Goal: Task Accomplishment & Management: Manage account settings

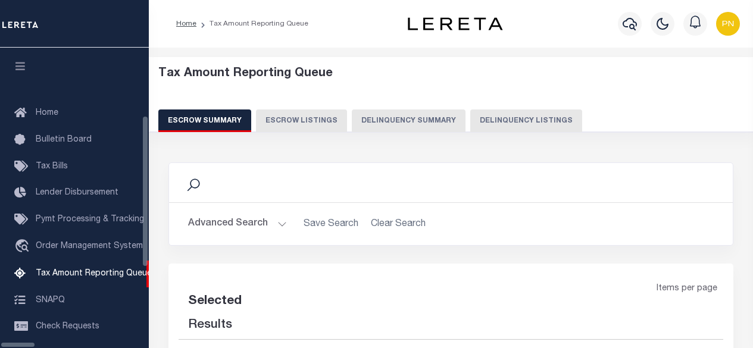
drag, startPoint x: 466, startPoint y: 127, endPoint x: 716, endPoint y: 90, distance: 252.8
click at [470, 127] on button "Delinquency Listings" at bounding box center [526, 121] width 112 height 23
select select "100"
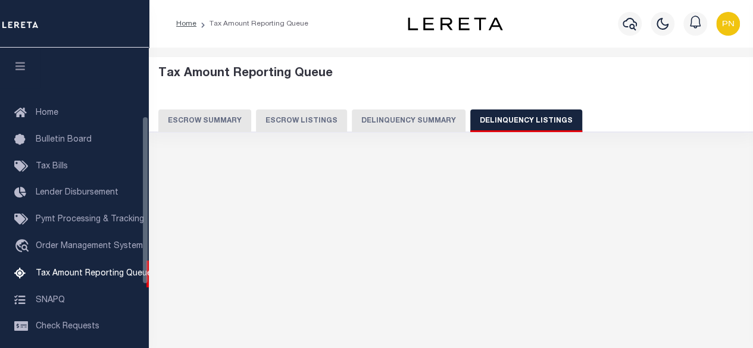
scroll to position [121, 0]
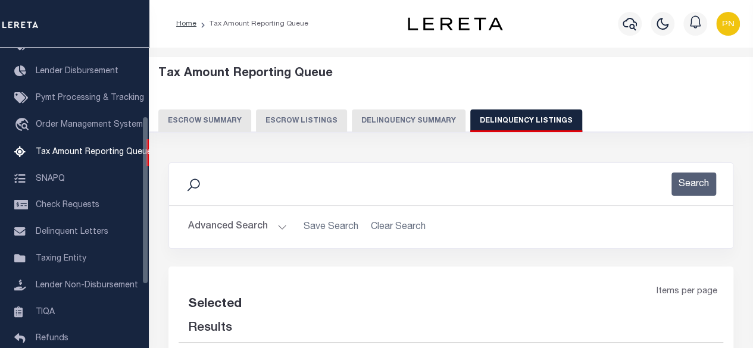
select select "100"
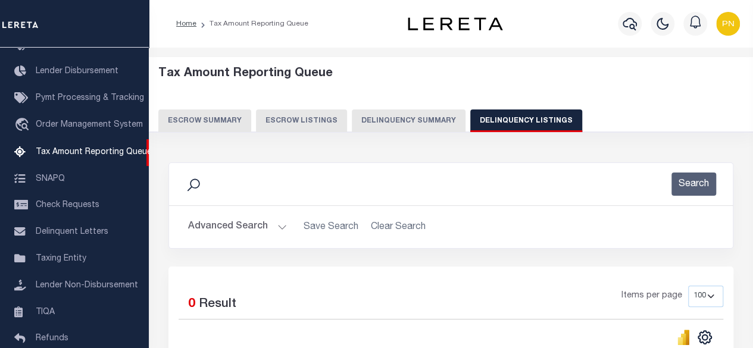
click at [225, 223] on button "Advanced Search" at bounding box center [237, 227] width 99 height 23
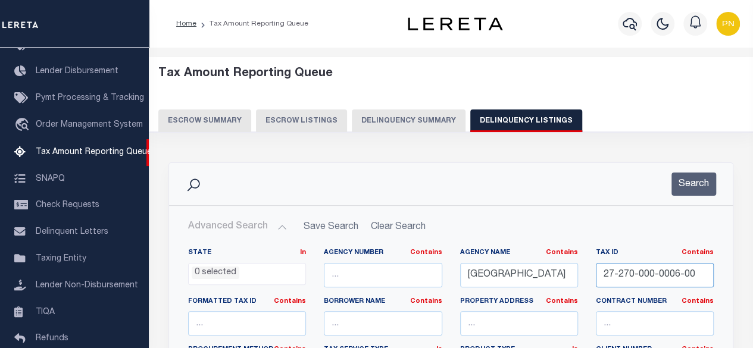
click at [672, 276] on input "27-270-000-0006-00" at bounding box center [655, 275] width 118 height 24
drag, startPoint x: 698, startPoint y: 271, endPoint x: 534, endPoint y: 282, distance: 164.1
paste input "365-000-0007"
type input "27-365-000-0007-00"
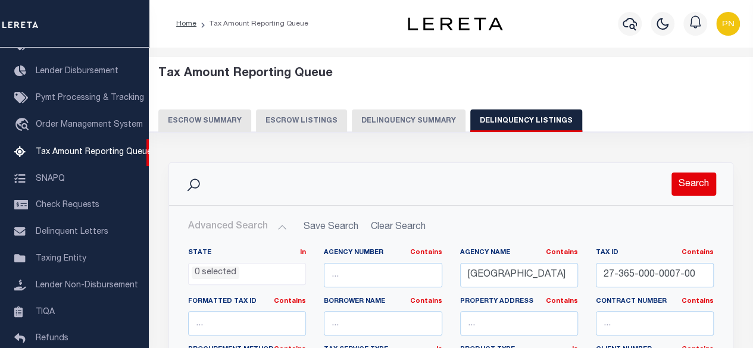
click at [697, 179] on button "Search" at bounding box center [694, 184] width 45 height 23
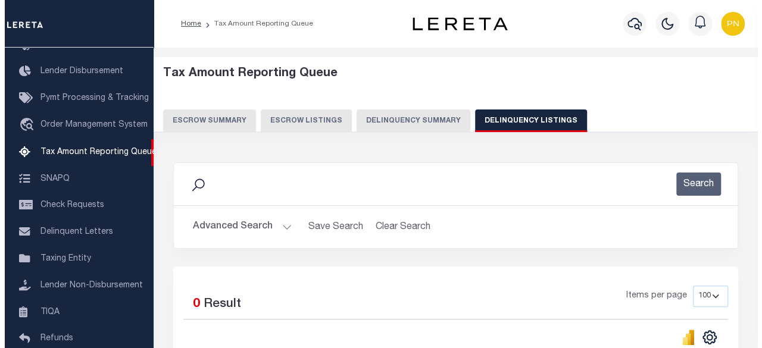
scroll to position [0, 0]
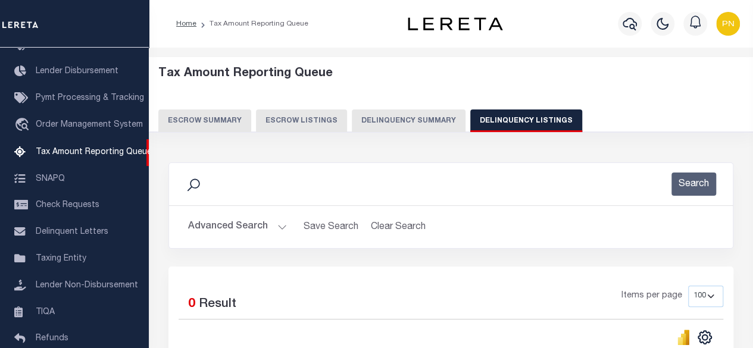
click at [256, 229] on button "Advanced Search" at bounding box center [237, 227] width 99 height 23
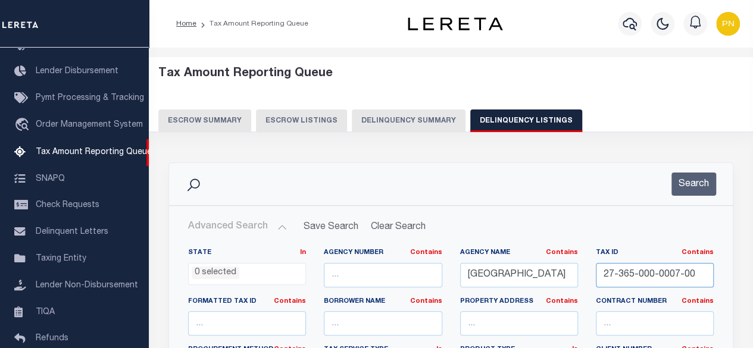
drag, startPoint x: 703, startPoint y: 274, endPoint x: 545, endPoint y: 289, distance: 157.9
click at [695, 179] on button "Search" at bounding box center [694, 184] width 45 height 23
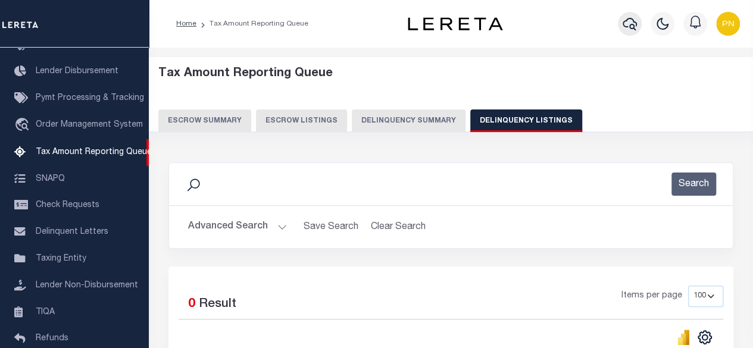
click at [628, 24] on icon "button" at bounding box center [630, 24] width 14 height 14
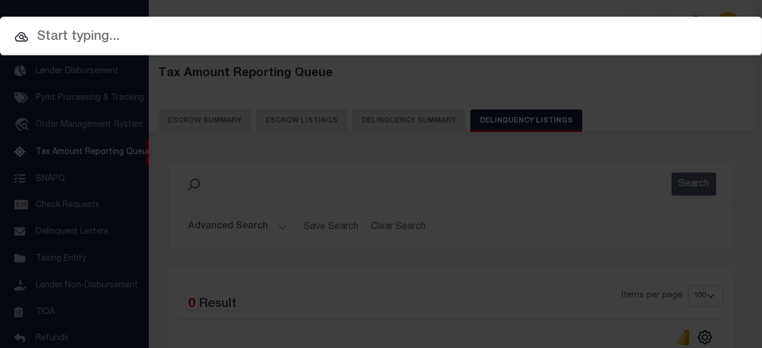
paste input "1312983758"
type input "1312983758"
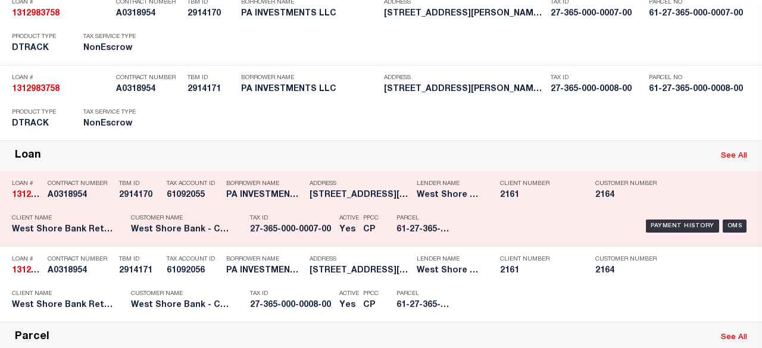
scroll to position [179, 0]
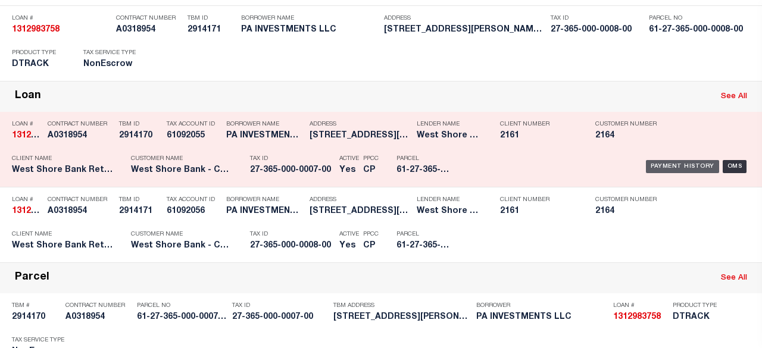
click at [664, 164] on div "Payment History" at bounding box center [682, 166] width 73 height 13
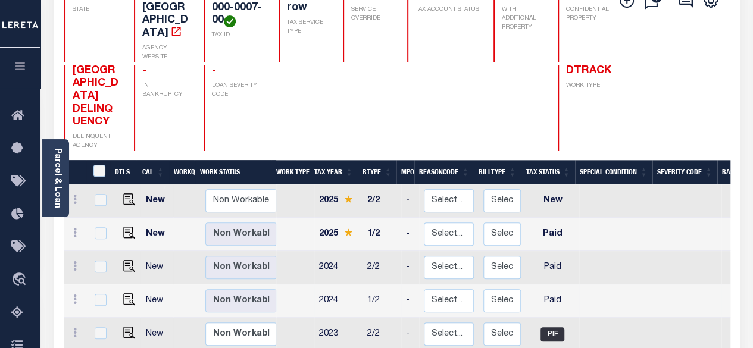
scroll to position [238, 0]
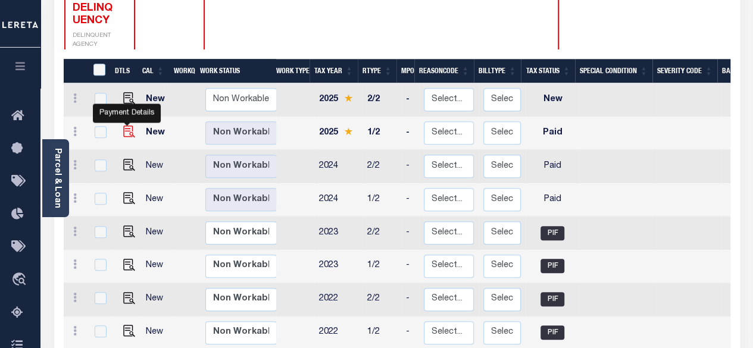
drag, startPoint x: 124, startPoint y: 113, endPoint x: 151, endPoint y: 113, distance: 26.2
click at [124, 126] on img "" at bounding box center [129, 132] width 12 height 12
checkbox input "true"
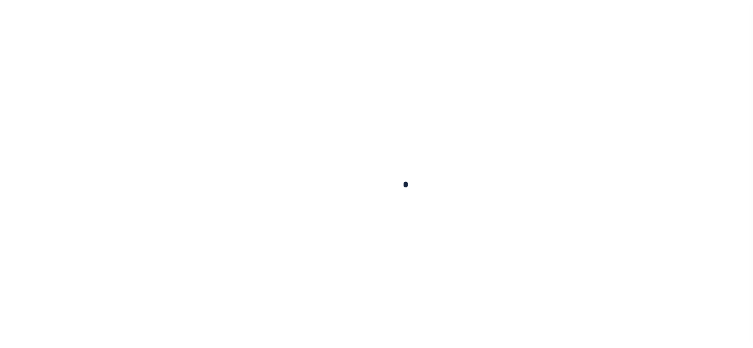
checkbox input "false"
type input "[DATE]"
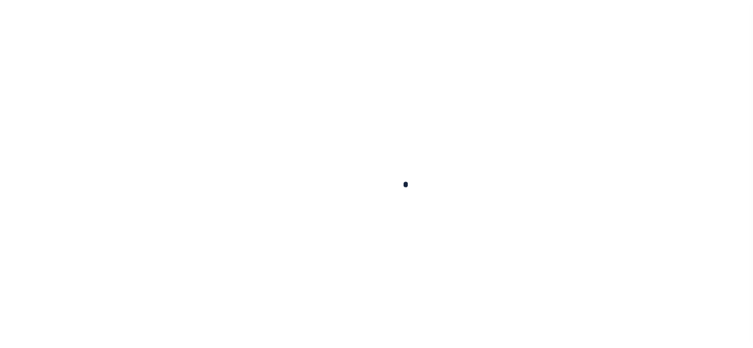
select select "PYD"
type input "$0"
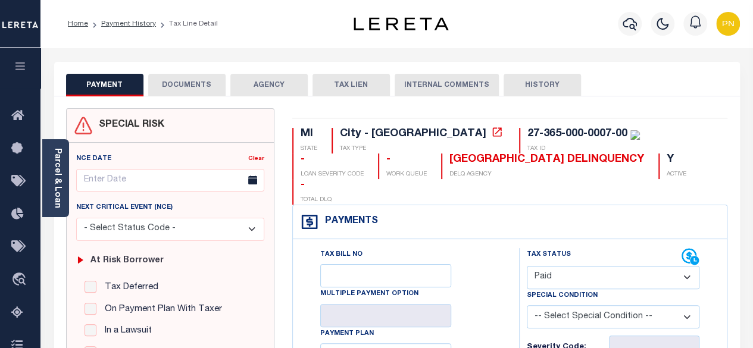
click at [187, 86] on button "DOCUMENTS" at bounding box center [186, 85] width 77 height 23
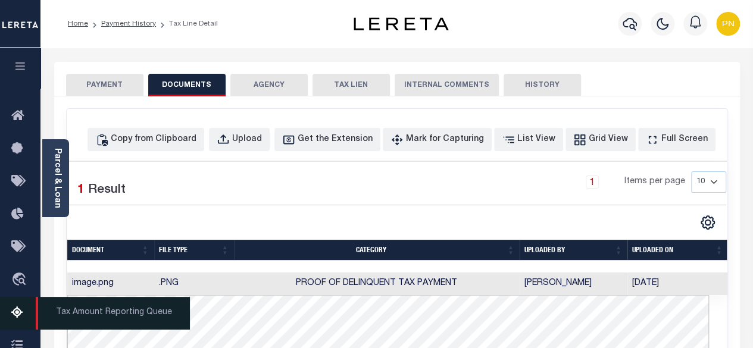
drag, startPoint x: 17, startPoint y: 316, endPoint x: 30, endPoint y: 301, distance: 20.3
click at [17, 316] on icon at bounding box center [20, 313] width 19 height 15
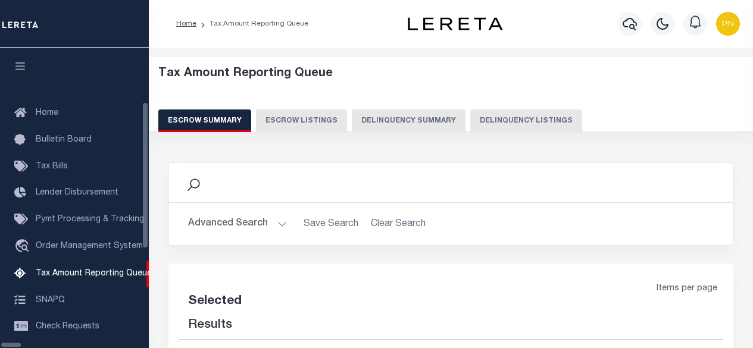
click at [470, 129] on button "Delinquency Listings" at bounding box center [526, 121] width 112 height 23
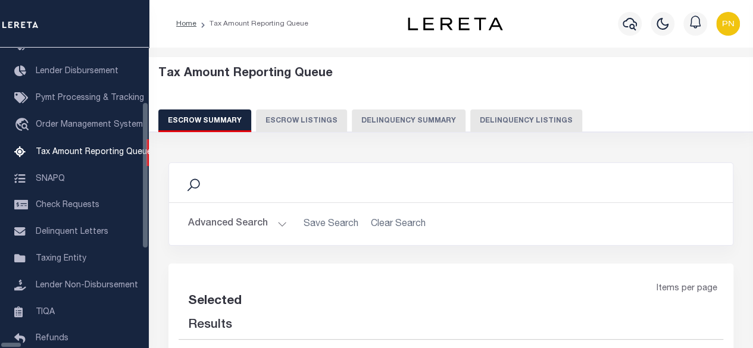
select select "100"
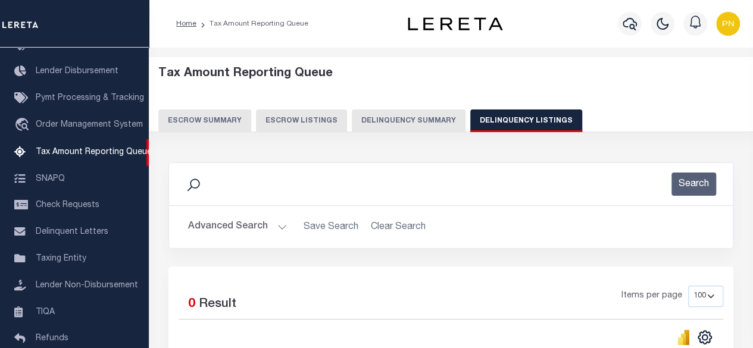
click at [223, 228] on button "Advanced Search" at bounding box center [237, 227] width 99 height 23
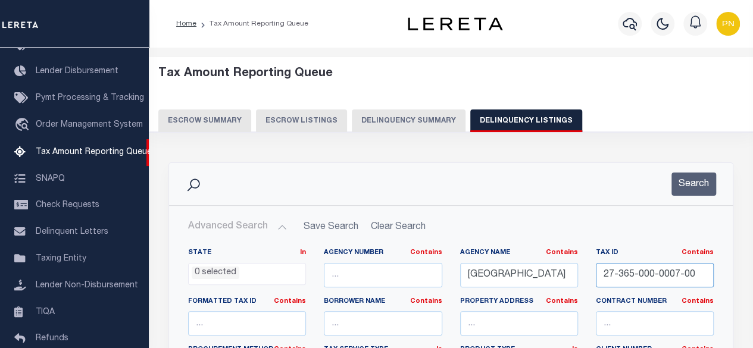
click at [644, 274] on input "27-365-000-0007-00" at bounding box center [655, 275] width 118 height 24
paste input "8"
type input "27-365-000-0008-00"
click at [686, 189] on button "Search" at bounding box center [694, 184] width 45 height 23
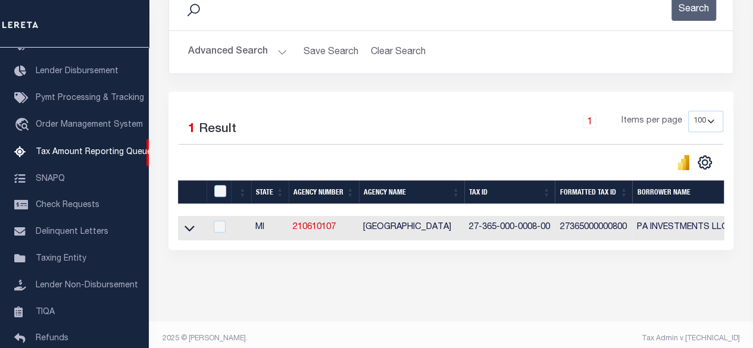
scroll to position [179, 0]
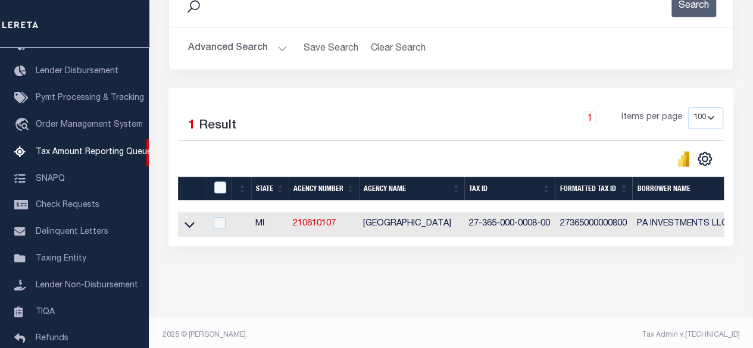
drag, startPoint x: 194, startPoint y: 228, endPoint x: 290, endPoint y: 241, distance: 97.3
click at [194, 228] on icon at bounding box center [190, 225] width 10 height 13
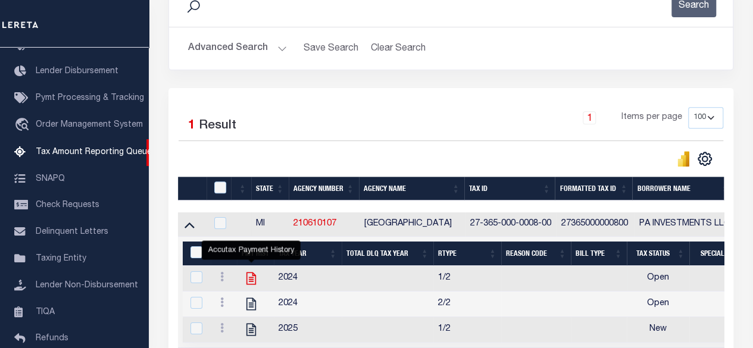
click at [250, 279] on icon "" at bounding box center [252, 279] width 10 height 13
checkbox input "true"
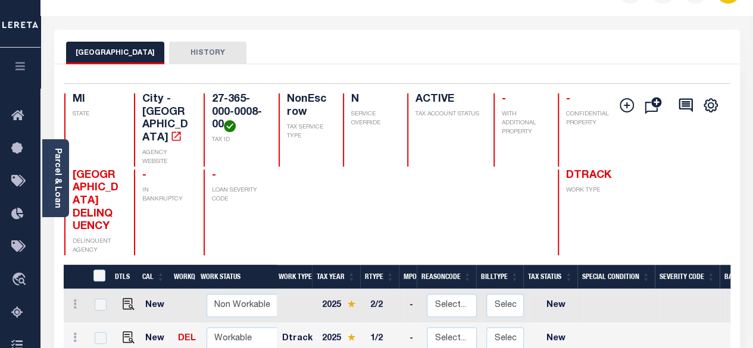
scroll to position [179, 0]
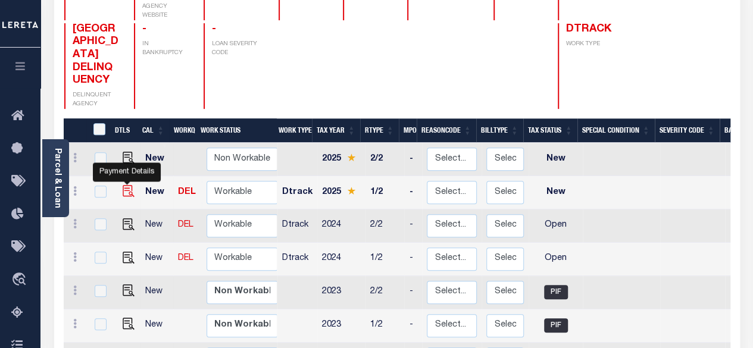
click at [132, 185] on img "" at bounding box center [129, 191] width 12 height 12
checkbox input "true"
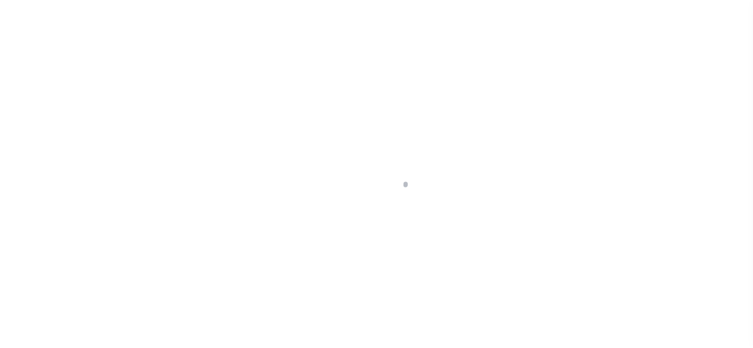
select select "NW2"
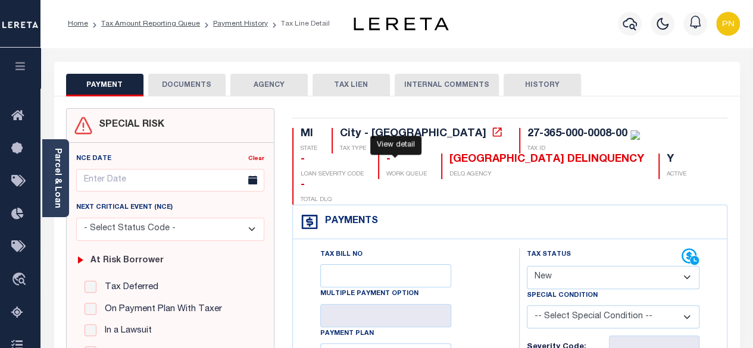
click at [493, 136] on icon at bounding box center [497, 131] width 9 height 9
click at [64, 171] on div "Parcel & Loan" at bounding box center [55, 178] width 27 height 78
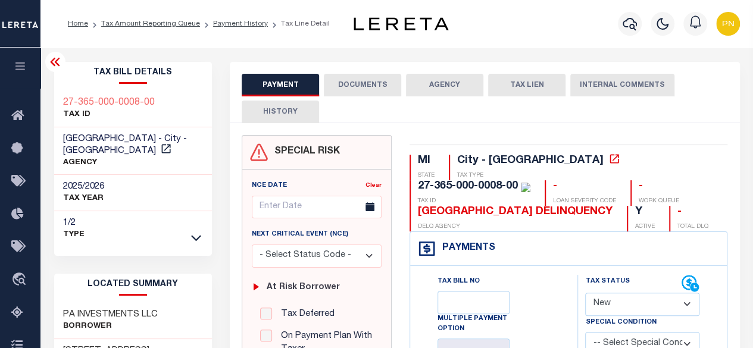
click at [61, 65] on icon at bounding box center [55, 62] width 14 height 14
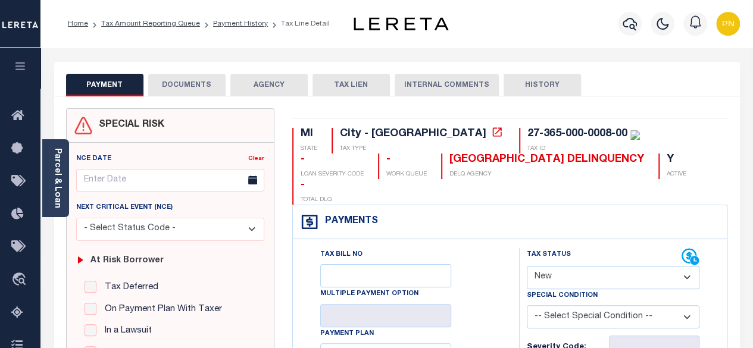
click at [179, 77] on button "DOCUMENTS" at bounding box center [186, 85] width 77 height 23
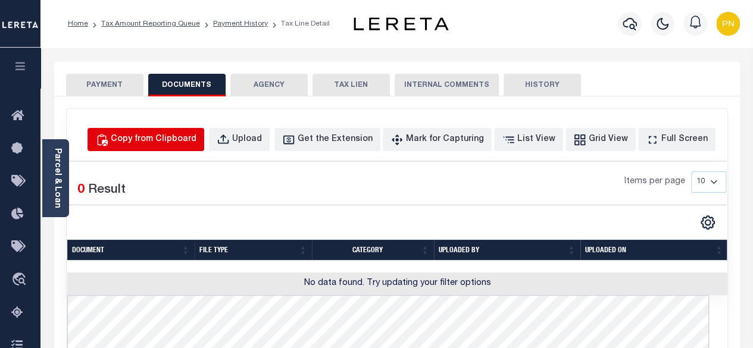
click at [204, 132] on button "Copy from Clipboard" at bounding box center [146, 139] width 117 height 23
select select "POP"
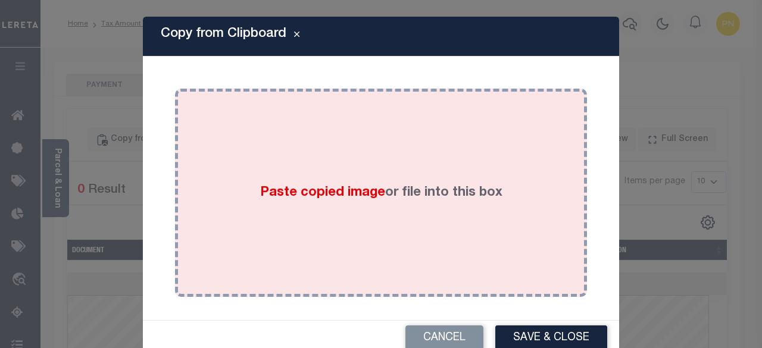
click at [350, 126] on div "Paste copied image or file into this box" at bounding box center [381, 193] width 394 height 191
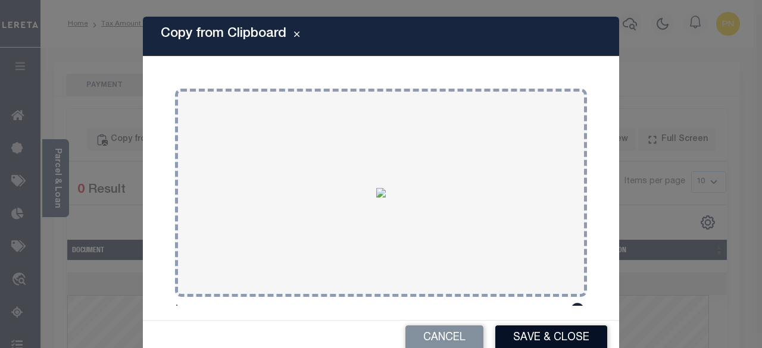
click at [538, 335] on button "Save & Close" at bounding box center [551, 339] width 112 height 26
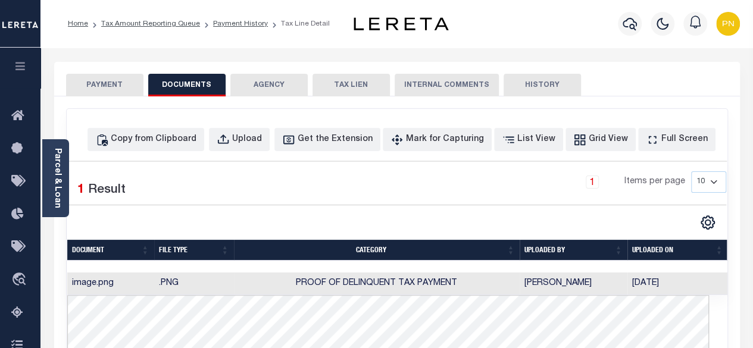
click at [110, 78] on button "PAYMENT" at bounding box center [104, 85] width 77 height 23
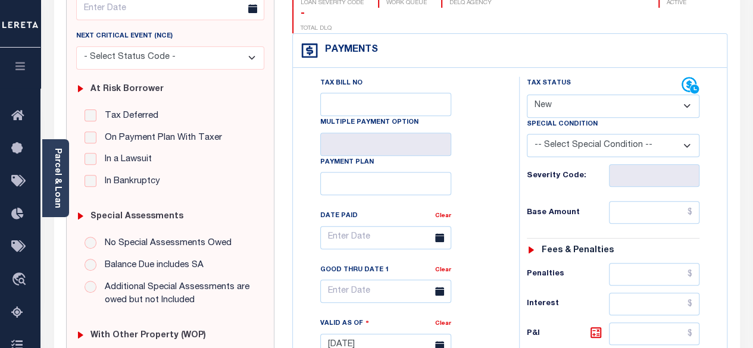
scroll to position [179, 0]
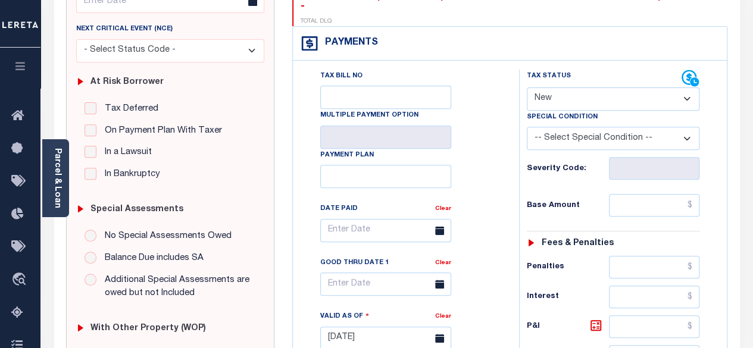
click at [575, 88] on select "- Select Status Code - Open Due/Unpaid Paid Incomplete No Tax Due Internal Refu…" at bounding box center [613, 99] width 173 height 23
select select "PYD"
click at [527, 88] on select "- Select Status Code - Open Due/Unpaid Paid Incomplete No Tax Due Internal Refu…" at bounding box center [613, 99] width 173 height 23
type input "[DATE]"
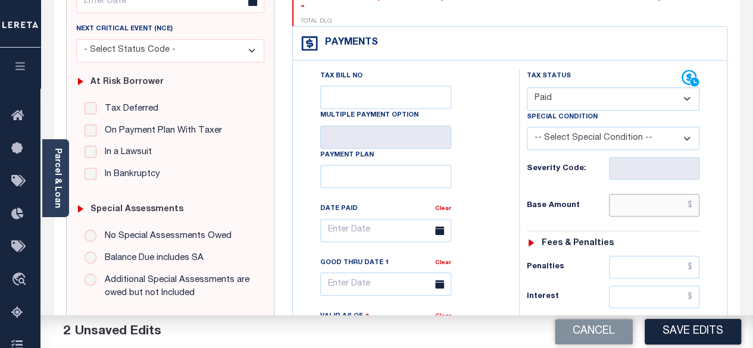
click at [694, 194] on input "text" at bounding box center [654, 205] width 91 height 23
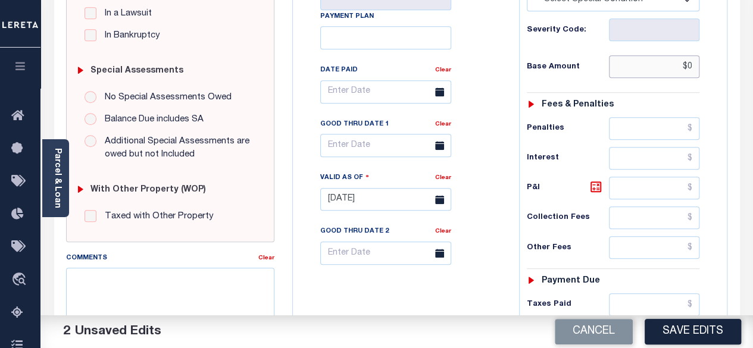
scroll to position [357, 0]
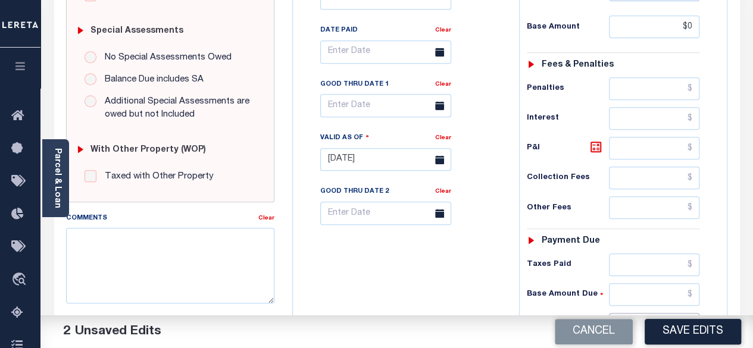
type input "$0.00"
click at [691, 313] on input "text" at bounding box center [654, 324] width 91 height 23
type input "$0.00"
click at [593, 140] on icon at bounding box center [596, 147] width 14 height 14
type input "$0.00"
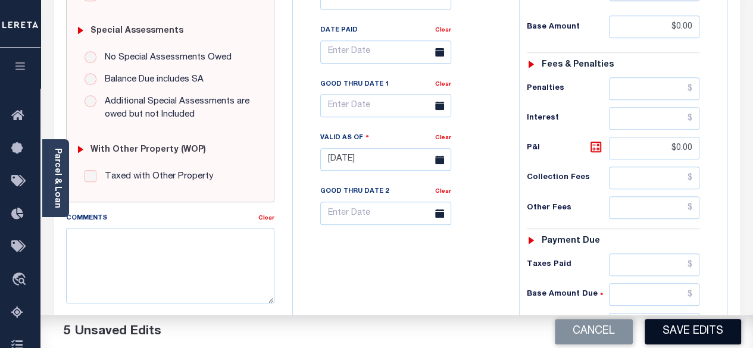
click at [691, 325] on button "Save Edits" at bounding box center [693, 332] width 96 height 26
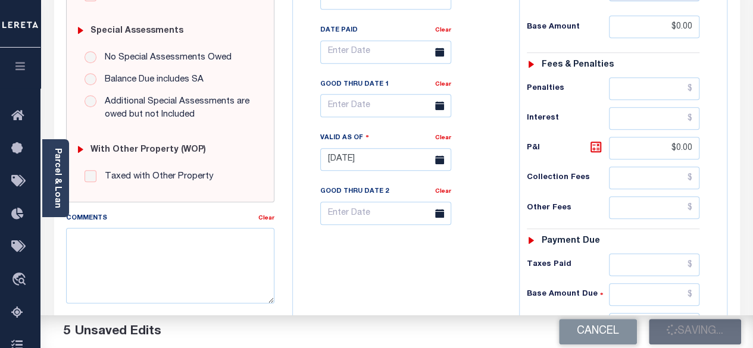
checkbox input "false"
type input "$0"
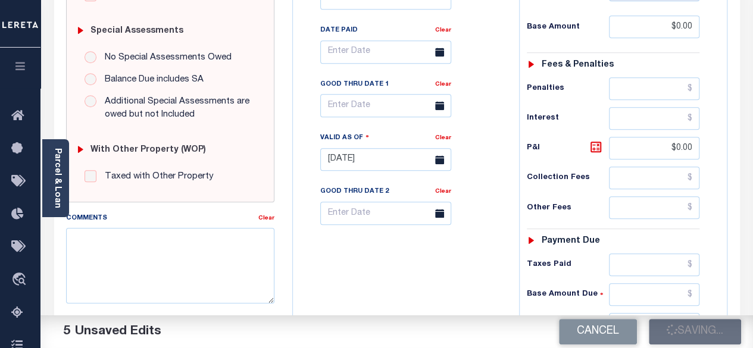
type input "$0"
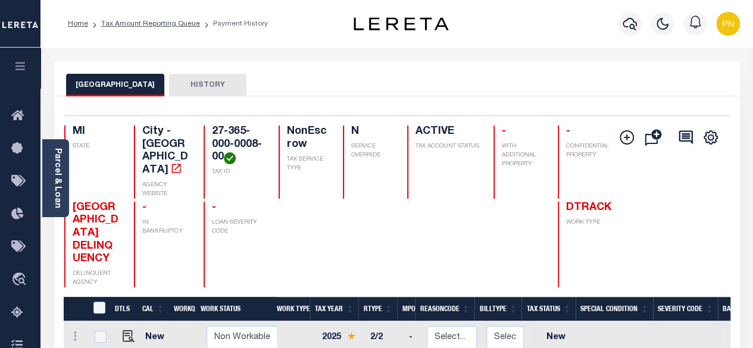
scroll to position [119, 0]
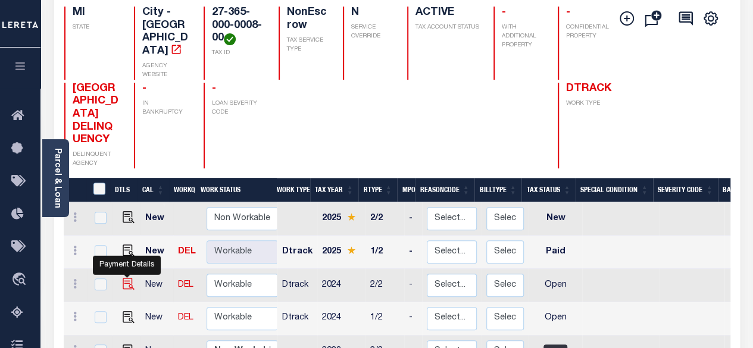
click at [125, 278] on img "" at bounding box center [129, 284] width 12 height 12
checkbox input "true"
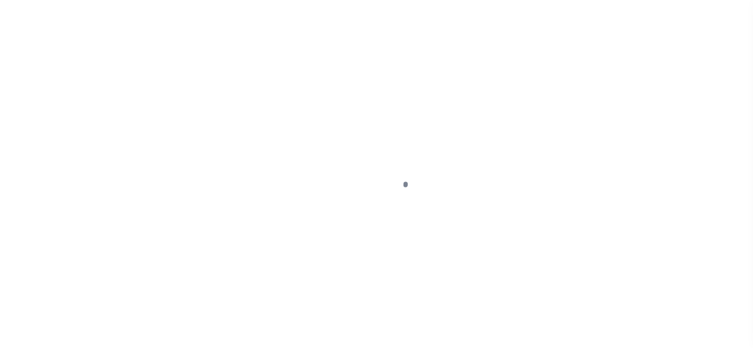
select select "OP2"
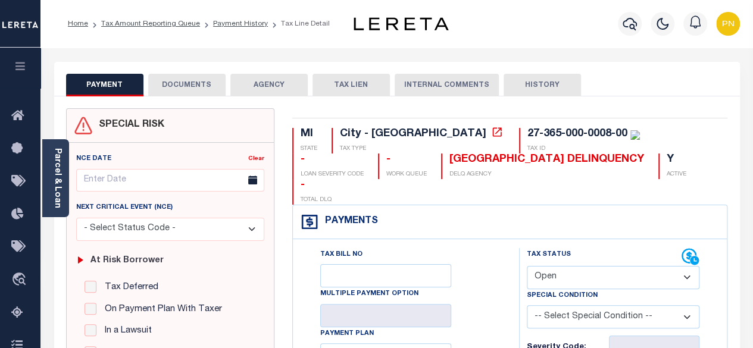
click at [207, 94] on button "DOCUMENTS" at bounding box center [186, 85] width 77 height 23
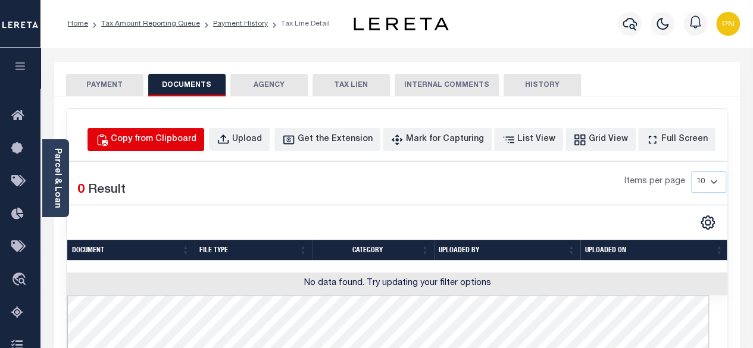
click at [186, 139] on div "Copy from Clipboard" at bounding box center [154, 139] width 86 height 13
select select "POP"
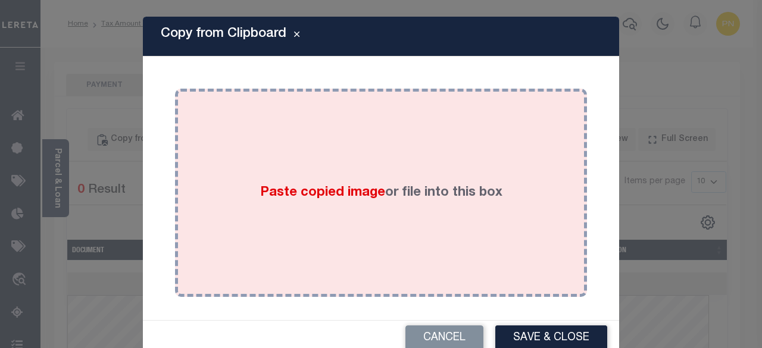
click at [360, 145] on div "Paste copied image or file into this box" at bounding box center [381, 193] width 394 height 191
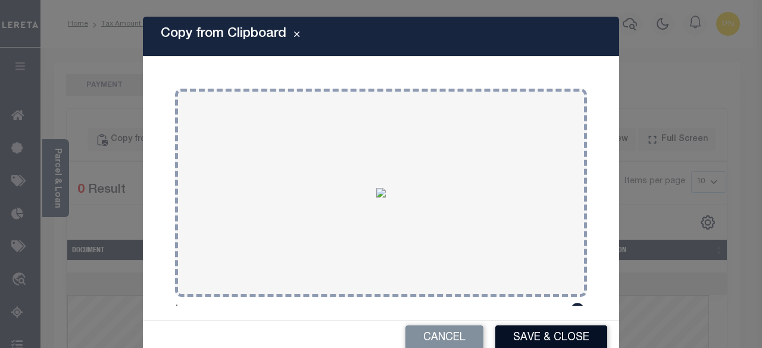
click at [548, 340] on button "Save & Close" at bounding box center [551, 339] width 112 height 26
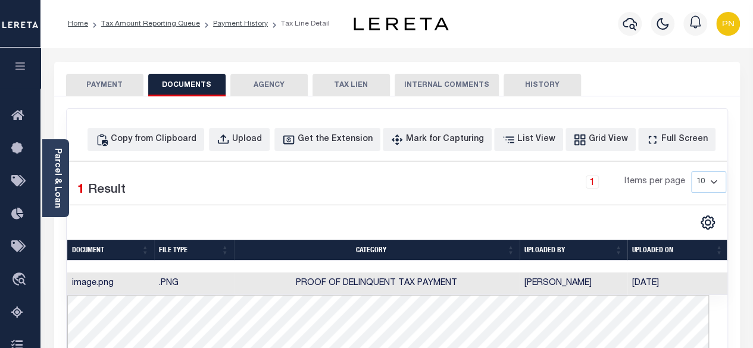
click at [105, 85] on button "PAYMENT" at bounding box center [104, 85] width 77 height 23
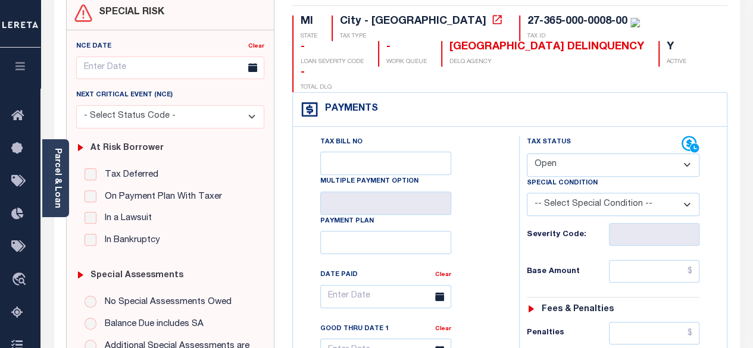
scroll to position [119, 0]
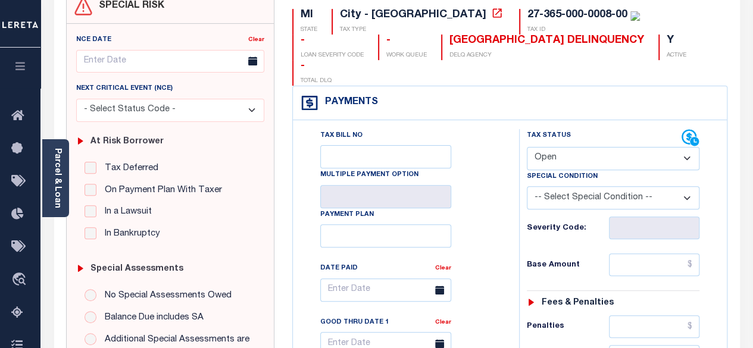
click at [644, 147] on select "- Select Status Code - Open Due/Unpaid Paid Incomplete No Tax Due Internal Refu…" at bounding box center [613, 158] width 173 height 23
select select "PYD"
click at [527, 147] on select "- Select Status Code - Open Due/Unpaid Paid Incomplete No Tax Due Internal Refu…" at bounding box center [613, 158] width 173 height 23
type input "[DATE]"
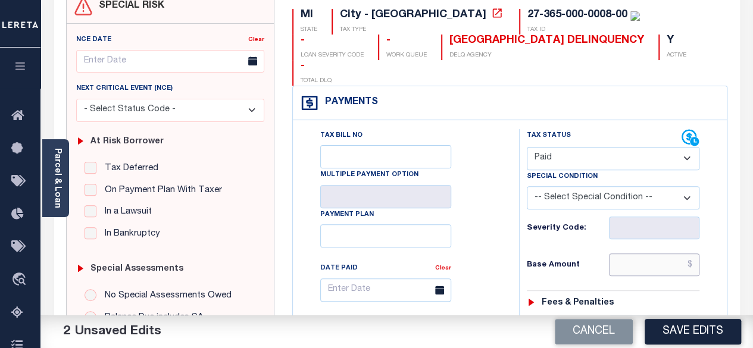
click at [693, 254] on input "text" at bounding box center [654, 265] width 91 height 23
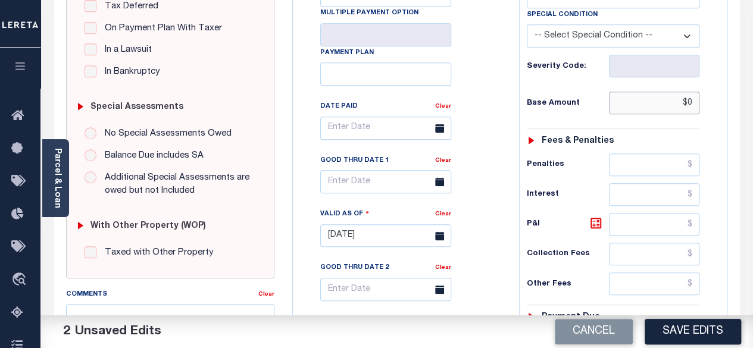
scroll to position [357, 0]
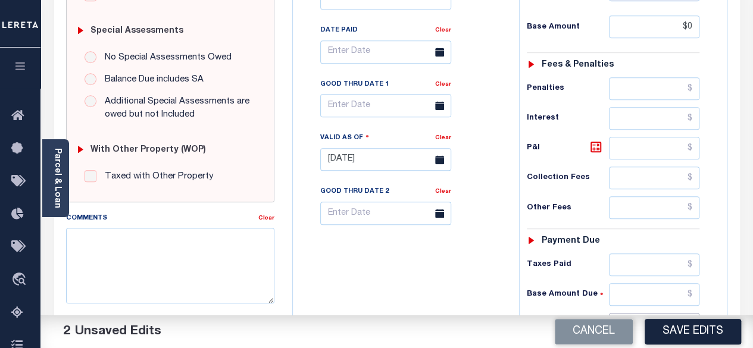
type input "$0.00"
drag, startPoint x: 695, startPoint y: 292, endPoint x: 698, endPoint y: 273, distance: 19.2
click at [695, 313] on input "text" at bounding box center [654, 324] width 91 height 23
type input "$0.00"
click at [595, 140] on icon at bounding box center [596, 147] width 14 height 14
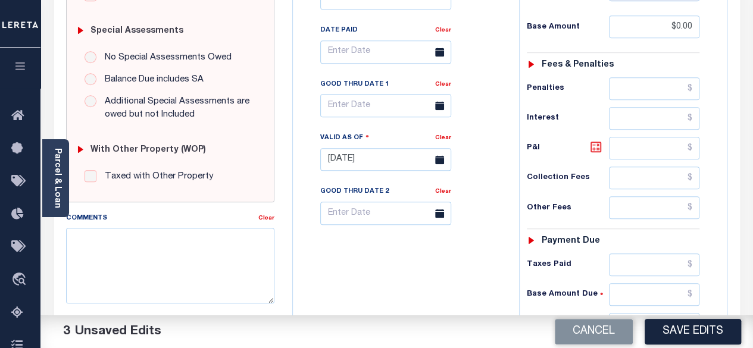
type input "$0.00"
drag, startPoint x: 678, startPoint y: 335, endPoint x: 629, endPoint y: 287, distance: 68.6
click at [679, 335] on button "Save Edits" at bounding box center [693, 332] width 96 height 26
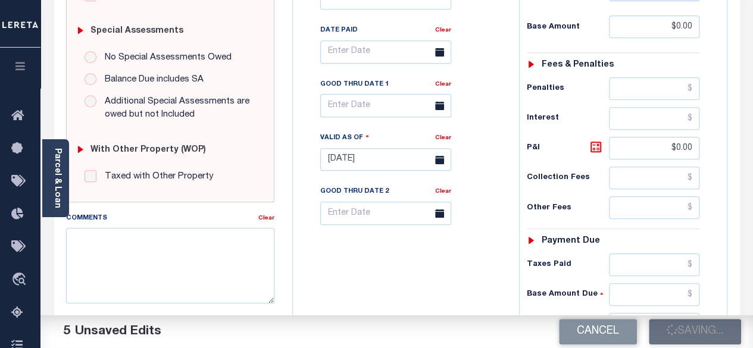
checkbox input "false"
type input "$0"
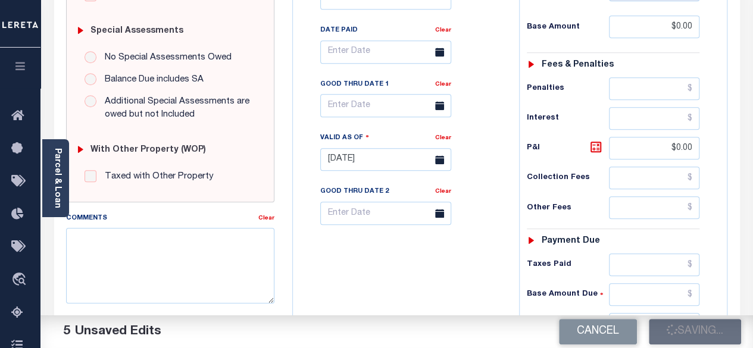
type input "$0"
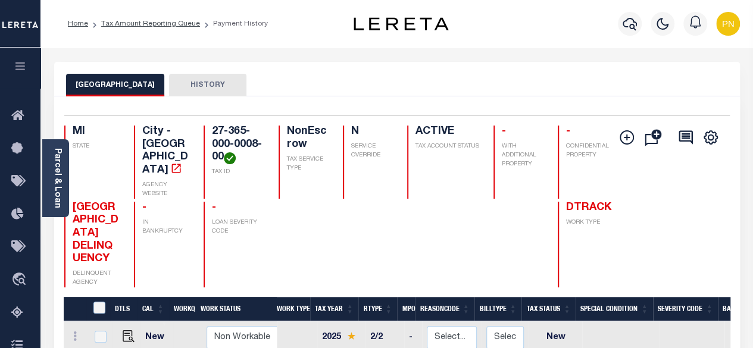
scroll to position [179, 0]
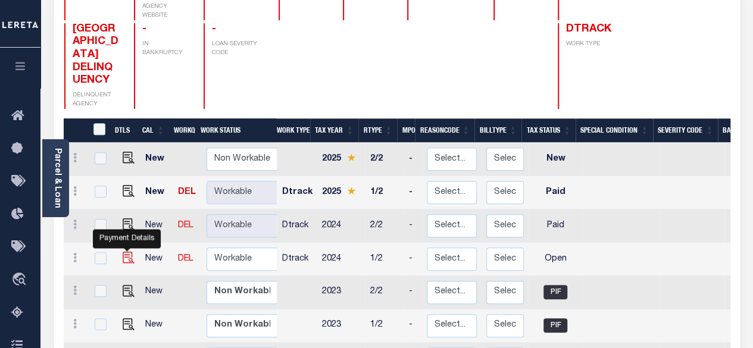
click at [123, 252] on img "" at bounding box center [129, 258] width 12 height 12
checkbox input "true"
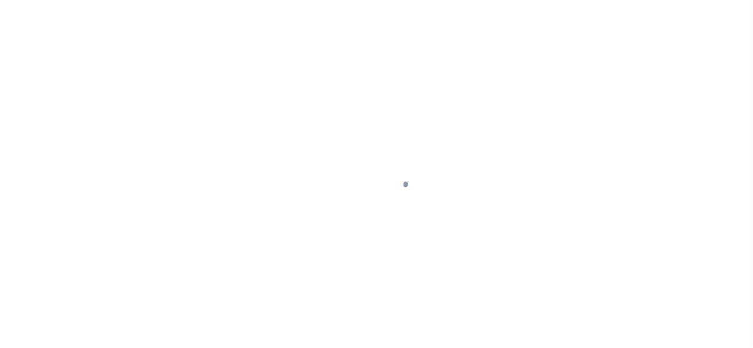
select select "OP2"
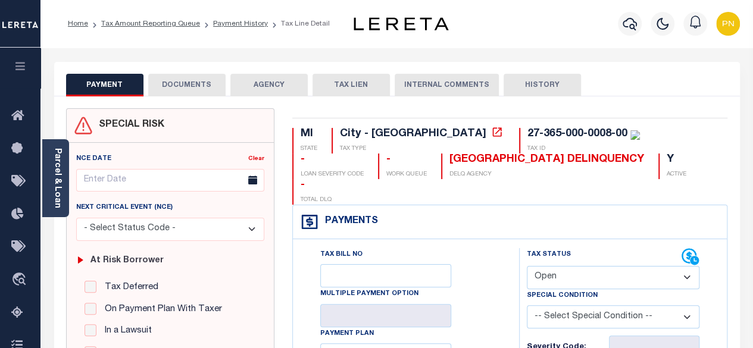
click at [191, 90] on button "DOCUMENTS" at bounding box center [186, 85] width 77 height 23
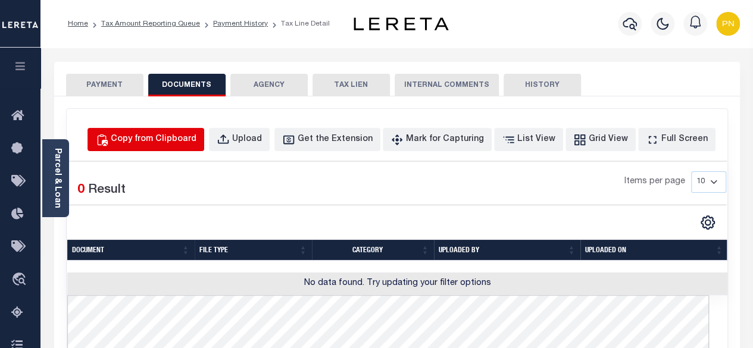
click at [191, 134] on div "Copy from Clipboard" at bounding box center [154, 139] width 86 height 13
select select "POP"
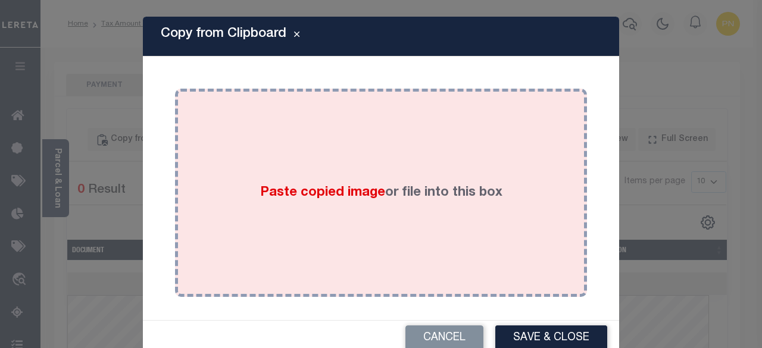
click at [345, 138] on div "Paste copied image or file into this box" at bounding box center [381, 193] width 394 height 191
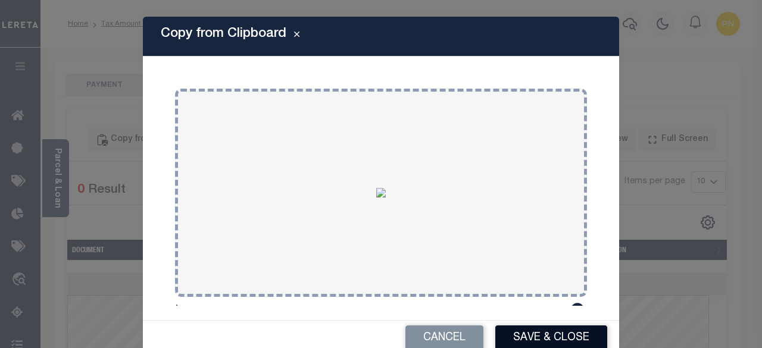
click at [532, 335] on button "Save & Close" at bounding box center [551, 339] width 112 height 26
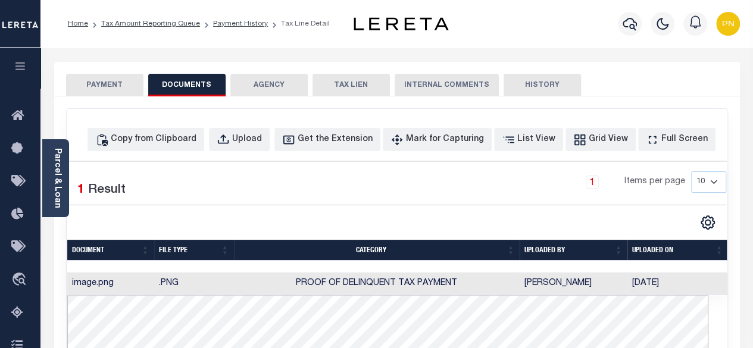
click at [98, 86] on button "PAYMENT" at bounding box center [104, 85] width 77 height 23
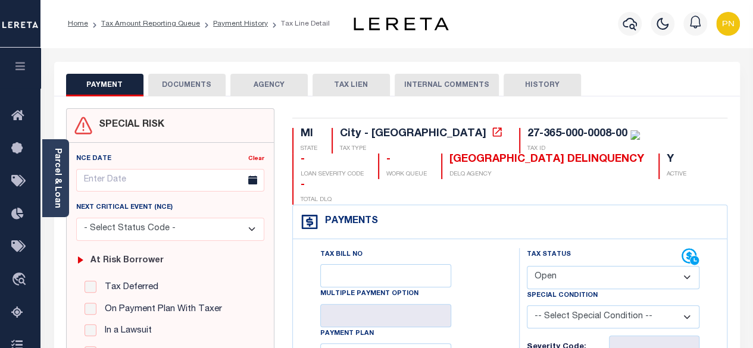
click at [639, 266] on select "- Select Status Code - Open Due/Unpaid Paid Incomplete No Tax Due Internal Refu…" at bounding box center [613, 277] width 173 height 23
select select "PYD"
click at [527, 266] on select "- Select Status Code - Open Due/Unpaid Paid Incomplete No Tax Due Internal Refu…" at bounding box center [613, 277] width 173 height 23
type input "[DATE]"
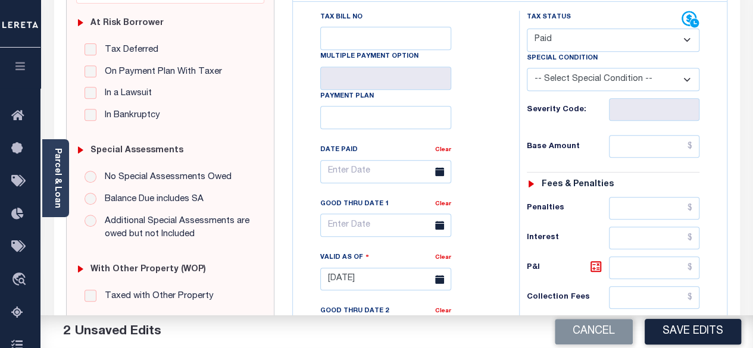
scroll to position [238, 0]
click at [698, 135] on input "text" at bounding box center [654, 146] width 91 height 23
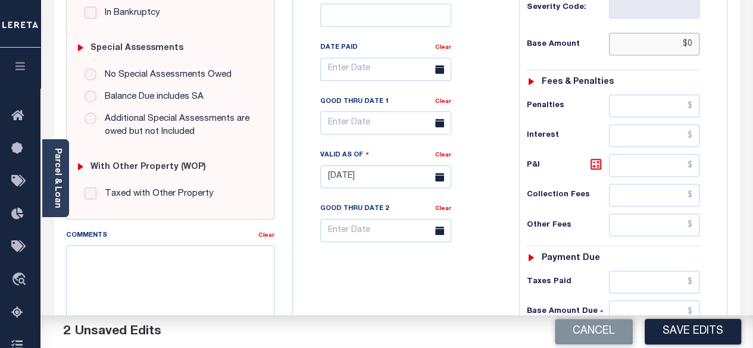
scroll to position [357, 0]
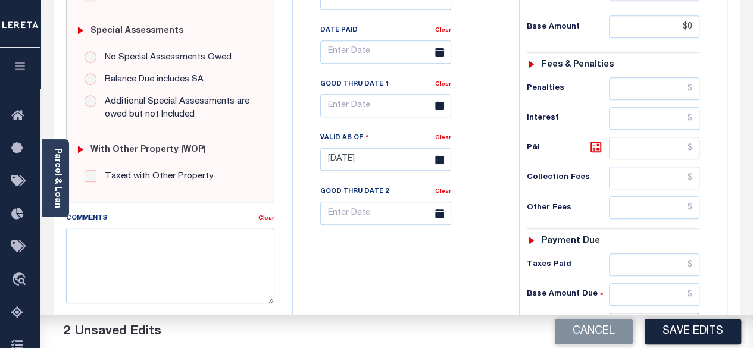
type input "$0.00"
click at [692, 313] on input "text" at bounding box center [654, 324] width 91 height 23
type input "$0.00"
drag, startPoint x: 594, startPoint y: 121, endPoint x: 604, endPoint y: 134, distance: 16.6
click at [594, 143] on icon at bounding box center [595, 146] width 7 height 7
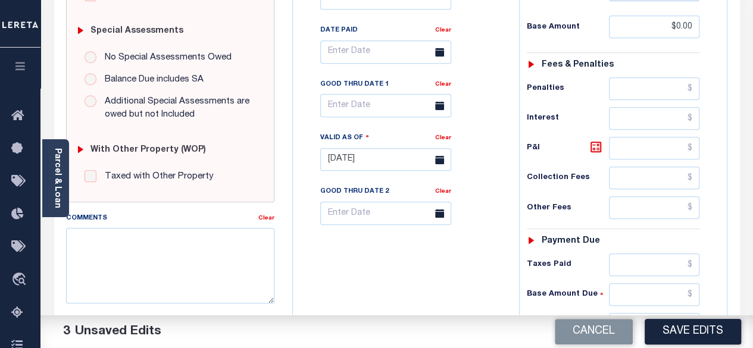
type input "$0.00"
click at [688, 326] on button "Save Edits" at bounding box center [693, 332] width 96 height 26
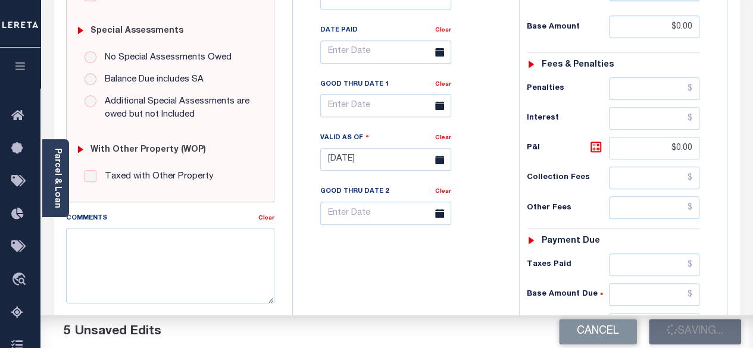
checkbox input "false"
type input "$0"
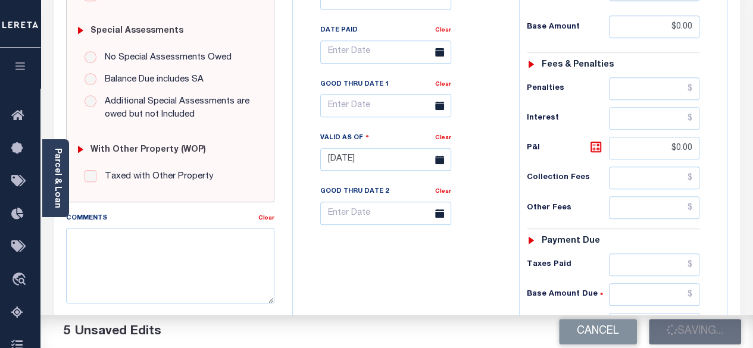
type input "$0"
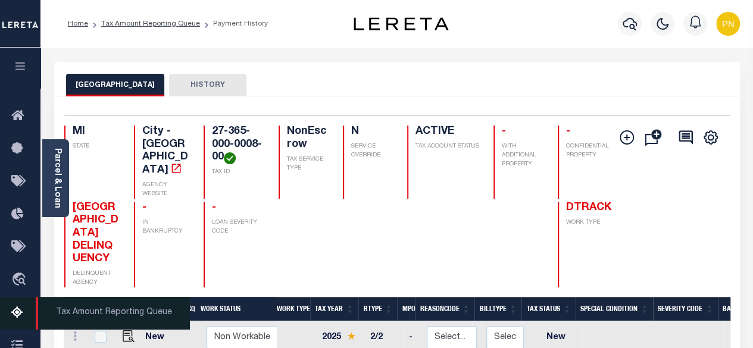
click at [14, 314] on icon at bounding box center [20, 313] width 19 height 15
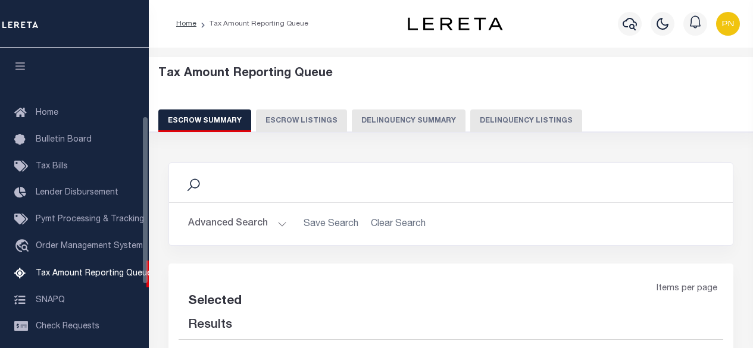
click at [489, 125] on button "Delinquency Listings" at bounding box center [526, 121] width 112 height 23
click at [506, 123] on button "Delinquency Listings" at bounding box center [526, 121] width 112 height 23
select select
select select "100"
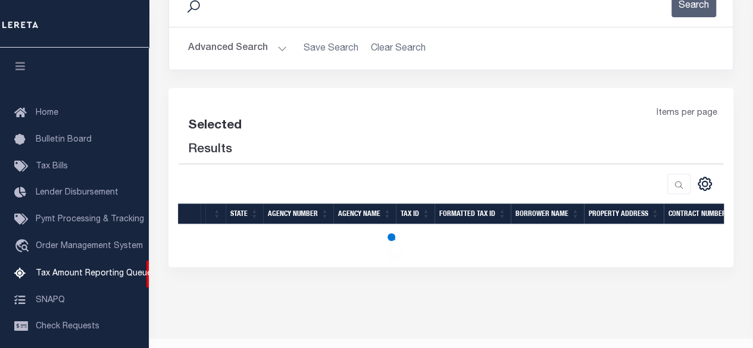
scroll to position [121, 0]
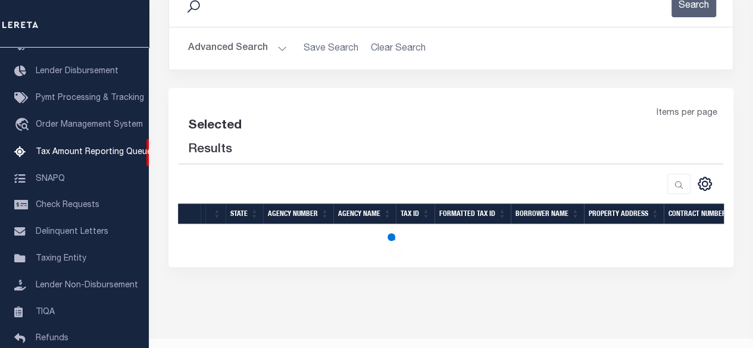
select select "100"
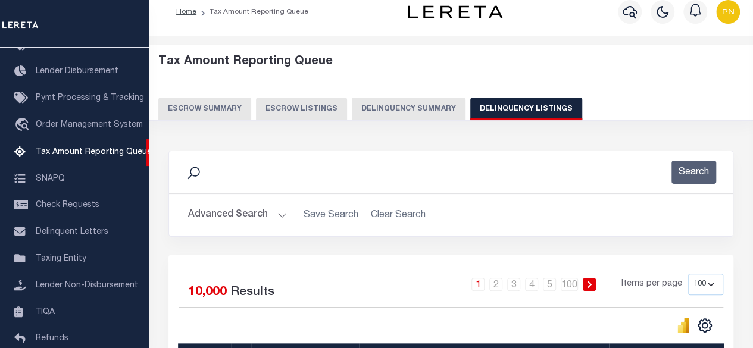
scroll to position [0, 0]
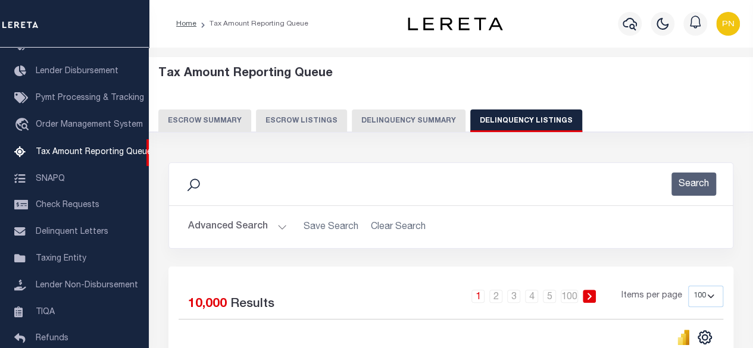
click at [257, 227] on button "Advanced Search" at bounding box center [237, 227] width 99 height 23
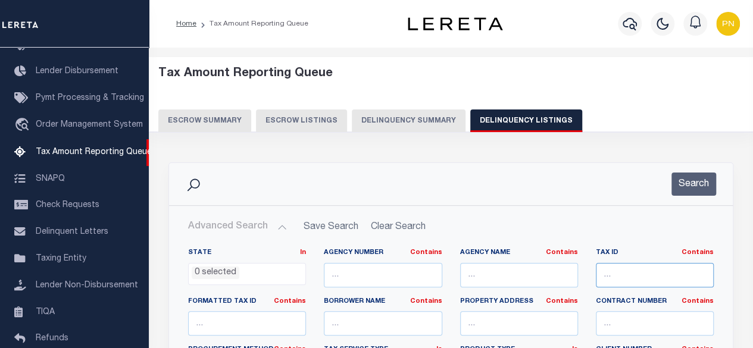
click at [640, 266] on input "text" at bounding box center [655, 275] width 118 height 24
click at [624, 275] on input "text" at bounding box center [655, 275] width 118 height 24
paste input "27-365-000-0008-00"
type input "27-365-000-0008-00"
click at [497, 267] on input "text" at bounding box center [519, 275] width 118 height 24
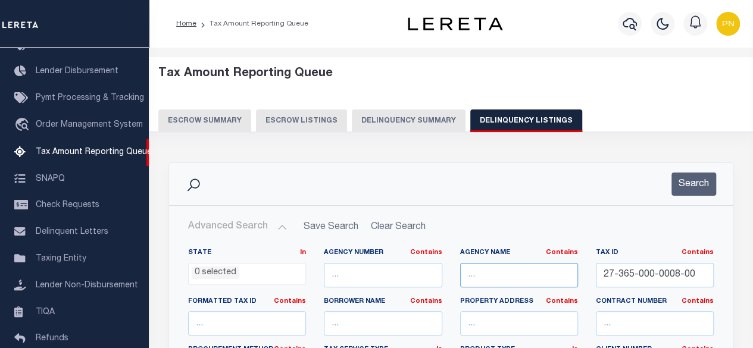
paste input "NORTON SHORES CITY"
type input "NORTON SHORES CITY"
click at [695, 189] on button "Search" at bounding box center [694, 184] width 45 height 23
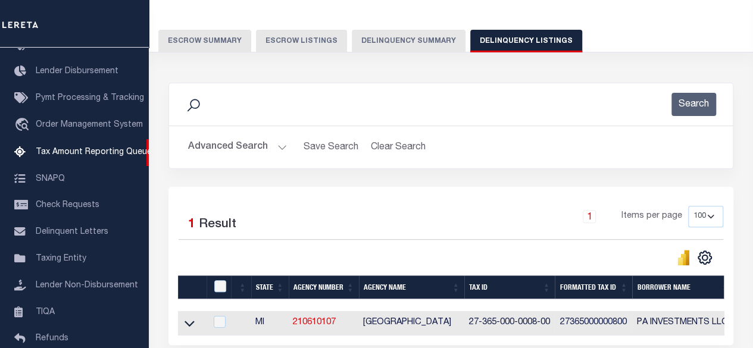
scroll to position [119, 0]
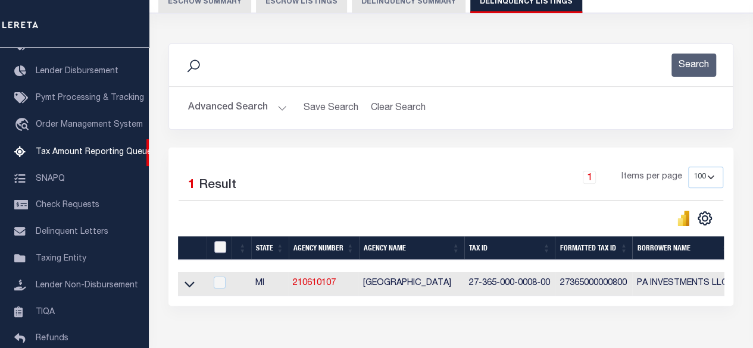
click at [224, 249] on input "checkbox" at bounding box center [220, 247] width 12 height 12
checkbox input "true"
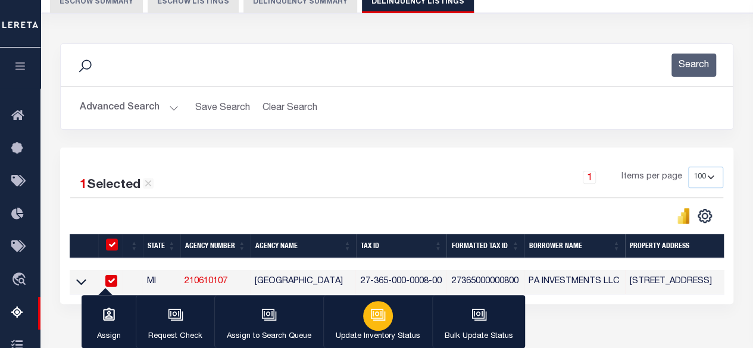
click at [401, 316] on button "Update Inventory Status" at bounding box center [377, 322] width 109 height 54
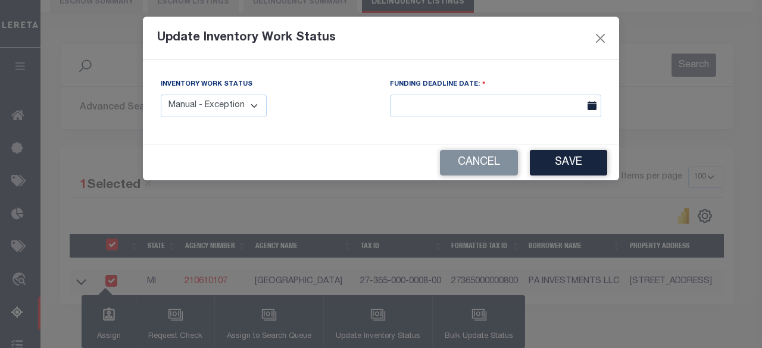
click at [205, 115] on select "Manual - Exception Pended - Awaiting Search Late Add Exception Completed" at bounding box center [214, 106] width 106 height 23
select select "4"
click at [161, 95] on select "Manual - Exception Pended - Awaiting Search Late Add Exception Completed" at bounding box center [214, 106] width 106 height 23
click at [570, 166] on button "Save" at bounding box center [568, 163] width 77 height 26
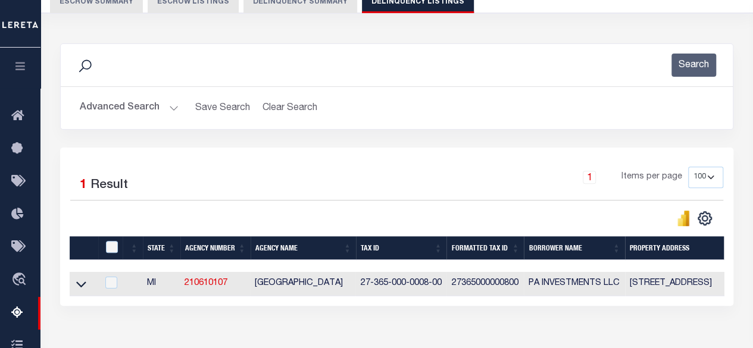
click at [143, 109] on button "Advanced Search" at bounding box center [129, 107] width 99 height 23
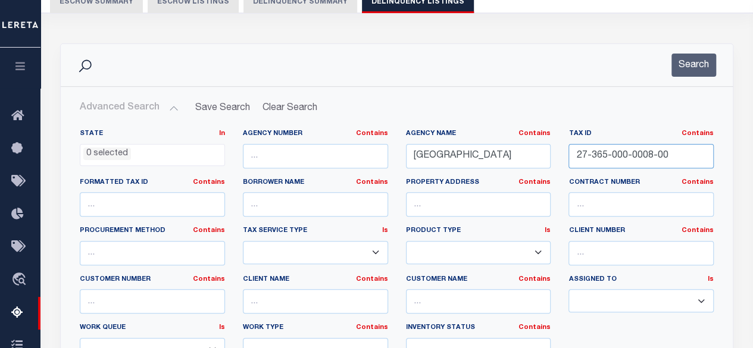
drag, startPoint x: 681, startPoint y: 153, endPoint x: 522, endPoint y: 177, distance: 160.8
click at [522, 177] on div "State In In AK AL AR AZ CA CO CT DC DE FL GA GU HI IA ID IL IN KS KY LA MA MD M…" at bounding box center [397, 250] width 652 height 243
paste input "10"
type input "27-365-000-0010-00"
click at [687, 63] on button "Search" at bounding box center [694, 65] width 45 height 23
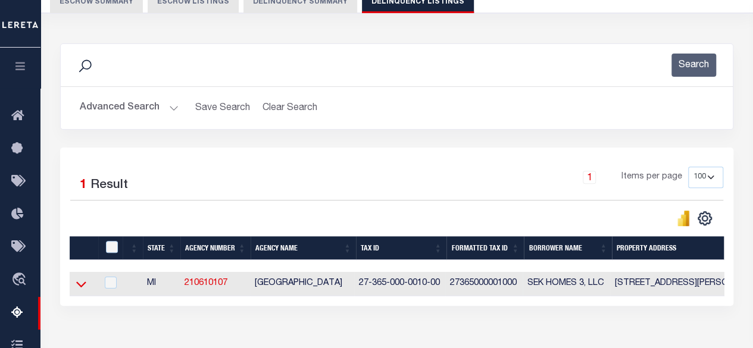
click at [76, 283] on icon at bounding box center [81, 284] width 10 height 13
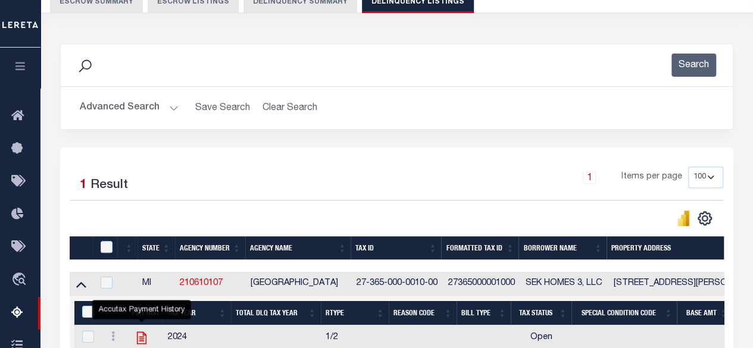
click at [137, 337] on icon "" at bounding box center [142, 338] width 10 height 13
checkbox input "true"
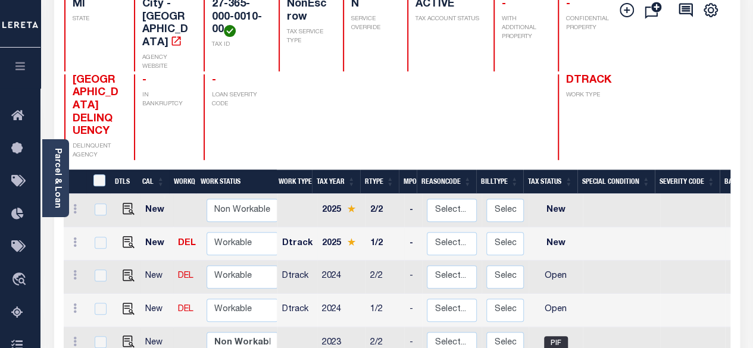
scroll to position [179, 0]
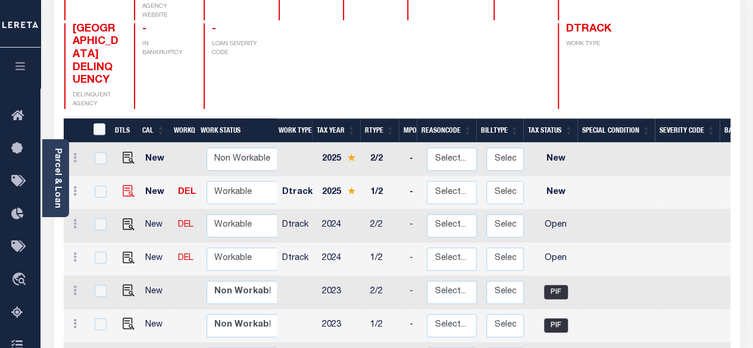
click at [123, 185] on img at bounding box center [129, 191] width 12 height 12
checkbox input "true"
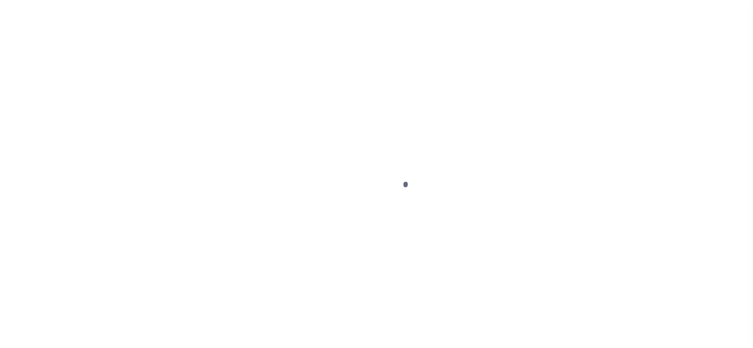
select select "NW2"
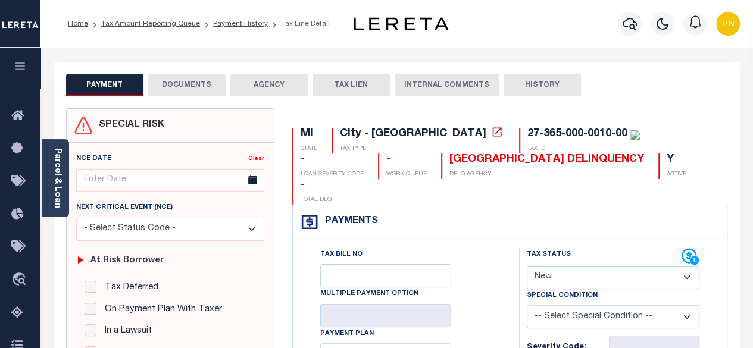
click at [179, 95] on button "DOCUMENTS" at bounding box center [186, 85] width 77 height 23
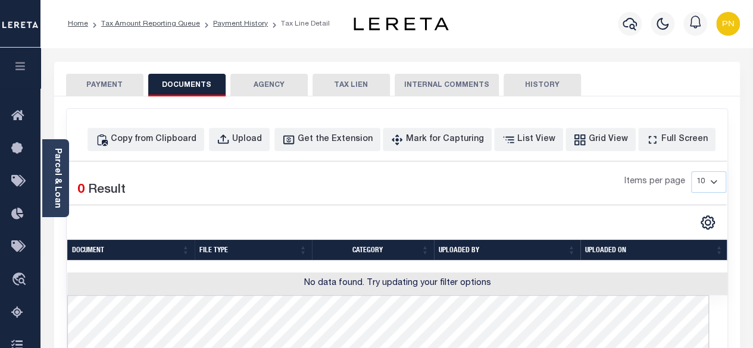
click at [86, 83] on button "PAYMENT" at bounding box center [104, 85] width 77 height 23
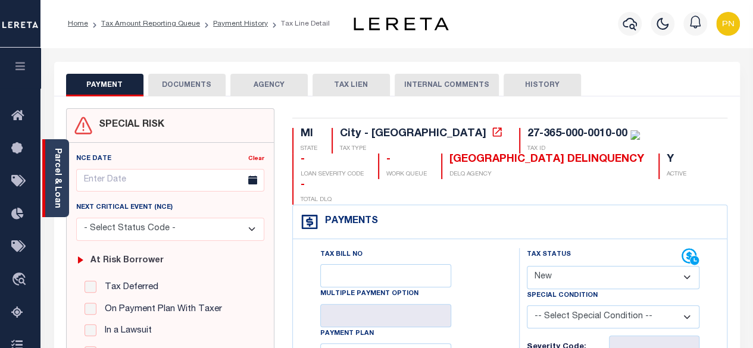
click at [56, 180] on link "Parcel & Loan" at bounding box center [57, 178] width 8 height 60
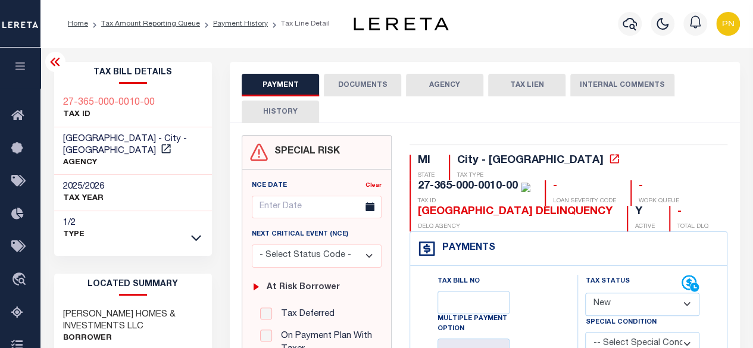
click at [52, 60] on icon at bounding box center [55, 62] width 14 height 14
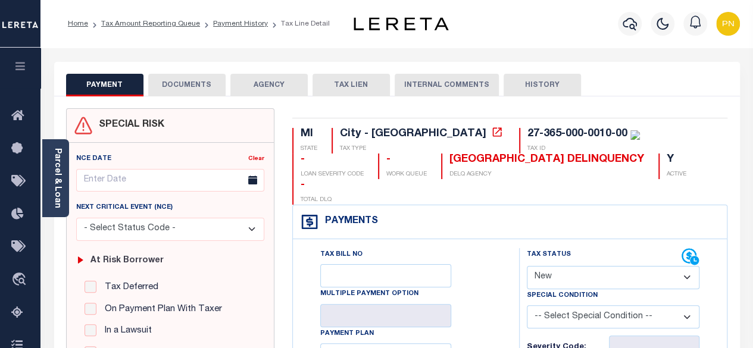
click at [184, 94] on button "DOCUMENTS" at bounding box center [186, 85] width 77 height 23
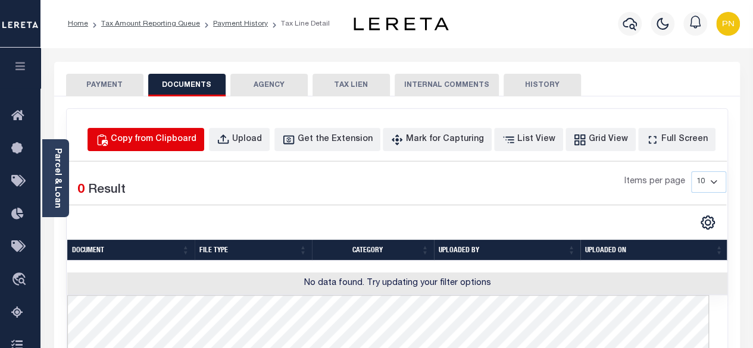
click at [140, 139] on button "Copy from Clipboard" at bounding box center [146, 139] width 117 height 23
select select "POP"
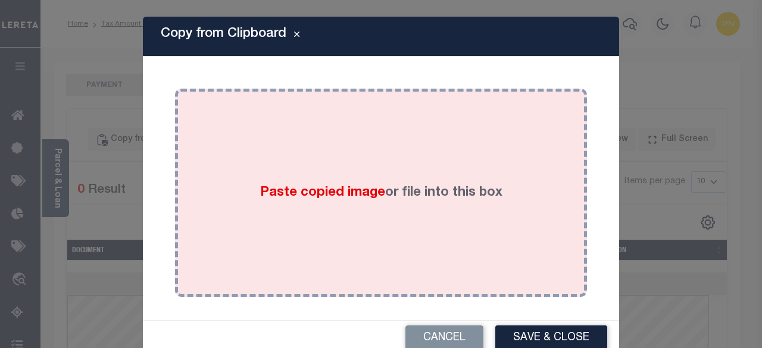
click at [375, 152] on div "Paste copied image or file into this box" at bounding box center [381, 193] width 394 height 191
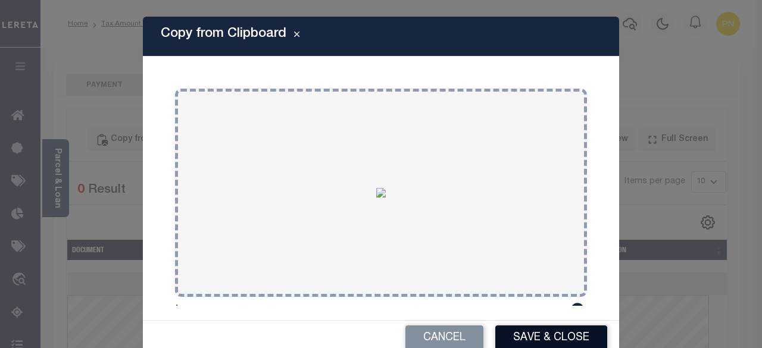
click at [534, 338] on button "Save & Close" at bounding box center [551, 339] width 112 height 26
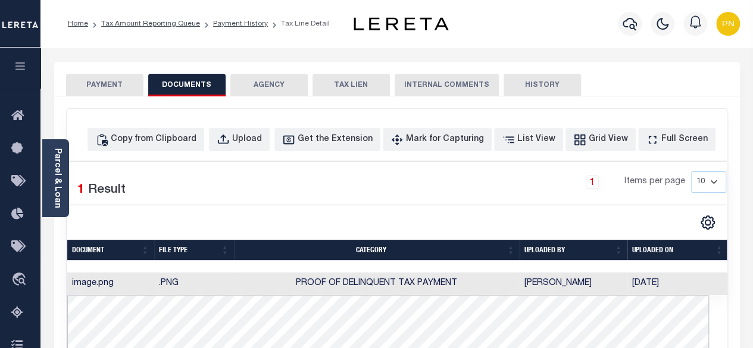
click at [108, 76] on button "PAYMENT" at bounding box center [104, 85] width 77 height 23
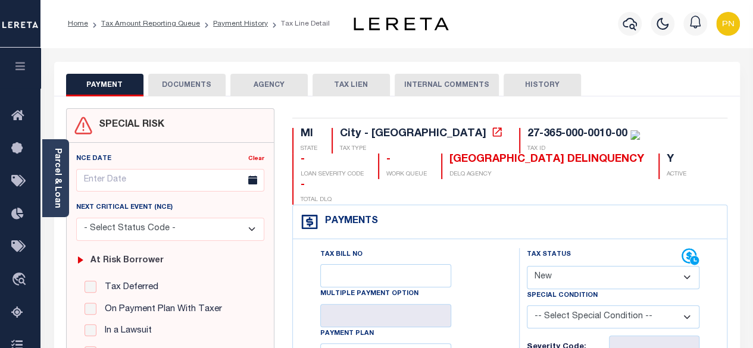
click at [595, 248] on div "Tax Status Status" at bounding box center [604, 257] width 155 height 18
click at [596, 266] on select "- Select Status Code - Open Due/Unpaid Paid Incomplete No Tax Due Internal Refu…" at bounding box center [613, 277] width 173 height 23
select select "PYD"
click at [527, 266] on select "- Select Status Code - Open Due/Unpaid Paid Incomplete No Tax Due Internal Refu…" at bounding box center [613, 277] width 173 height 23
type input "[DATE]"
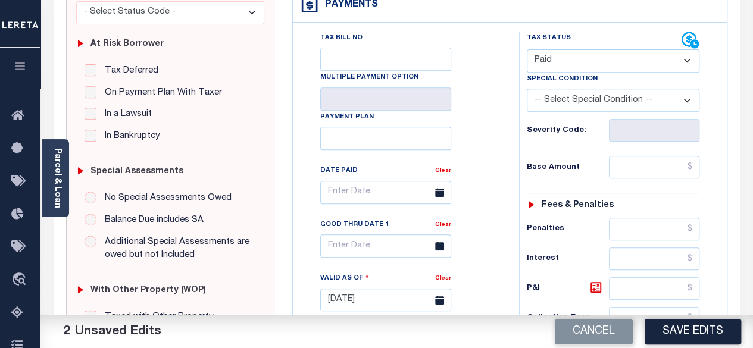
scroll to position [238, 0]
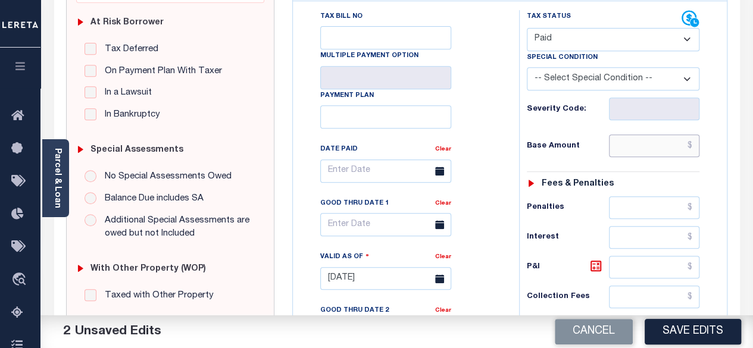
click at [694, 135] on input "text" at bounding box center [654, 146] width 91 height 23
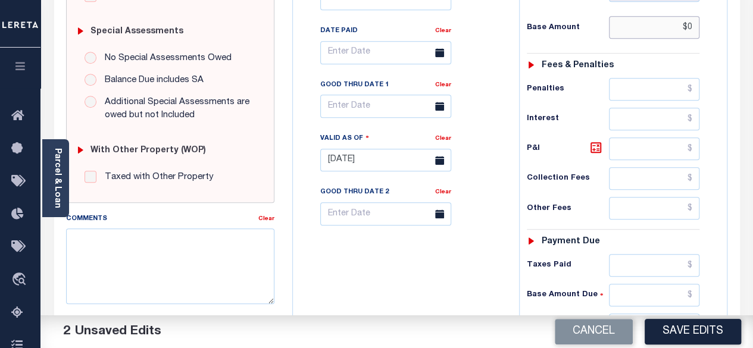
scroll to position [357, 0]
type input "$0.00"
click at [692, 313] on input "text" at bounding box center [654, 324] width 91 height 23
type input "$0.00"
click at [598, 140] on icon at bounding box center [596, 147] width 14 height 14
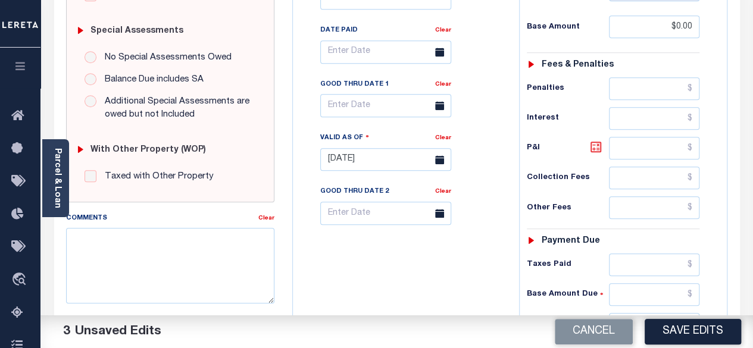
type input "$0.00"
click at [682, 335] on button "Save Edits" at bounding box center [693, 332] width 96 height 26
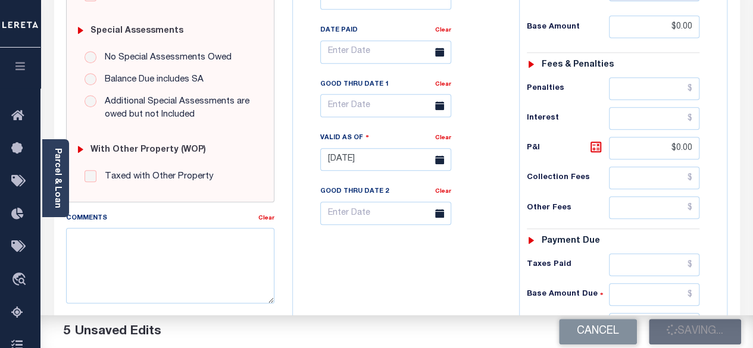
checkbox input "false"
type input "$0"
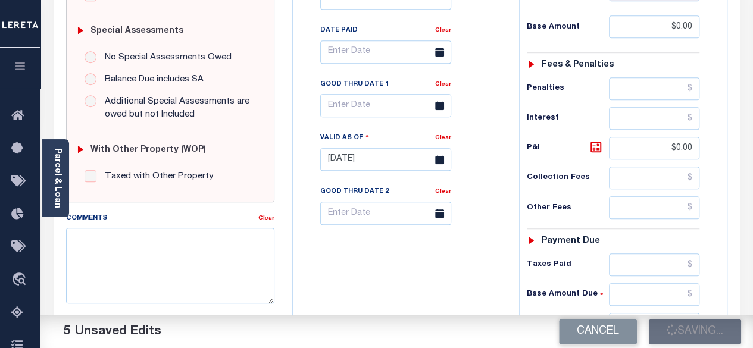
type input "$0"
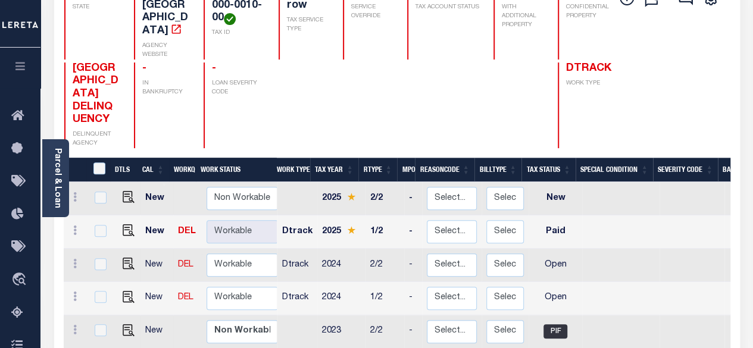
scroll to position [179, 0]
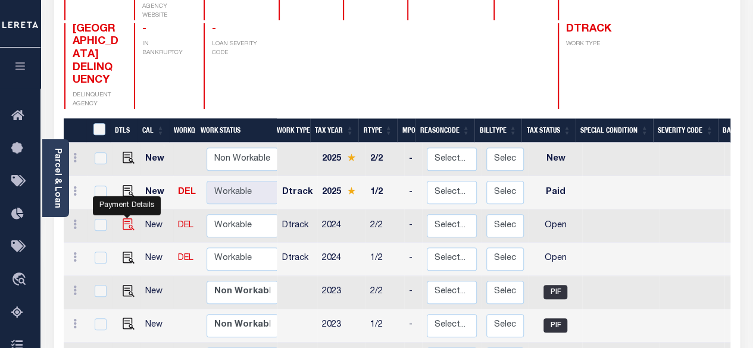
click at [125, 219] on img "" at bounding box center [129, 225] width 12 height 12
checkbox input "true"
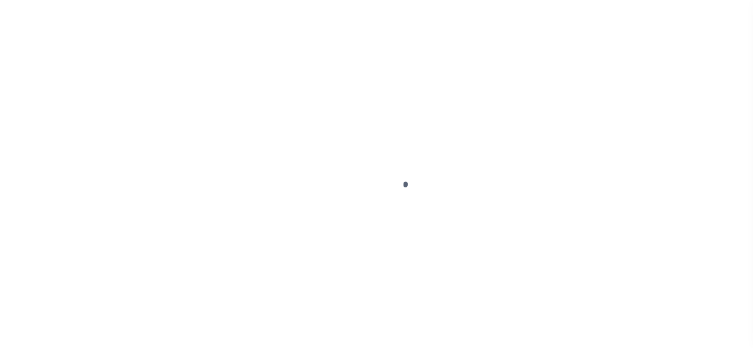
select select "OP2"
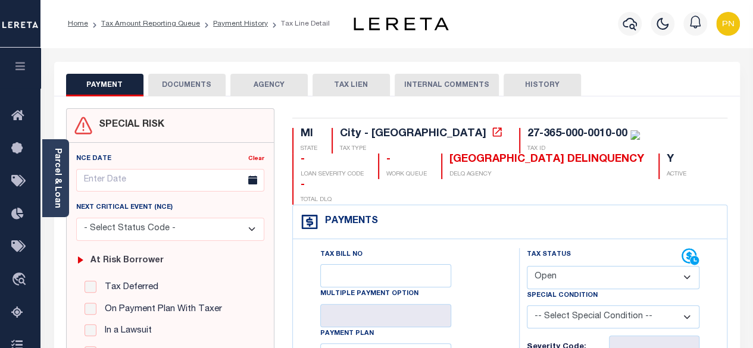
click at [195, 94] on button "DOCUMENTS" at bounding box center [186, 85] width 77 height 23
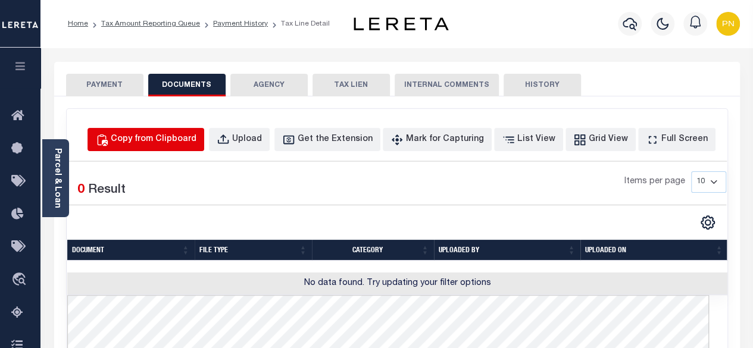
click at [181, 139] on div "Copy from Clipboard" at bounding box center [154, 139] width 86 height 13
select select "POP"
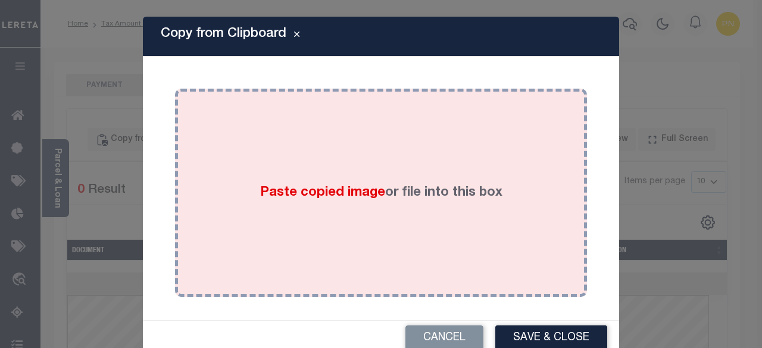
click at [358, 166] on div "Paste copied image or file into this box" at bounding box center [381, 193] width 394 height 191
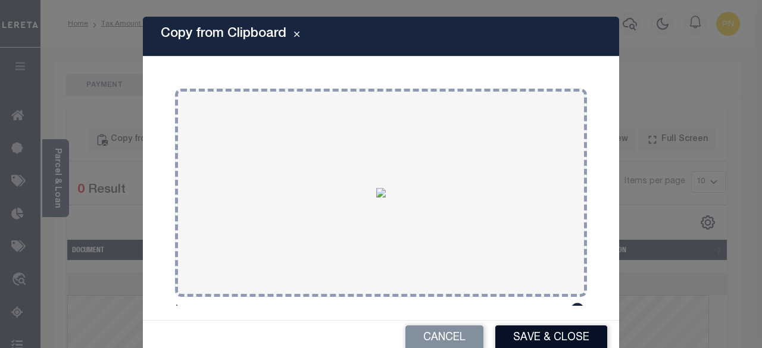
click at [539, 338] on button "Save & Close" at bounding box center [551, 339] width 112 height 26
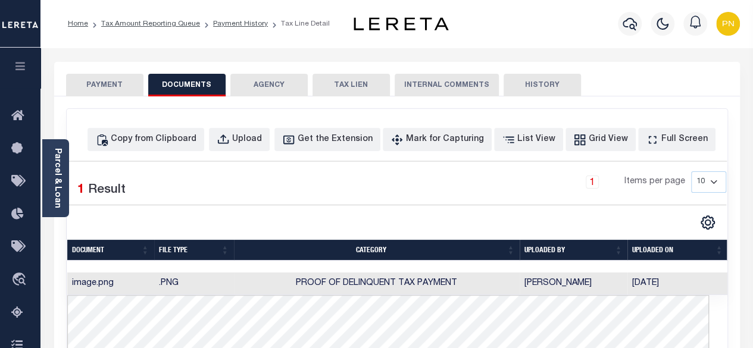
click at [120, 86] on button "PAYMENT" at bounding box center [104, 85] width 77 height 23
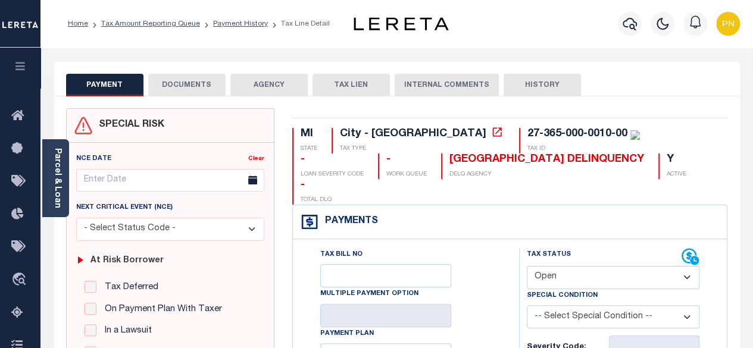
click at [595, 266] on select "- Select Status Code - Open Due/Unpaid Paid Incomplete No Tax Due Internal Refu…" at bounding box center [613, 277] width 173 height 23
select select "PYD"
click at [527, 266] on select "- Select Status Code - Open Due/Unpaid Paid Incomplete No Tax Due Internal Refu…" at bounding box center [613, 277] width 173 height 23
type input "[DATE]"
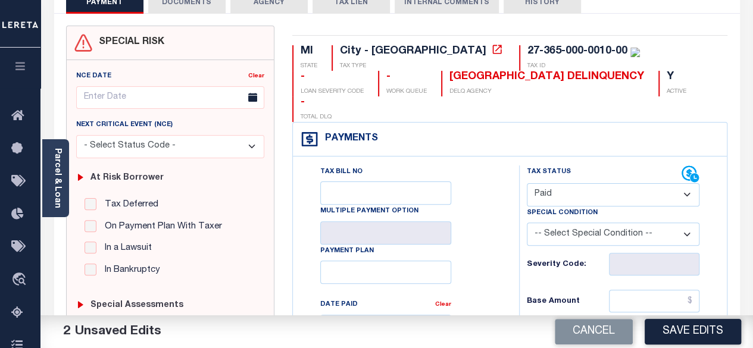
scroll to position [119, 0]
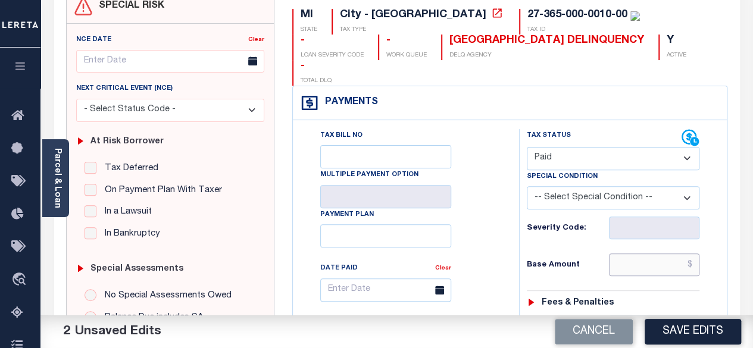
click at [694, 254] on input "text" at bounding box center [654, 265] width 91 height 23
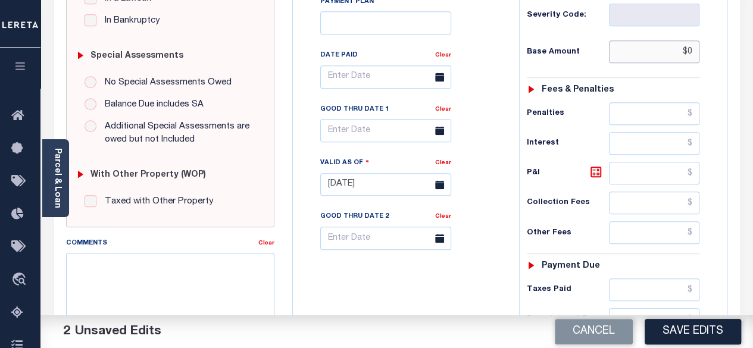
scroll to position [417, 0]
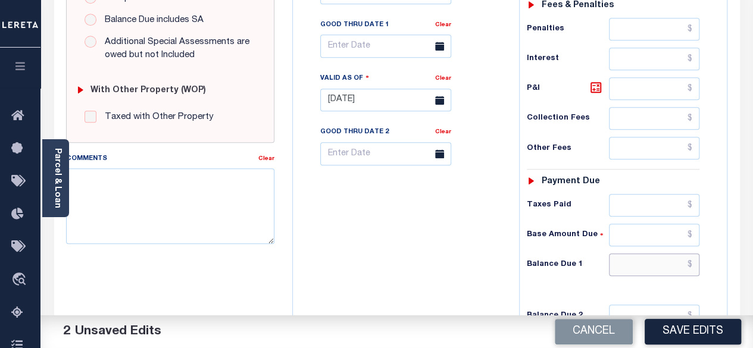
click at [692, 254] on input "text" at bounding box center [654, 265] width 91 height 23
type input "$0.00"
click at [693, 254] on input "$0" at bounding box center [654, 265] width 91 height 23
type input "$00"
click at [593, 82] on icon at bounding box center [596, 87] width 11 height 11
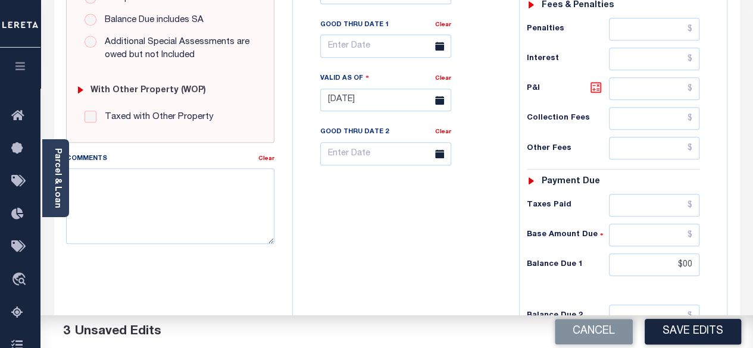
type input "$0.00"
type input "$00.00"
click at [693, 336] on button "Save Edits" at bounding box center [693, 332] width 96 height 26
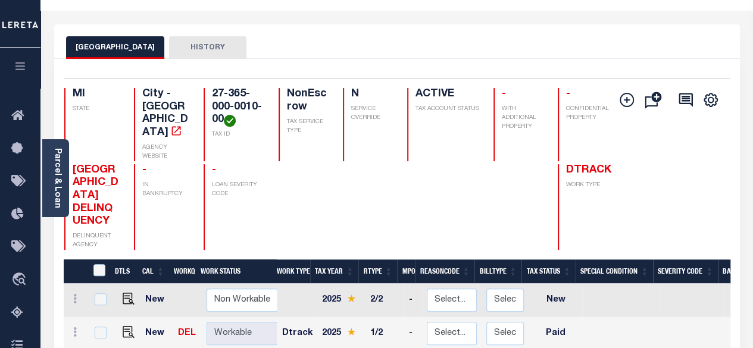
scroll to position [119, 0]
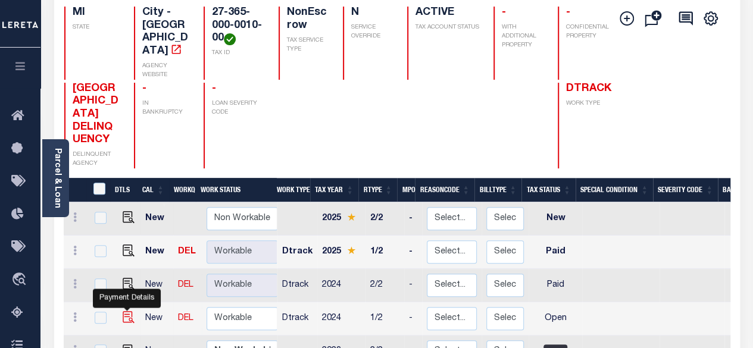
click at [128, 311] on img "" at bounding box center [129, 317] width 12 height 12
checkbox input "true"
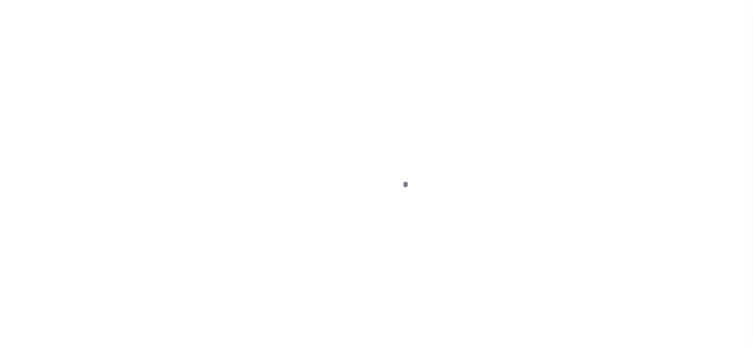
select select "OP2"
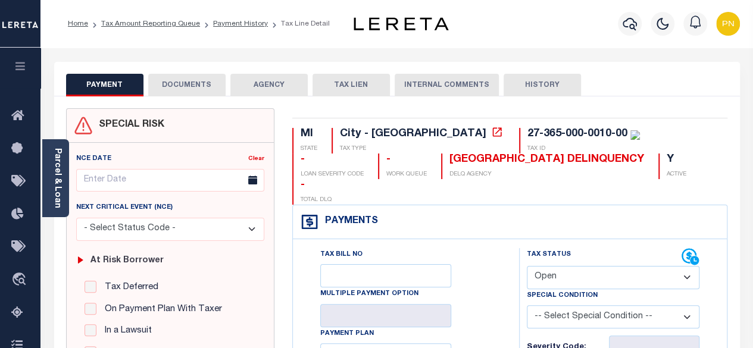
click at [195, 84] on button "DOCUMENTS" at bounding box center [186, 85] width 77 height 23
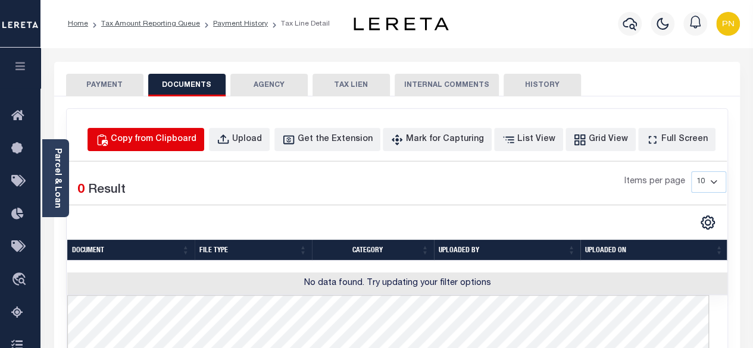
click at [196, 145] on div "Copy from Clipboard" at bounding box center [154, 139] width 86 height 13
select select "POP"
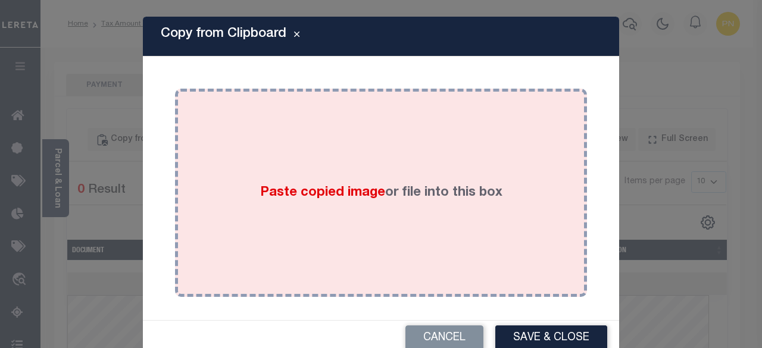
click at [273, 117] on div "Paste copied image or file into this box" at bounding box center [381, 193] width 394 height 191
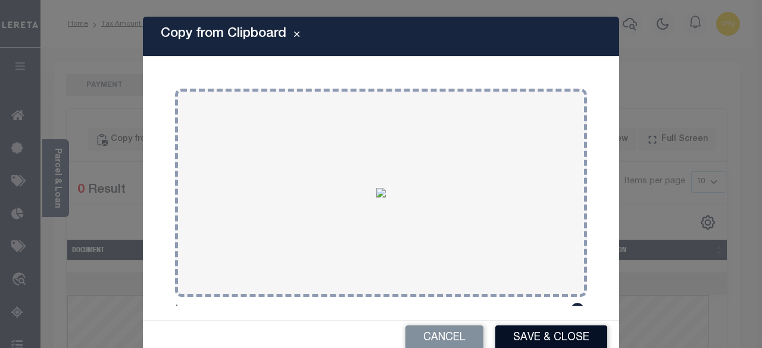
click at [554, 341] on button "Save & Close" at bounding box center [551, 339] width 112 height 26
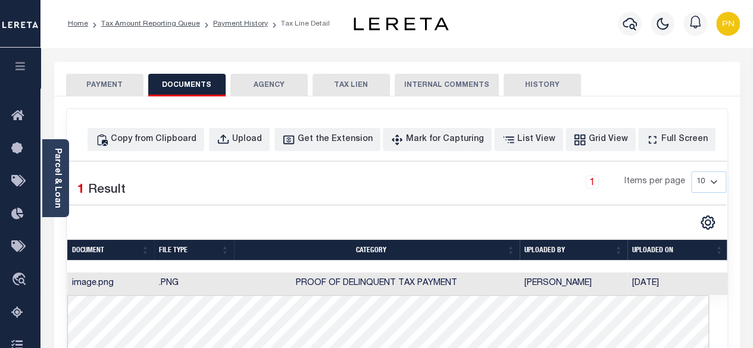
click at [111, 87] on button "PAYMENT" at bounding box center [104, 85] width 77 height 23
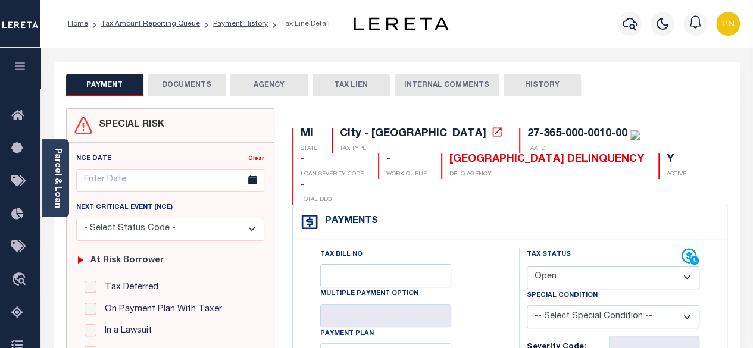
click at [614, 266] on select "- Select Status Code - Open Due/Unpaid Paid Incomplete No Tax Due Internal Refu…" at bounding box center [613, 277] width 173 height 23
select select "PYD"
click at [527, 266] on select "- Select Status Code - Open Due/Unpaid Paid Incomplete No Tax Due Internal Refu…" at bounding box center [613, 277] width 173 height 23
type input "[DATE]"
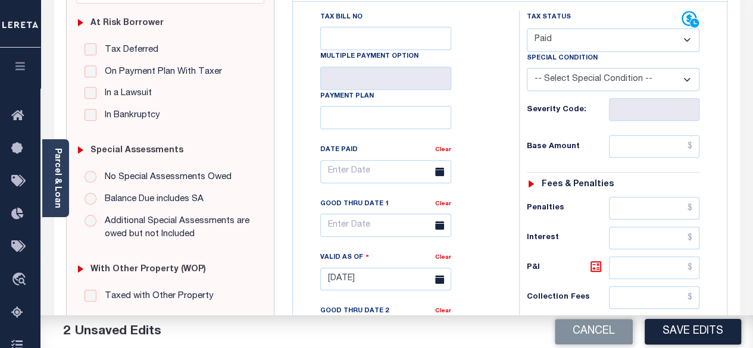
scroll to position [238, 0]
click at [697, 135] on input "text" at bounding box center [654, 146] width 91 height 23
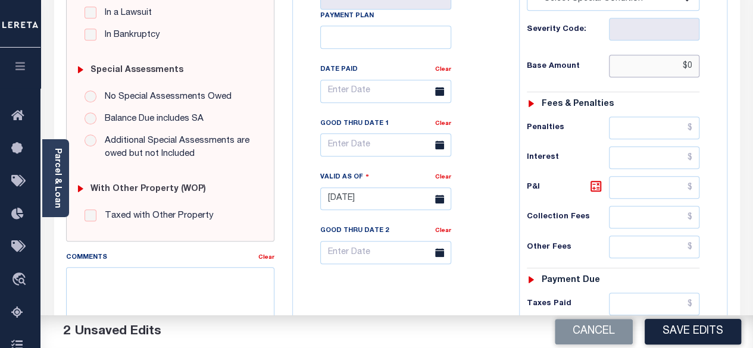
scroll to position [357, 0]
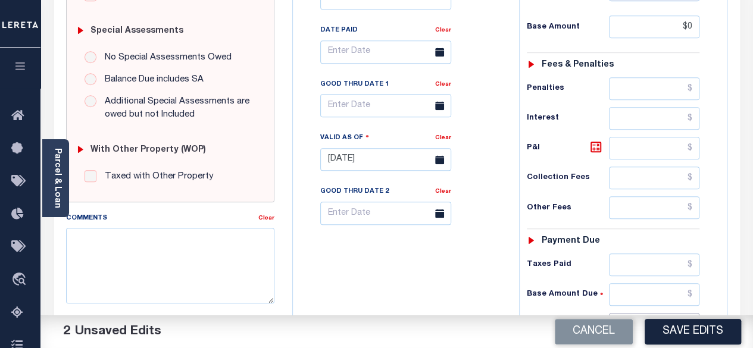
type input "$0.00"
click at [698, 313] on input "text" at bounding box center [654, 324] width 91 height 23
type input "$0.00"
click at [594, 143] on icon at bounding box center [595, 146] width 7 height 7
type input "$0.00"
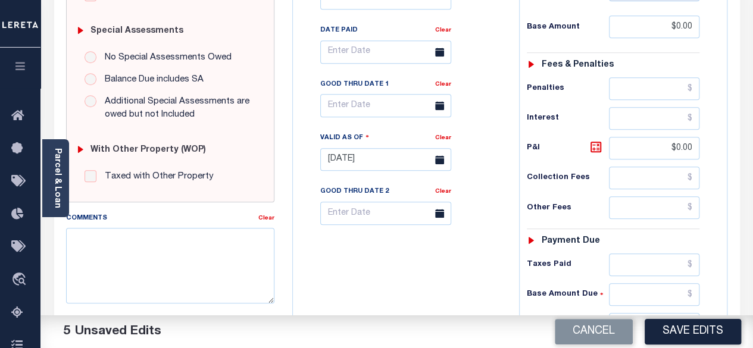
click at [690, 332] on button "Save Edits" at bounding box center [693, 332] width 96 height 26
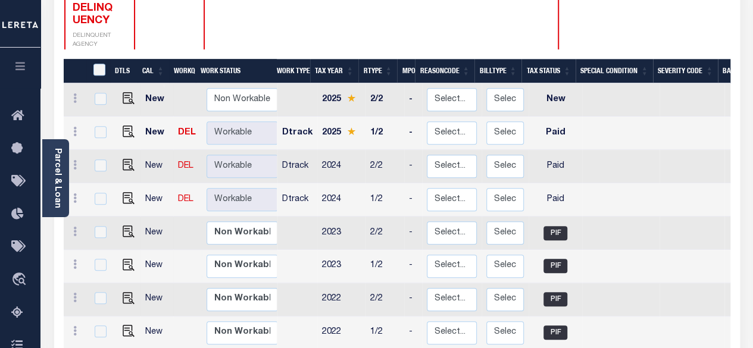
scroll to position [60, 0]
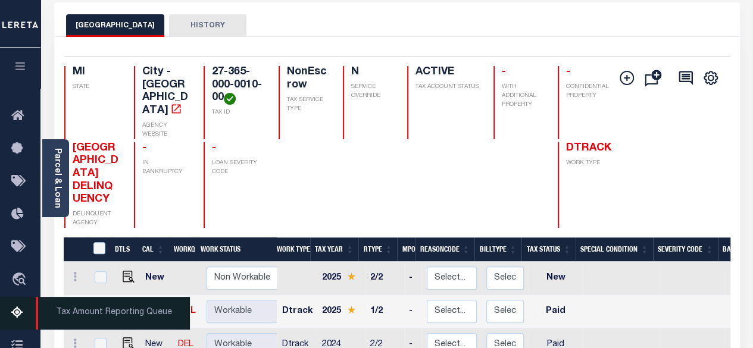
click at [17, 321] on icon at bounding box center [20, 313] width 19 height 15
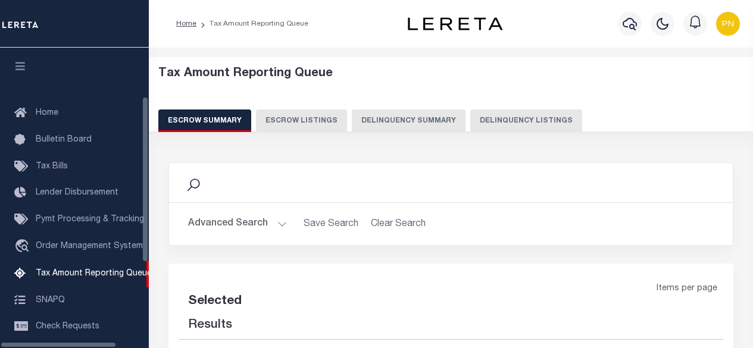
click at [506, 119] on button "Delinquency Listings" at bounding box center [526, 121] width 112 height 23
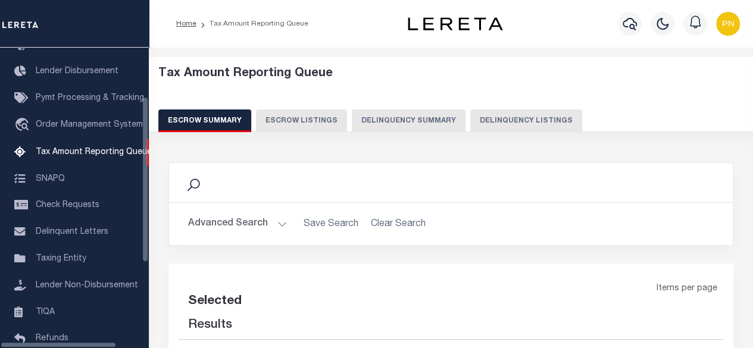
select select "100"
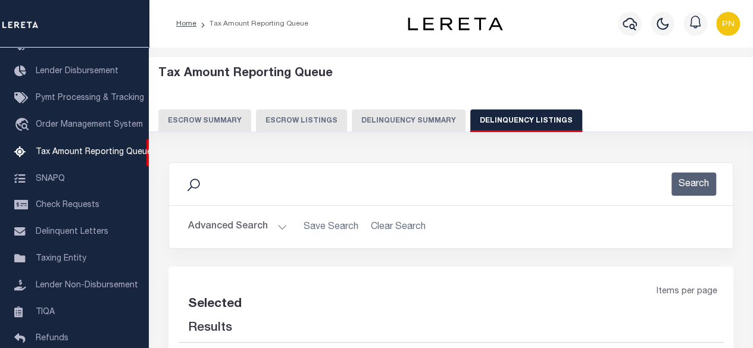
select select "100"
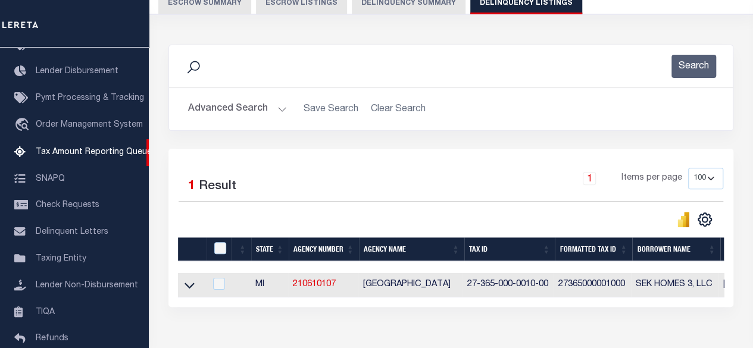
scroll to position [119, 0]
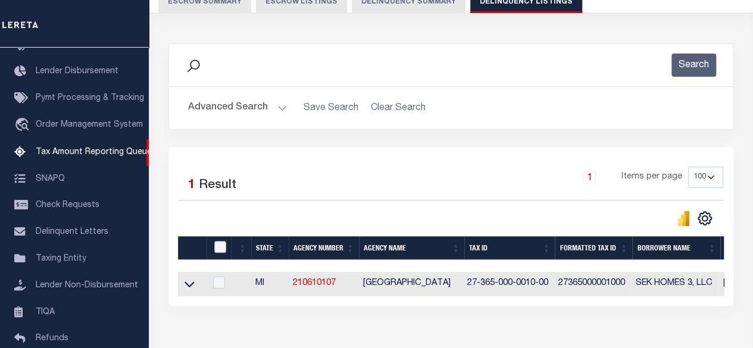
click at [220, 250] on input "checkbox" at bounding box center [220, 247] width 12 height 12
checkbox input "true"
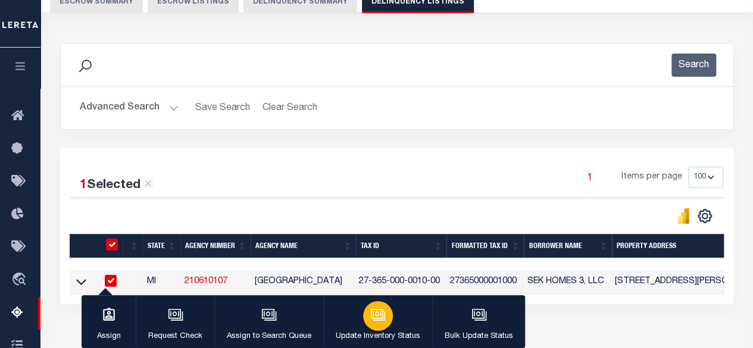
click at [380, 313] on icon "button" at bounding box center [377, 314] width 13 height 10
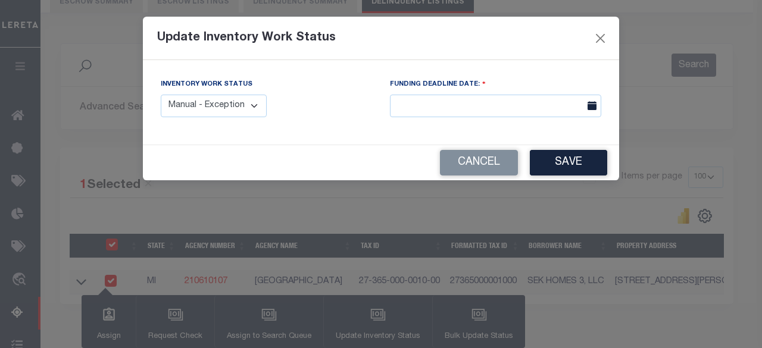
drag, startPoint x: 214, startPoint y: 110, endPoint x: 221, endPoint y: 116, distance: 8.5
click at [214, 110] on select "Manual - Exception Pended - Awaiting Search Late Add Exception Completed" at bounding box center [214, 106] width 106 height 23
select select "4"
click at [161, 95] on select "Manual - Exception Pended - Awaiting Search Late Add Exception Completed" at bounding box center [214, 106] width 106 height 23
click at [579, 166] on button "Save" at bounding box center [568, 163] width 77 height 26
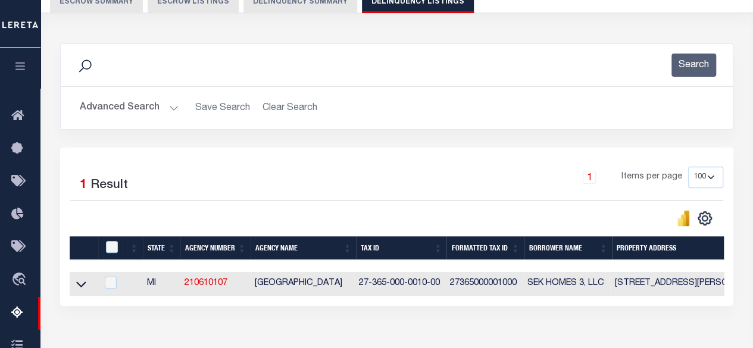
click at [158, 113] on button "Advanced Search" at bounding box center [129, 107] width 99 height 23
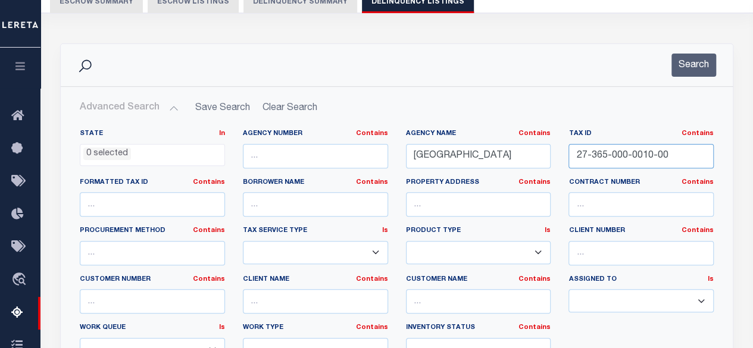
drag, startPoint x: 670, startPoint y: 152, endPoint x: 541, endPoint y: 160, distance: 129.4
click at [541, 160] on div "State In In AK AL AR AZ CA CO CT DC DE FL GA GU HI IA ID IL IN KS KY LA MA MD M…" at bounding box center [397, 250] width 652 height 243
paste input "1"
type input "27-365-000-0011-00"
click at [685, 68] on button "Search" at bounding box center [694, 65] width 45 height 23
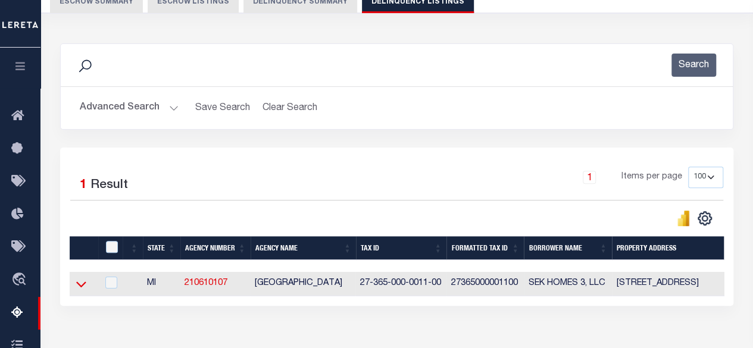
click at [83, 285] on icon at bounding box center [81, 284] width 10 height 13
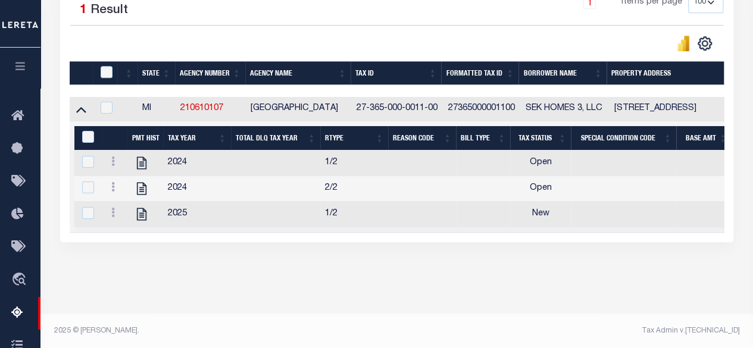
scroll to position [298, 0]
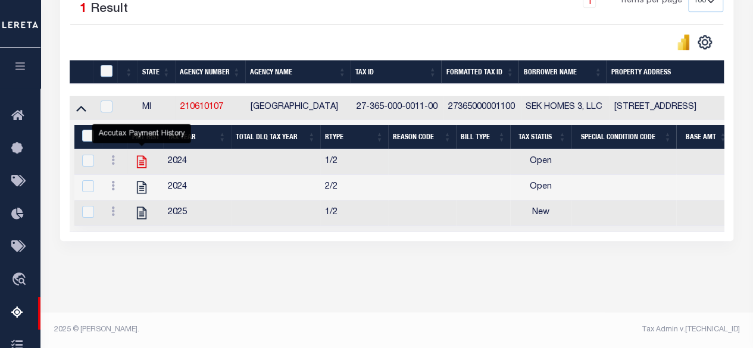
click at [146, 161] on icon "" at bounding box center [142, 162] width 10 height 13
checkbox input "true"
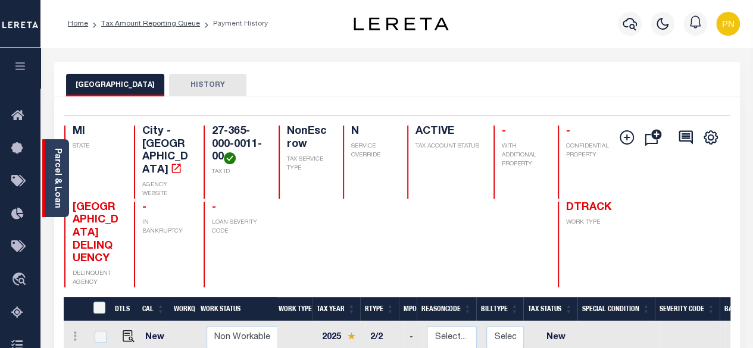
click at [63, 169] on div "Parcel & Loan" at bounding box center [55, 178] width 27 height 78
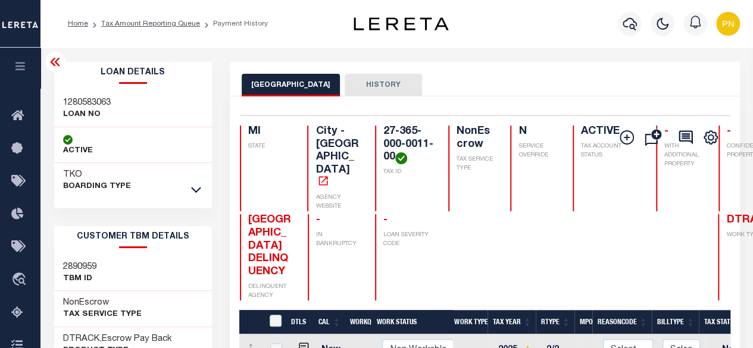
click at [57, 60] on icon at bounding box center [55, 62] width 14 height 14
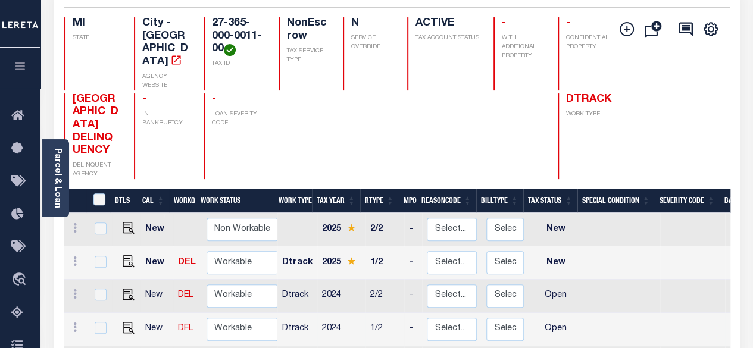
scroll to position [119, 0]
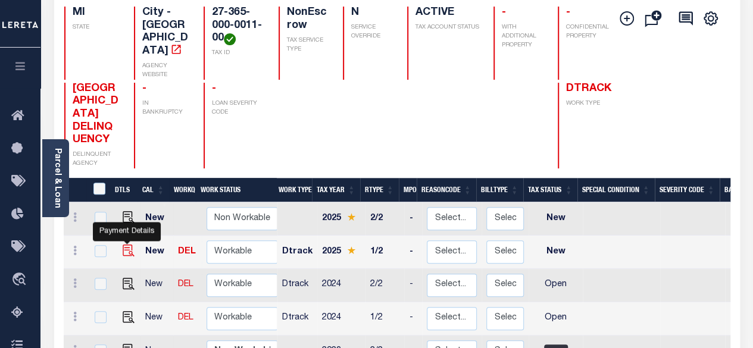
click at [126, 245] on img "" at bounding box center [129, 251] width 12 height 12
checkbox input "true"
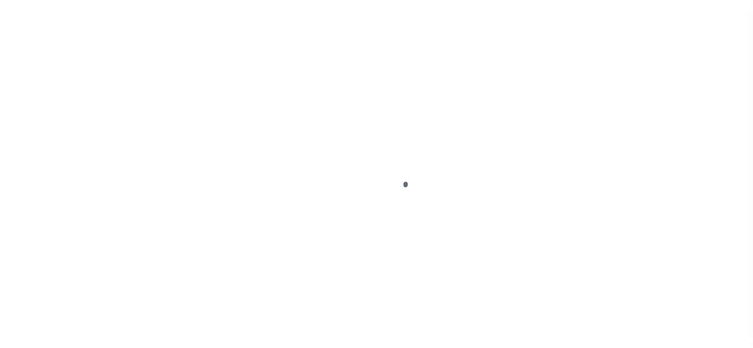
select select "NW2"
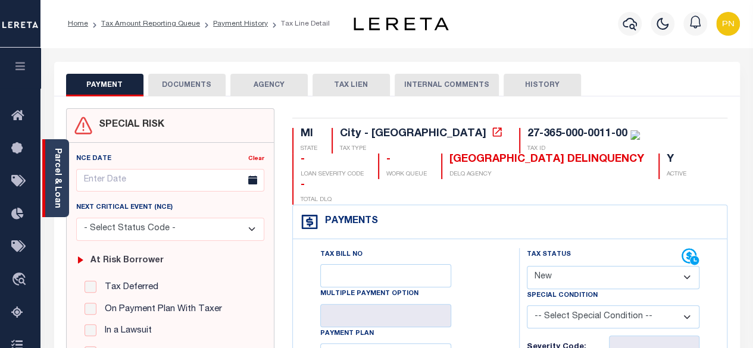
click at [55, 170] on link "Parcel & Loan" at bounding box center [57, 178] width 8 height 60
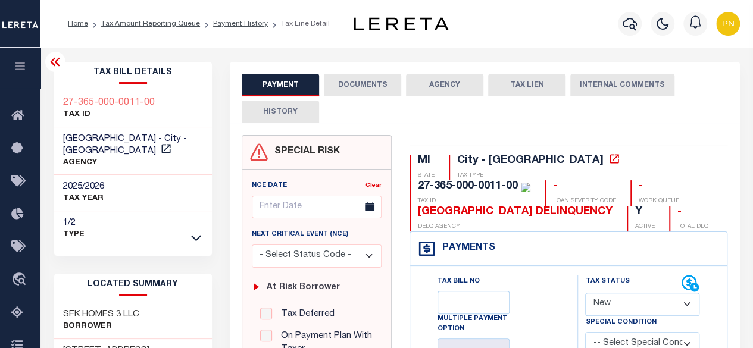
drag, startPoint x: 57, startPoint y: 64, endPoint x: 68, endPoint y: 60, distance: 12.6
click at [57, 64] on icon at bounding box center [55, 62] width 10 height 8
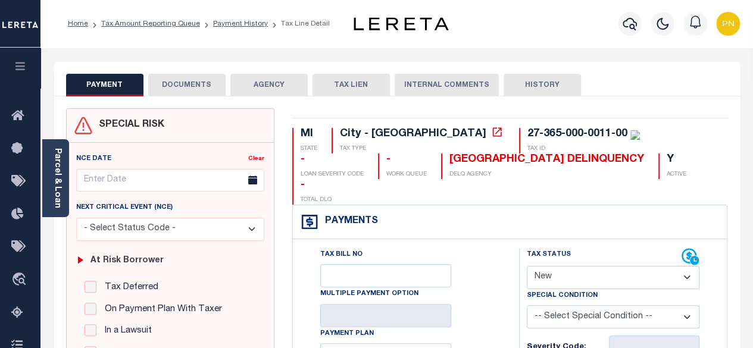
click at [230, 83] on button "AGENCY" at bounding box center [268, 85] width 77 height 23
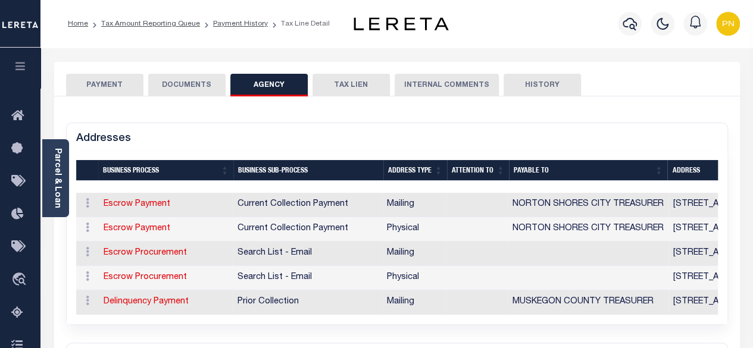
click at [208, 83] on button "DOCUMENTS" at bounding box center [186, 85] width 77 height 23
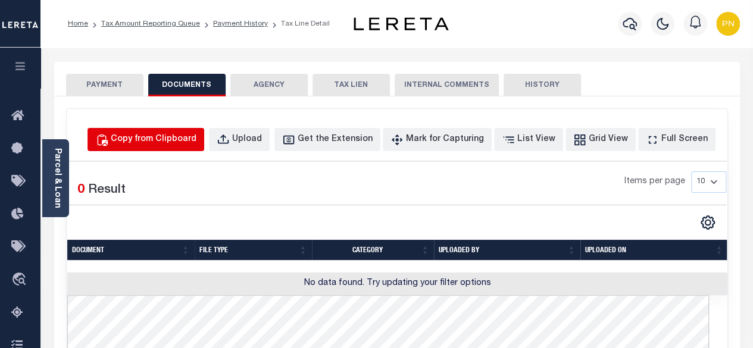
click at [181, 141] on div "Copy from Clipboard" at bounding box center [154, 139] width 86 height 13
select select "POP"
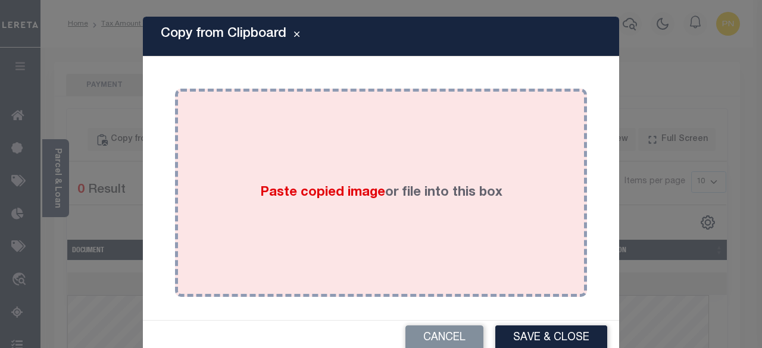
click at [350, 166] on div "Paste copied image or file into this box" at bounding box center [381, 193] width 394 height 191
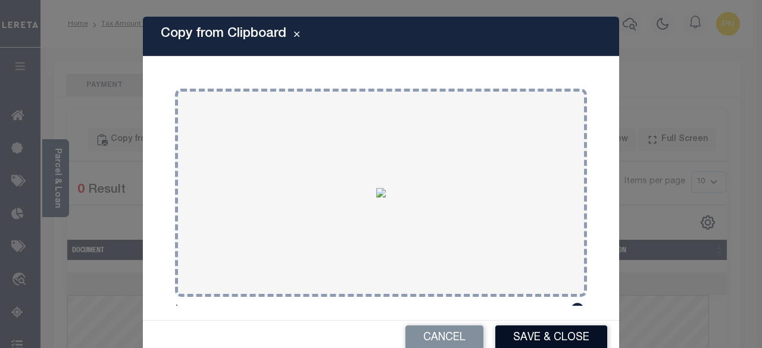
click at [545, 330] on button "Save & Close" at bounding box center [551, 339] width 112 height 26
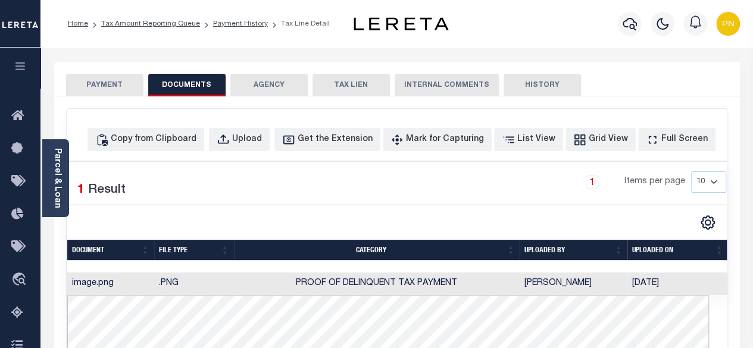
click at [117, 84] on button "PAYMENT" at bounding box center [104, 85] width 77 height 23
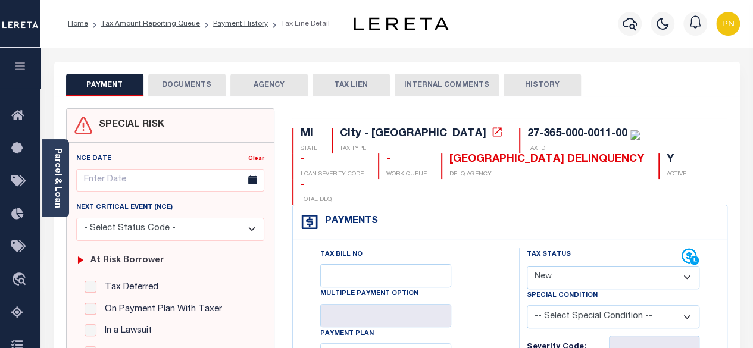
click at [610, 266] on select "- Select Status Code - Open Due/Unpaid Paid Incomplete No Tax Due Internal Refu…" at bounding box center [613, 277] width 173 height 23
select select "PYD"
click at [527, 266] on select "- Select Status Code - Open Due/Unpaid Paid Incomplete No Tax Due Internal Refu…" at bounding box center [613, 277] width 173 height 23
type input "[DATE]"
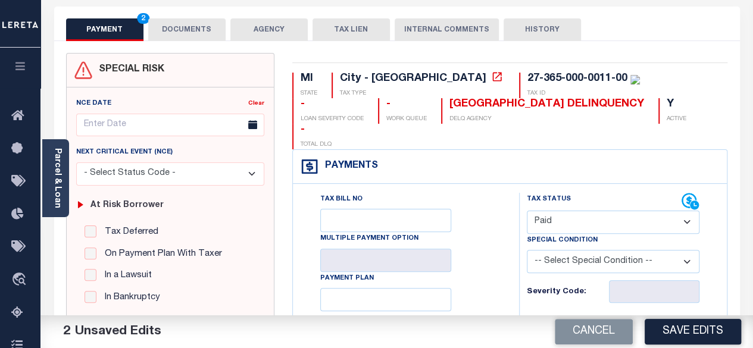
scroll to position [179, 0]
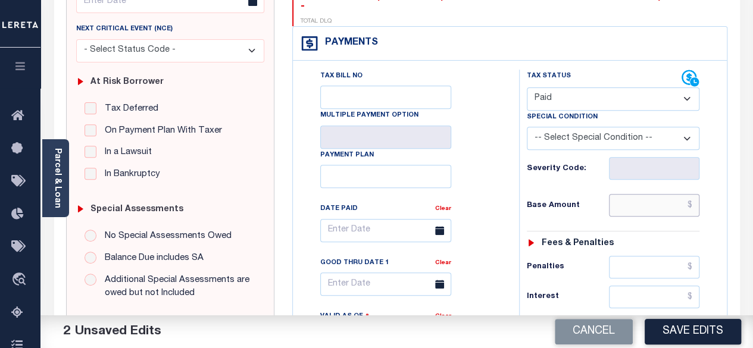
click at [694, 194] on input "text" at bounding box center [654, 205] width 91 height 23
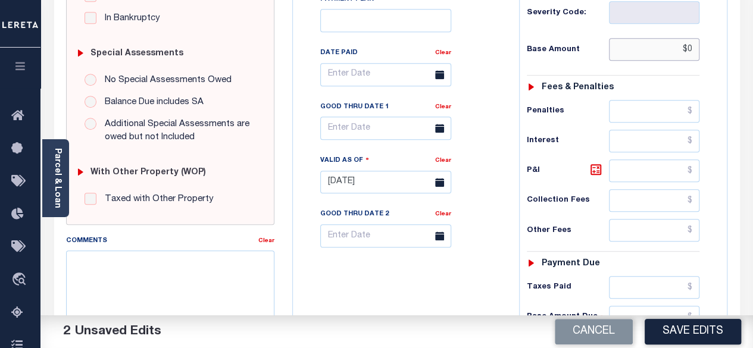
scroll to position [357, 0]
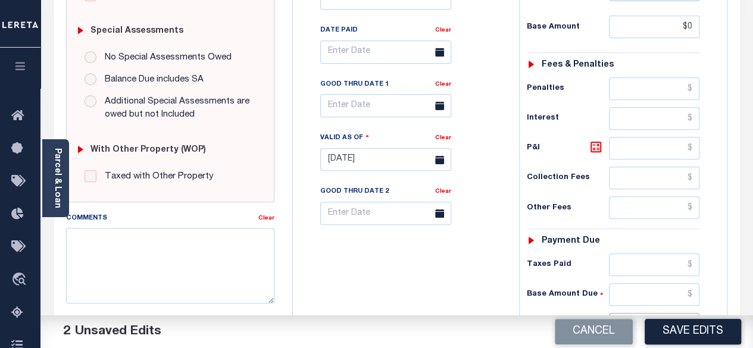
type input "$0.00"
click at [694, 313] on input "text" at bounding box center [654, 324] width 91 height 23
type input "$0.00"
click at [595, 140] on icon at bounding box center [596, 147] width 14 height 14
type input "$0.00"
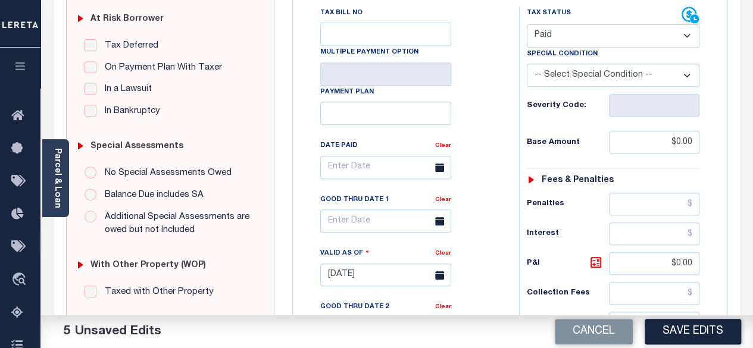
scroll to position [238, 0]
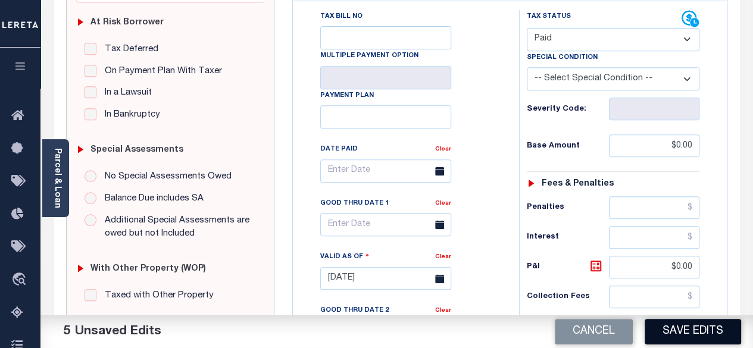
click at [686, 325] on button "Save Edits" at bounding box center [693, 332] width 96 height 26
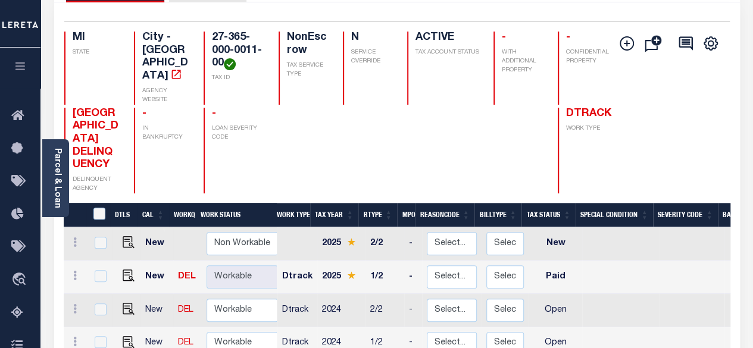
scroll to position [119, 0]
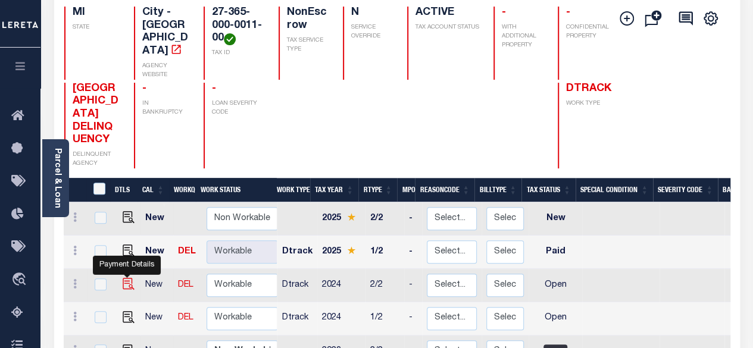
click at [123, 278] on img "" at bounding box center [129, 284] width 12 height 12
checkbox input "true"
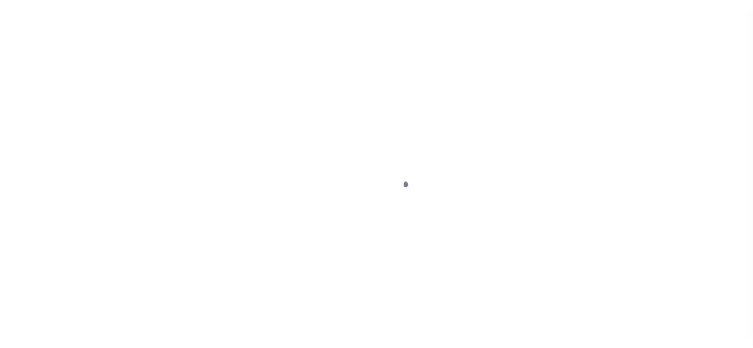
select select "OP2"
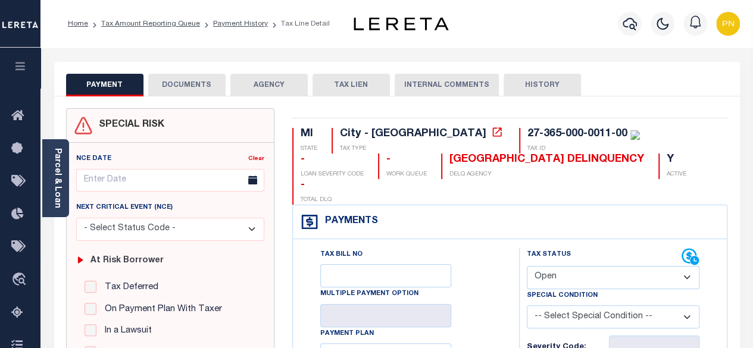
drag, startPoint x: 172, startPoint y: 80, endPoint x: 182, endPoint y: 96, distance: 18.7
click at [174, 86] on button "DOCUMENTS" at bounding box center [186, 85] width 77 height 23
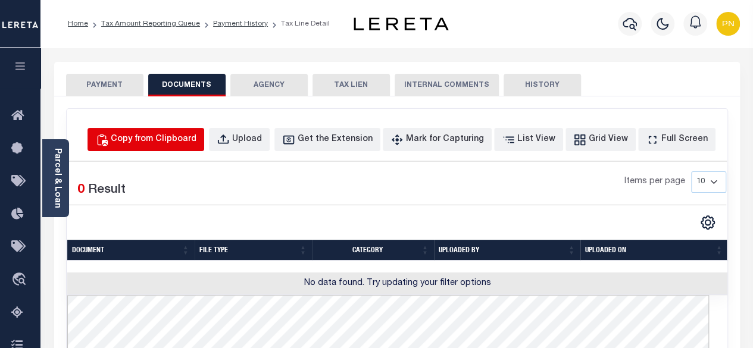
click at [183, 136] on div "Copy from Clipboard" at bounding box center [154, 139] width 86 height 13
select select "POP"
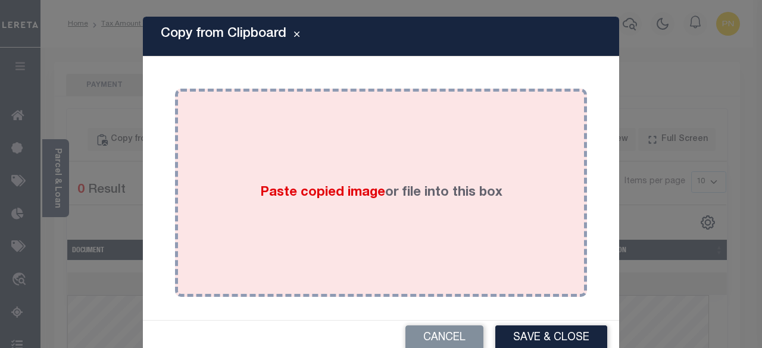
click at [367, 147] on div "Paste copied image or file into this box" at bounding box center [381, 193] width 394 height 191
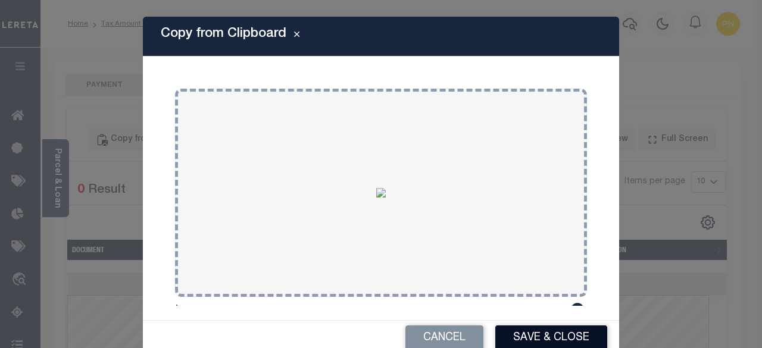
click at [543, 336] on button "Save & Close" at bounding box center [551, 339] width 112 height 26
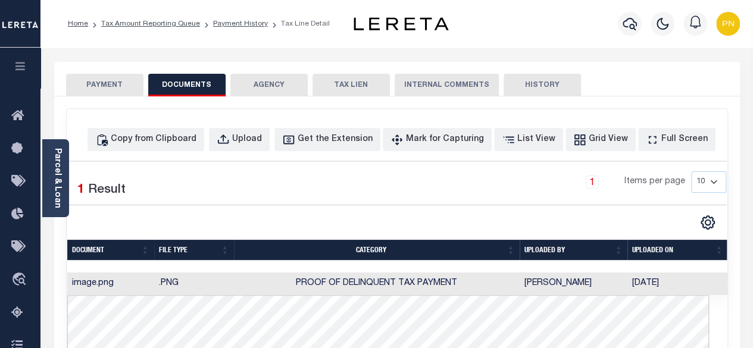
click at [130, 86] on button "PAYMENT" at bounding box center [104, 85] width 77 height 23
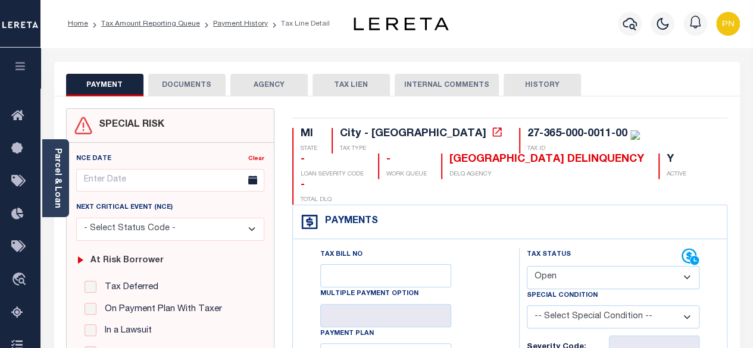
click at [616, 266] on select "- Select Status Code - Open Due/Unpaid Paid Incomplete No Tax Due Internal Refu…" at bounding box center [613, 277] width 173 height 23
select select "PYD"
click at [527, 266] on select "- Select Status Code - Open Due/Unpaid Paid Incomplete No Tax Due Internal Refu…" at bounding box center [613, 277] width 173 height 23
type input "[DATE]"
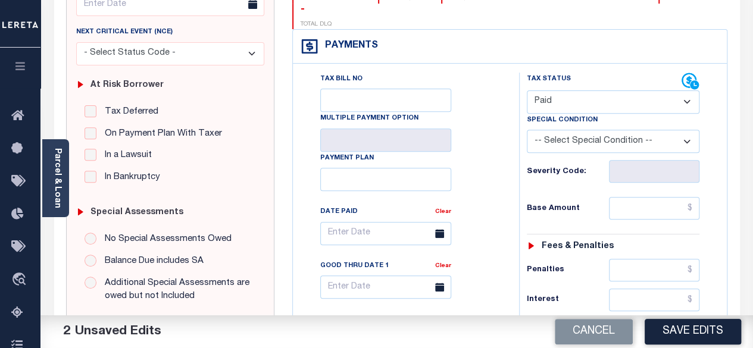
scroll to position [179, 0]
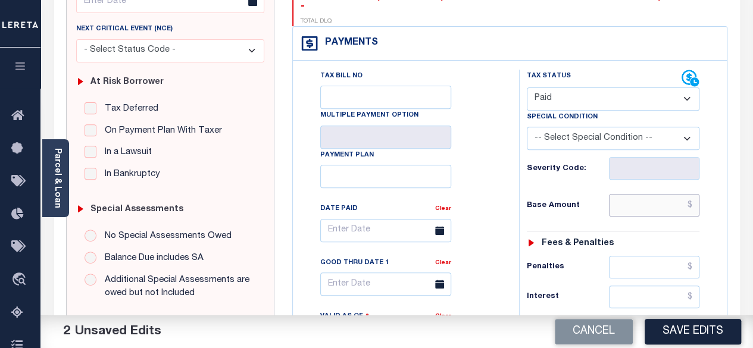
click at [695, 194] on input "text" at bounding box center [654, 205] width 91 height 23
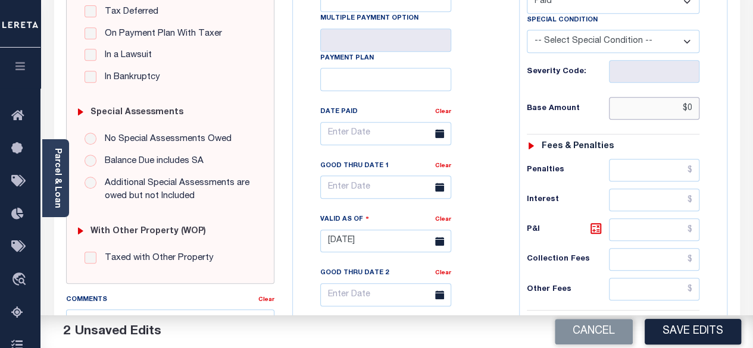
scroll to position [298, 0]
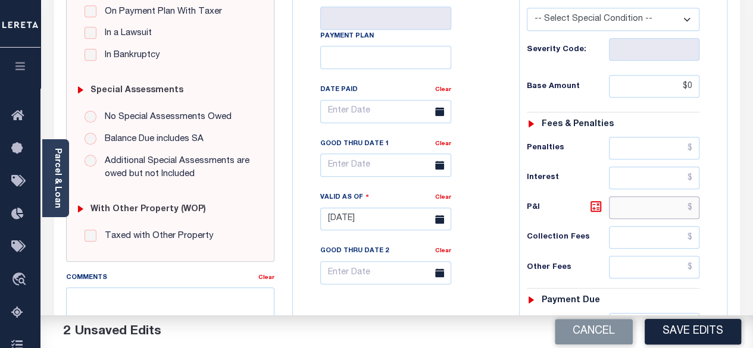
type input "$0.00"
click at [694, 196] on input "text" at bounding box center [654, 207] width 91 height 23
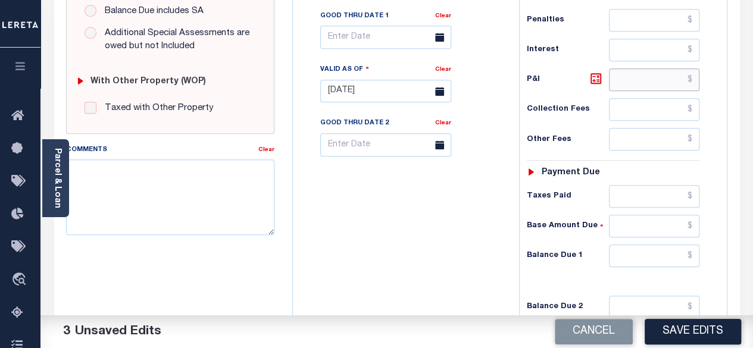
scroll to position [476, 0]
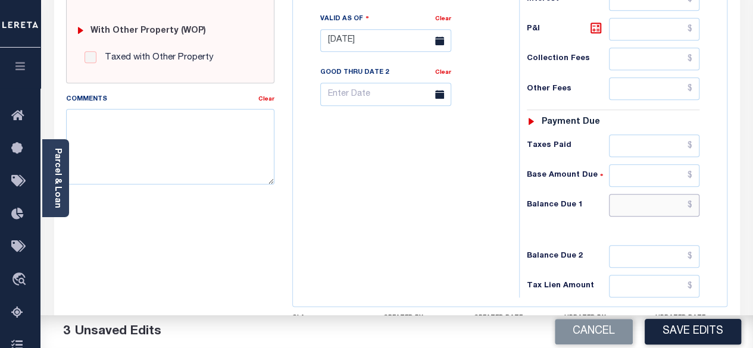
click at [694, 194] on input "text" at bounding box center [654, 205] width 91 height 23
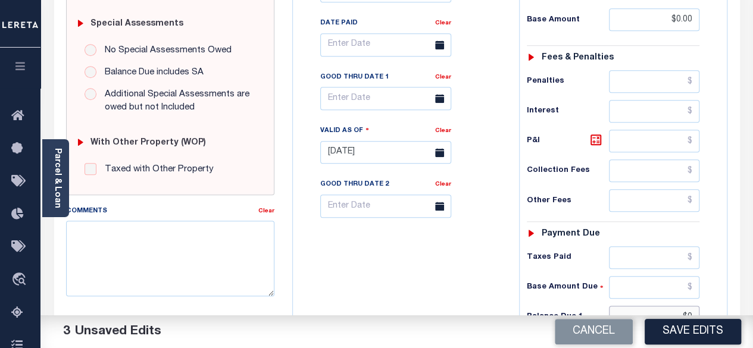
scroll to position [357, 0]
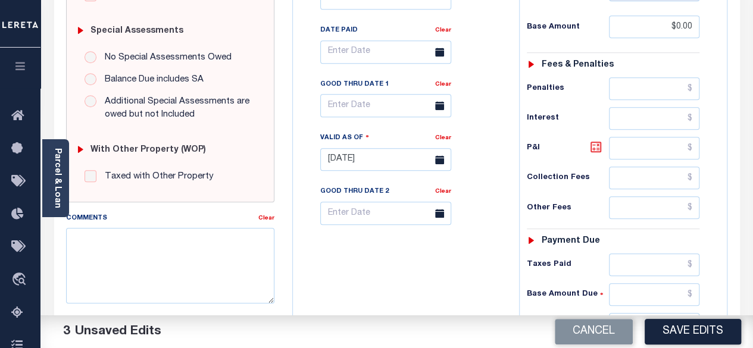
type input "$0.00"
click at [594, 140] on icon at bounding box center [596, 147] width 14 height 14
type input "$0.00"
click at [684, 335] on button "Save Edits" at bounding box center [693, 332] width 96 height 26
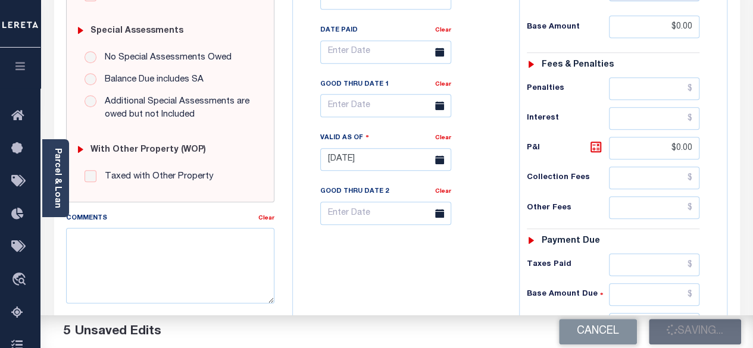
checkbox input "false"
type input "$0"
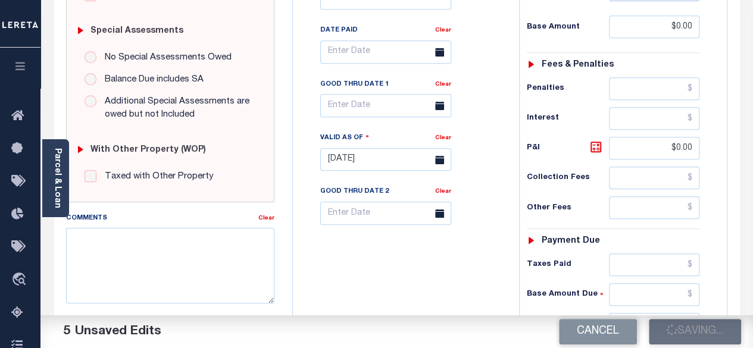
type input "$0"
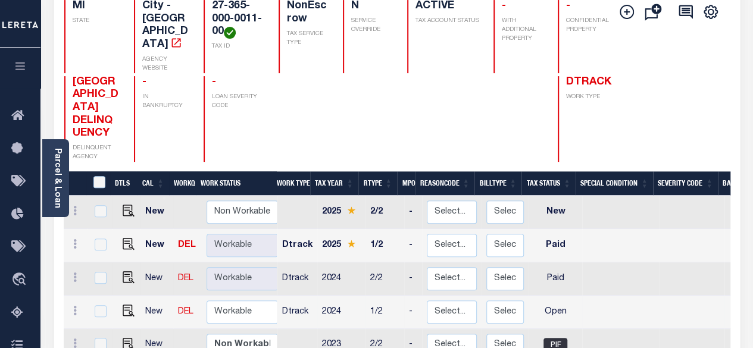
scroll to position [179, 0]
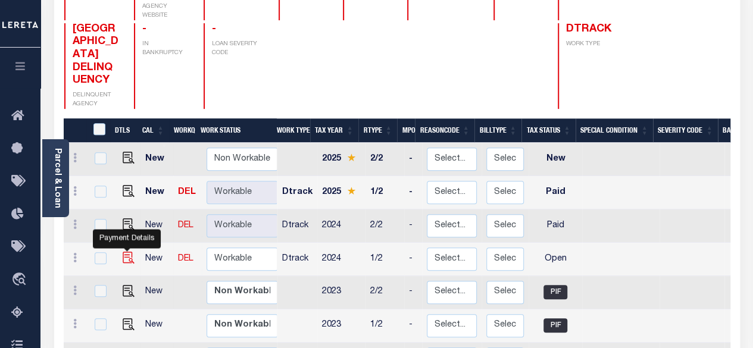
click at [123, 252] on img "" at bounding box center [129, 258] width 12 height 12
checkbox input "true"
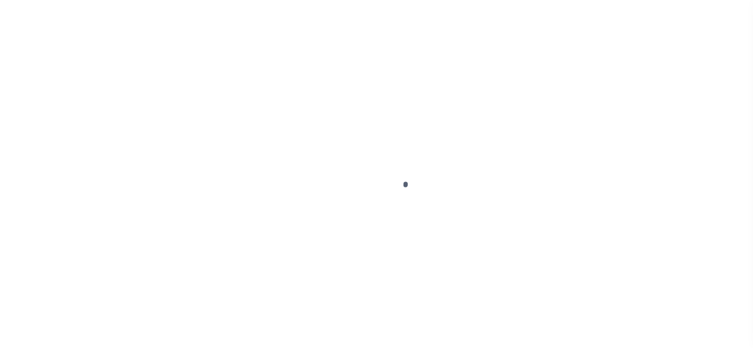
select select "OP2"
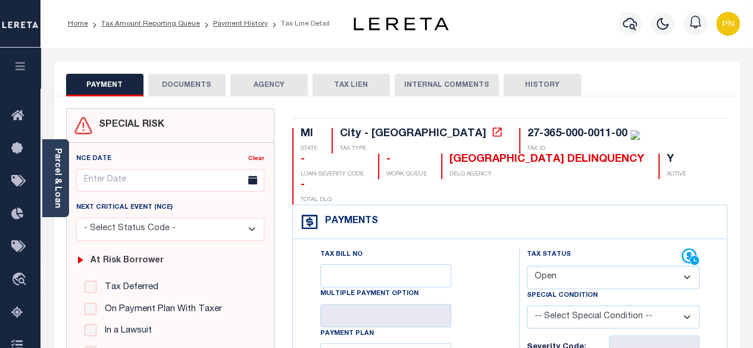
click at [191, 88] on button "DOCUMENTS" at bounding box center [186, 85] width 77 height 23
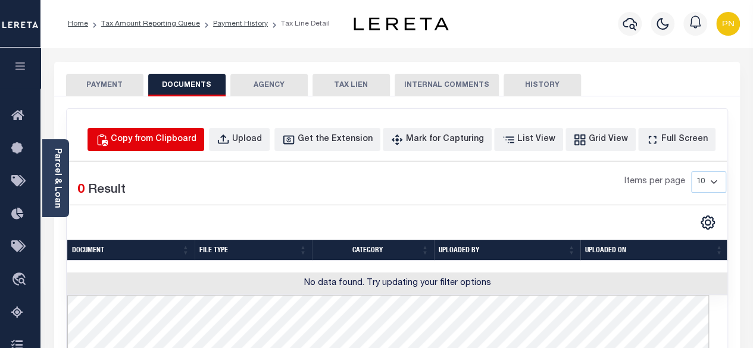
click at [193, 145] on div "Copy from Clipboard" at bounding box center [154, 139] width 86 height 13
select select "POP"
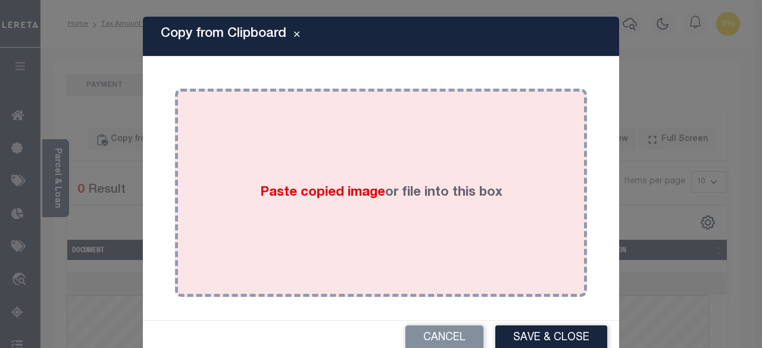
click at [285, 161] on div "Paste copied image or file into this box" at bounding box center [381, 193] width 394 height 191
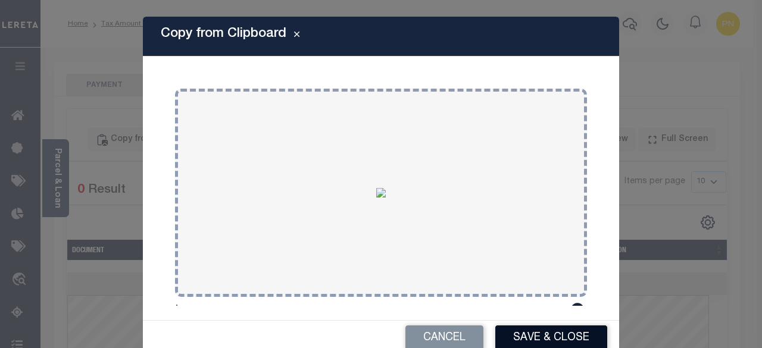
click at [536, 343] on button "Save & Close" at bounding box center [551, 339] width 112 height 26
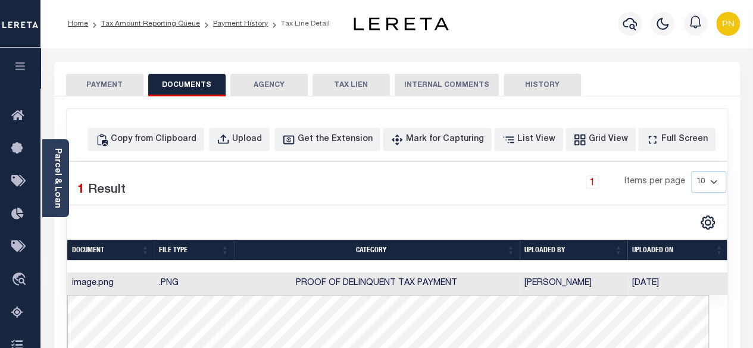
click at [103, 76] on button "PAYMENT" at bounding box center [104, 85] width 77 height 23
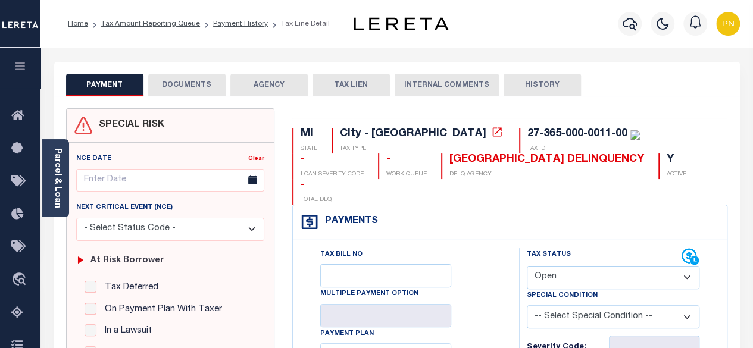
click at [655, 266] on select "- Select Status Code - Open Due/Unpaid Paid Incomplete No Tax Due Internal Refu…" at bounding box center [613, 277] width 173 height 23
select select "PYD"
click at [527, 266] on select "- Select Status Code - Open Due/Unpaid Paid Incomplete No Tax Due Internal Refu…" at bounding box center [613, 277] width 173 height 23
type input "[DATE]"
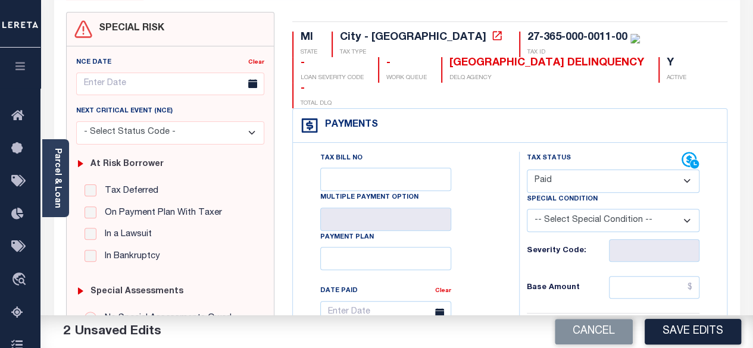
scroll to position [119, 0]
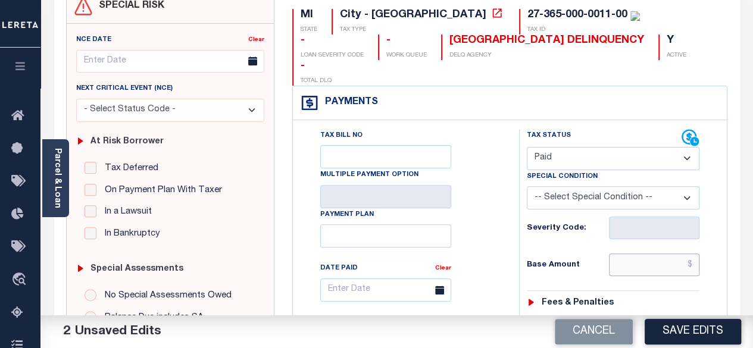
click at [694, 254] on input "text" at bounding box center [654, 265] width 91 height 23
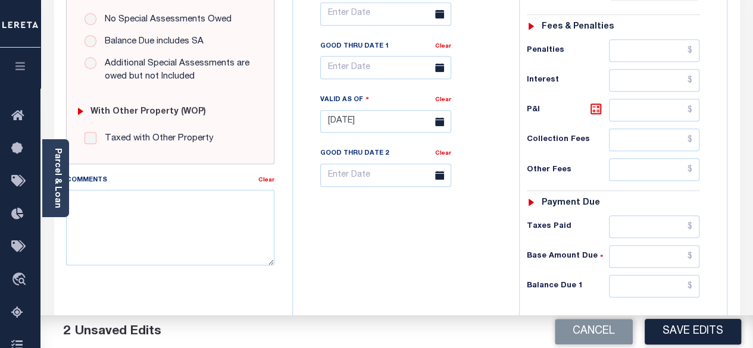
scroll to position [417, 0]
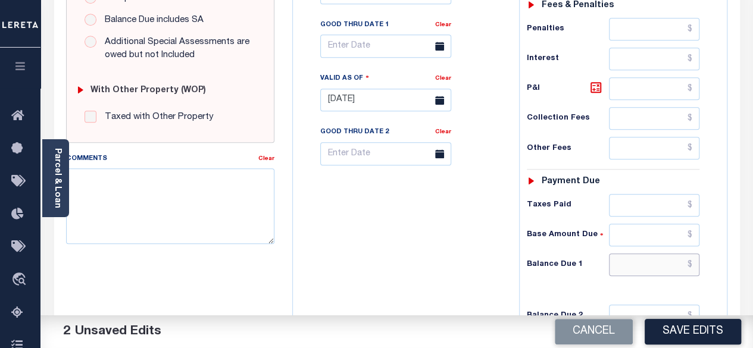
type input "$0.00"
click at [694, 254] on input "text" at bounding box center [654, 265] width 91 height 23
type input "$0.00"
click at [595, 80] on icon at bounding box center [596, 87] width 14 height 14
type input "$0.00"
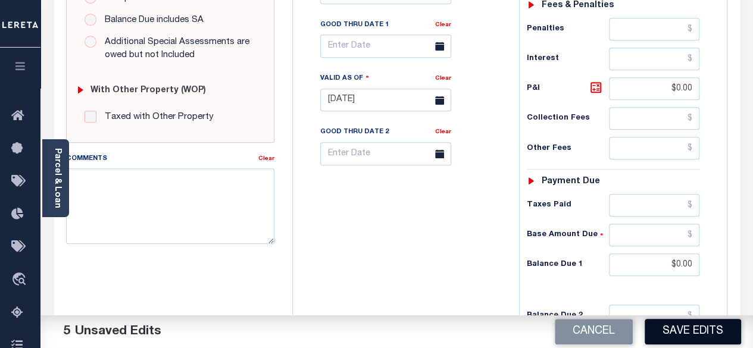
click at [694, 343] on button "Save Edits" at bounding box center [693, 332] width 96 height 26
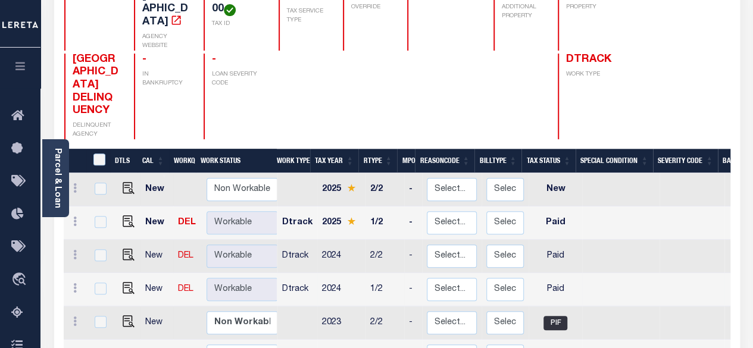
scroll to position [179, 0]
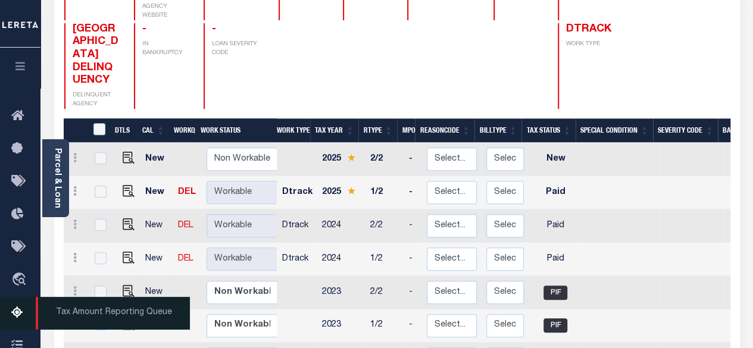
click at [20, 318] on icon at bounding box center [20, 313] width 19 height 15
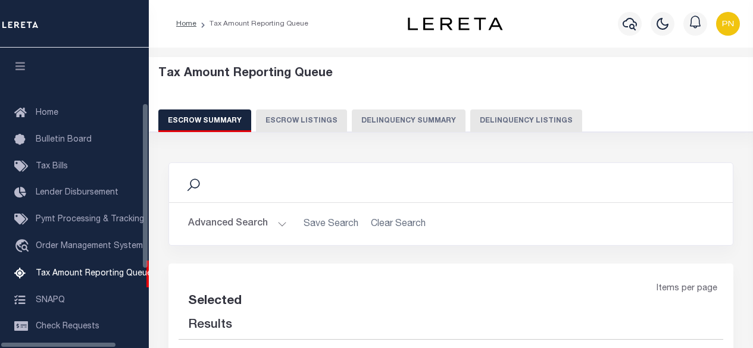
click at [504, 121] on button "Delinquency Listings" at bounding box center [526, 121] width 112 height 23
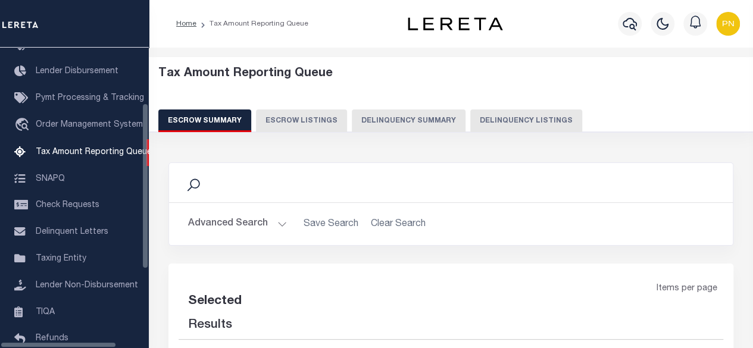
select select "100"
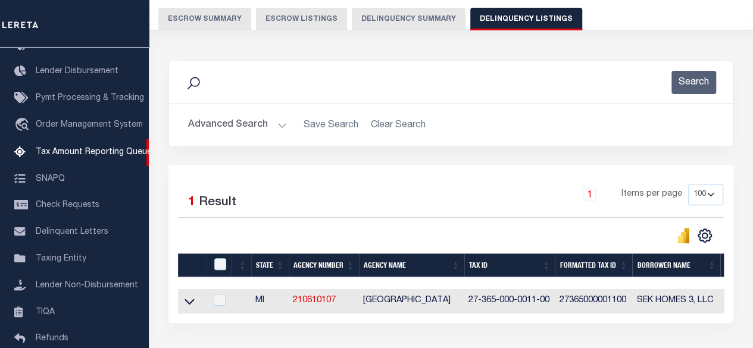
scroll to position [119, 0]
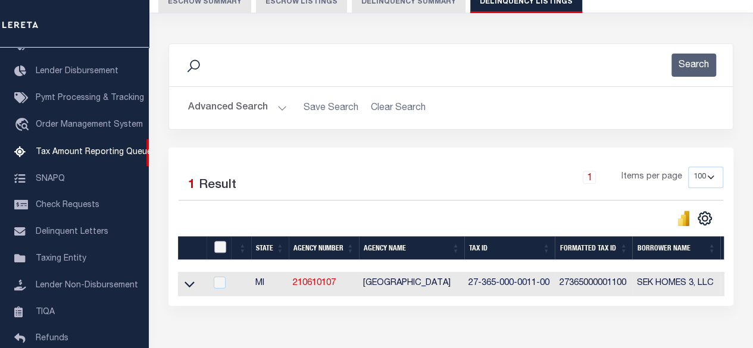
click at [222, 247] on input "checkbox" at bounding box center [220, 247] width 12 height 12
checkbox input "true"
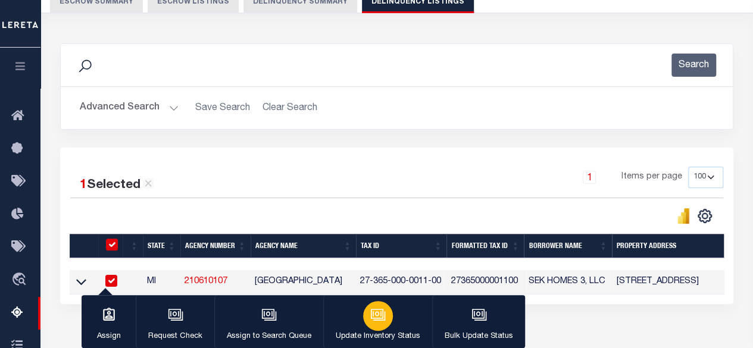
click at [375, 317] on icon "button" at bounding box center [377, 313] width 9 height 5
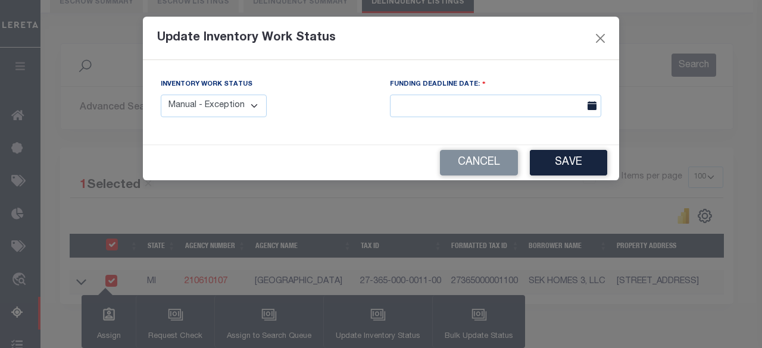
click at [213, 111] on select "Manual - Exception Pended - Awaiting Search Late Add Exception Completed" at bounding box center [214, 106] width 106 height 23
select select "4"
click at [161, 95] on select "Manual - Exception Pended - Awaiting Search Late Add Exception Completed" at bounding box center [214, 106] width 106 height 23
click at [572, 165] on button "Save" at bounding box center [568, 163] width 77 height 26
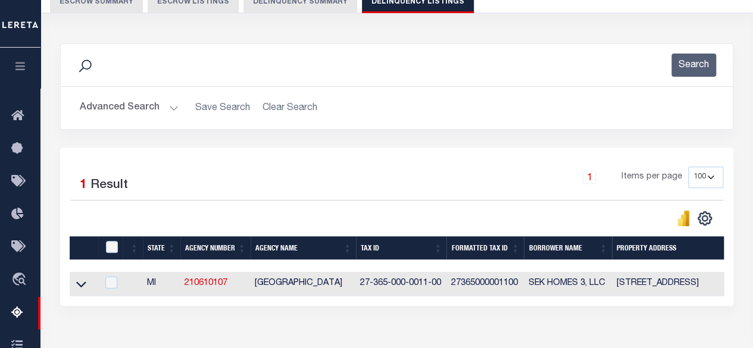
click at [129, 111] on button "Advanced Search" at bounding box center [129, 107] width 99 height 23
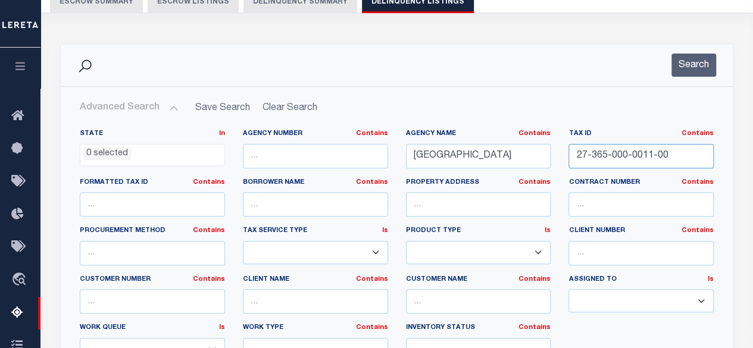
drag, startPoint x: 675, startPoint y: 161, endPoint x: 524, endPoint y: 165, distance: 151.3
click at [524, 165] on div "State In In AK AL AR AZ CA CO CT DC DE FL GA GU HI IA ID IL IN KS KY LA MA MD M…" at bounding box center [397, 250] width 652 height 243
paste input "80-000-003"
type input "27-380-000-0031-00"
click at [687, 63] on button "Search" at bounding box center [694, 65] width 45 height 23
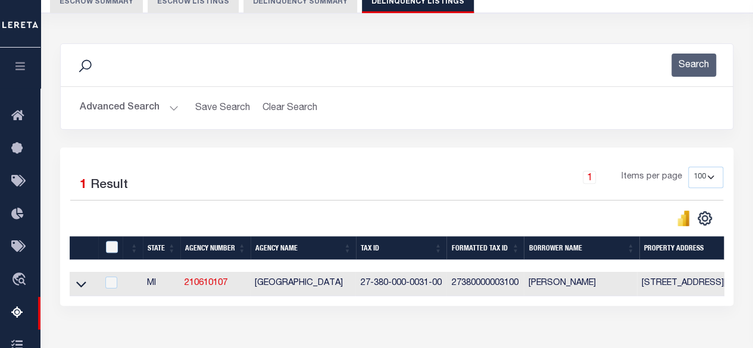
drag, startPoint x: 85, startPoint y: 289, endPoint x: 247, endPoint y: 233, distance: 171.2
click at [85, 289] on icon at bounding box center [81, 284] width 10 height 13
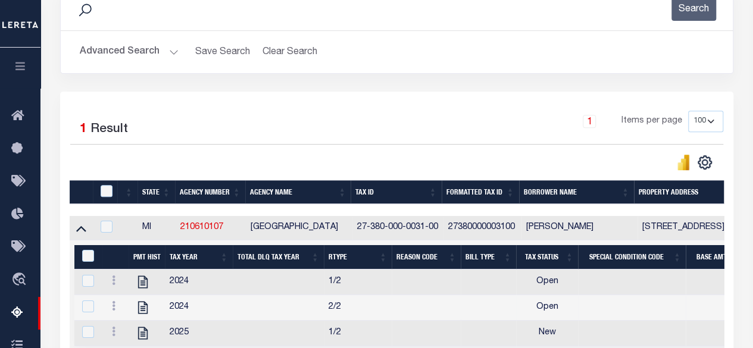
scroll to position [238, 0]
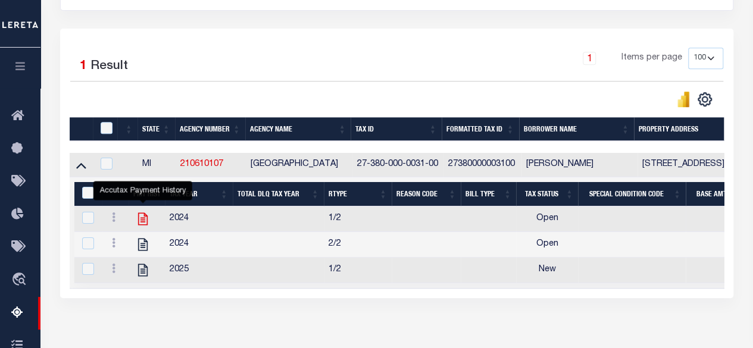
click at [145, 217] on icon "" at bounding box center [142, 218] width 15 height 15
checkbox input "true"
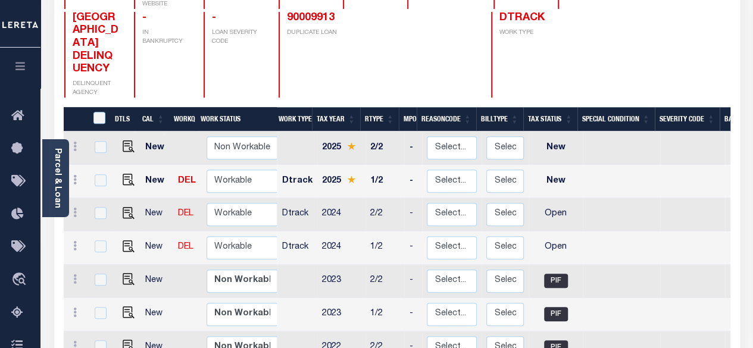
scroll to position [238, 0]
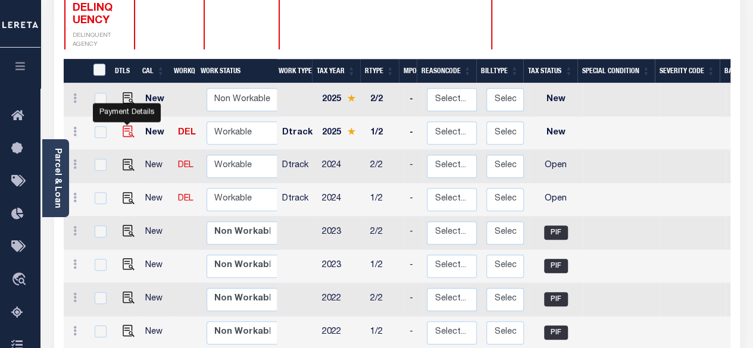
click at [127, 126] on img "" at bounding box center [129, 132] width 12 height 12
checkbox input "true"
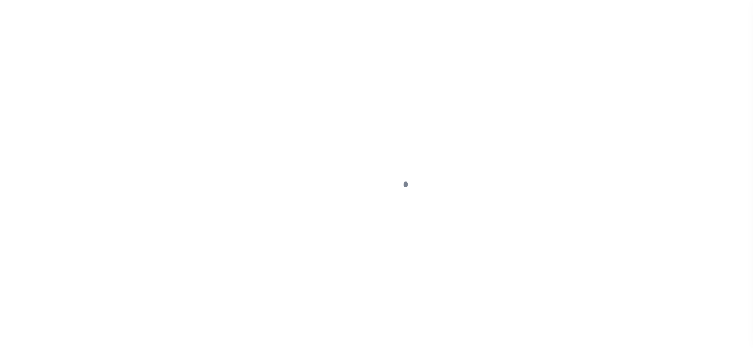
select select "NW2"
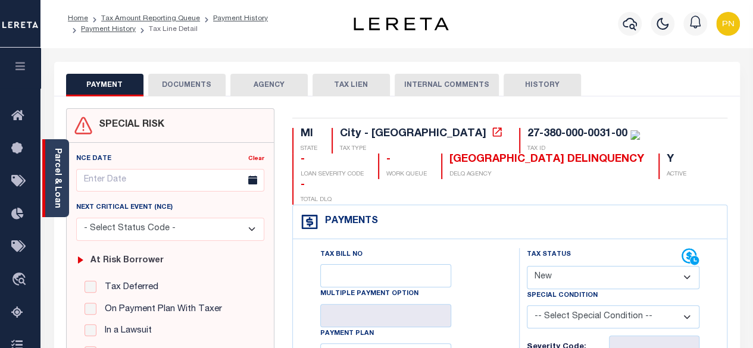
click at [61, 170] on link "Parcel & Loan" at bounding box center [57, 178] width 8 height 60
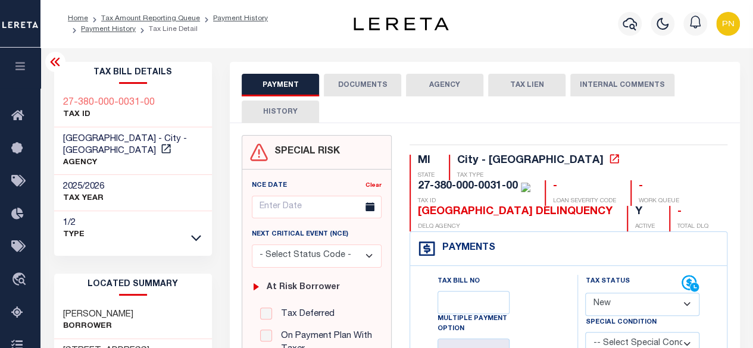
click at [55, 65] on icon at bounding box center [55, 62] width 14 height 14
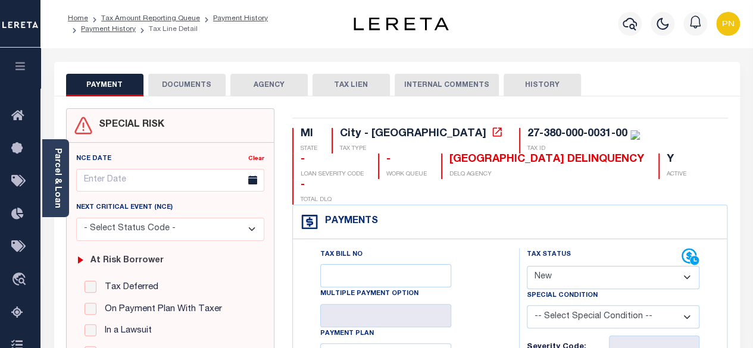
click at [193, 88] on button "DOCUMENTS" at bounding box center [186, 85] width 77 height 23
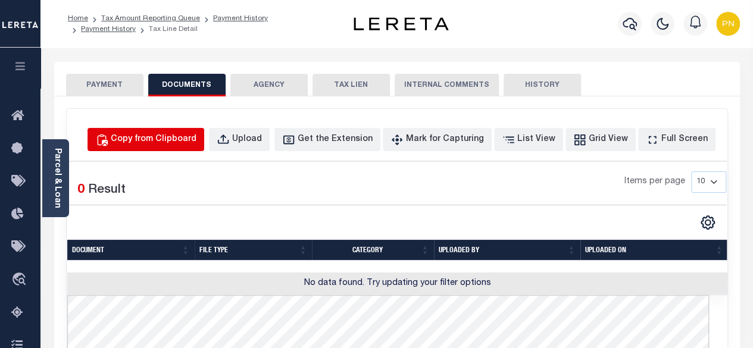
click at [188, 135] on div "Copy from Clipboard" at bounding box center [154, 139] width 86 height 13
select select "POP"
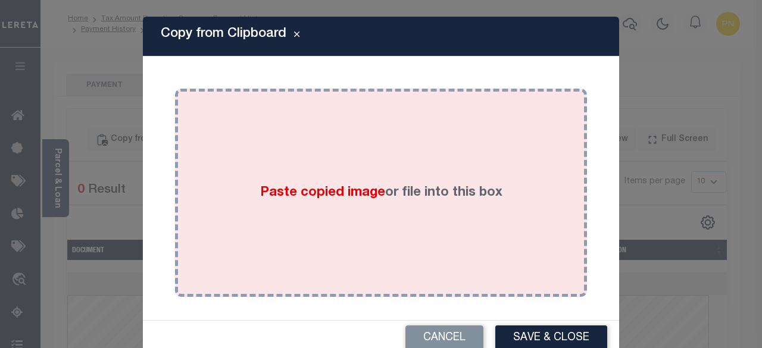
click at [333, 143] on div "Paste copied image or file into this box" at bounding box center [381, 193] width 394 height 191
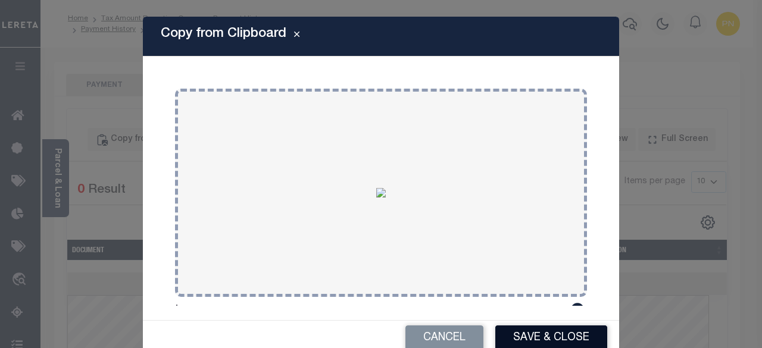
click at [542, 335] on button "Save & Close" at bounding box center [551, 339] width 112 height 26
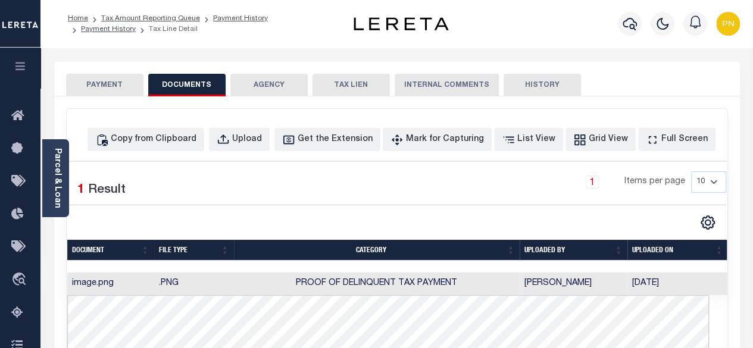
click at [101, 88] on button "PAYMENT" at bounding box center [104, 85] width 77 height 23
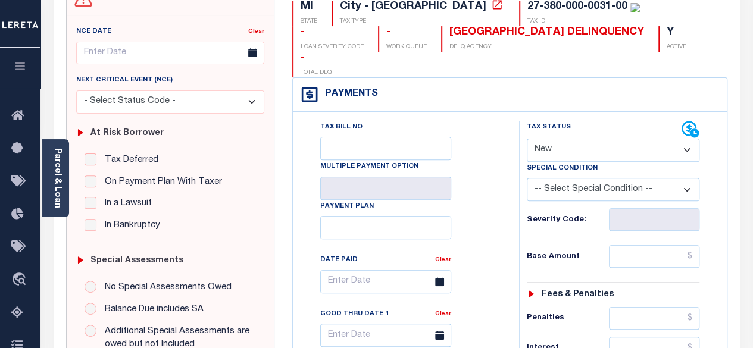
scroll to position [179, 0]
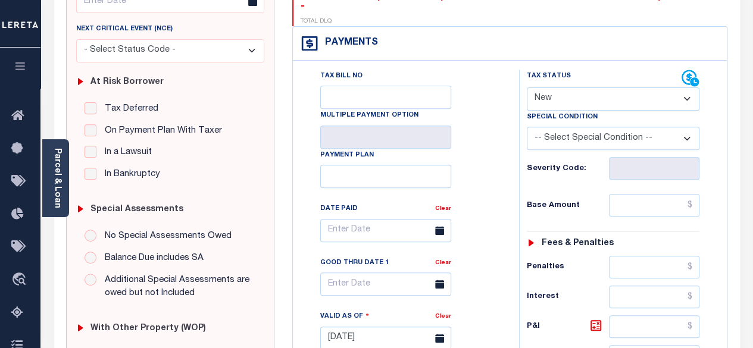
click at [600, 70] on div "Tax Status Status" at bounding box center [604, 79] width 155 height 18
click at [556, 88] on select "- Select Status Code - Open Due/Unpaid Paid Incomplete No Tax Due Internal Refu…" at bounding box center [613, 99] width 173 height 23
select select "PYD"
click at [527, 88] on select "- Select Status Code - Open Due/Unpaid Paid Incomplete No Tax Due Internal Refu…" at bounding box center [613, 99] width 173 height 23
type input "[DATE]"
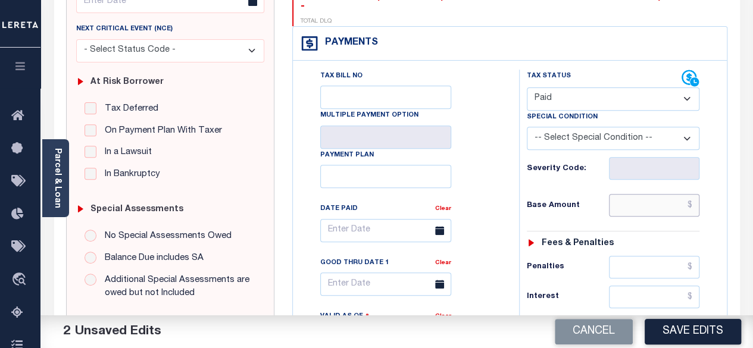
click at [694, 194] on input "text" at bounding box center [654, 205] width 91 height 23
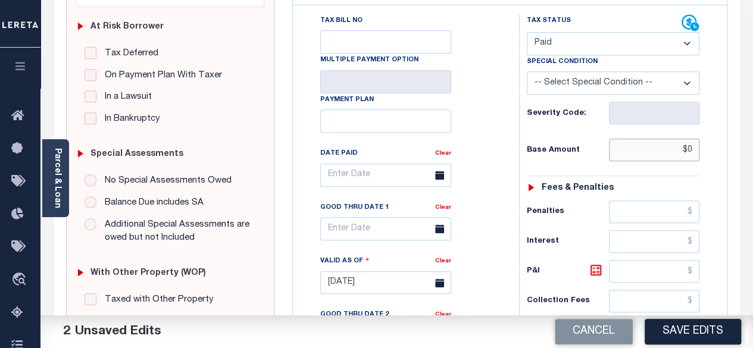
scroll to position [357, 0]
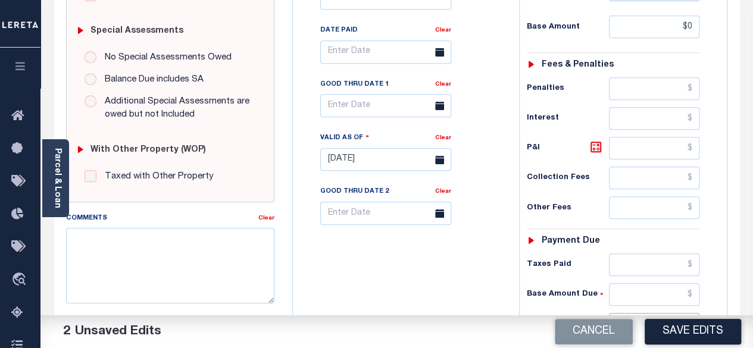
type input "$0.00"
click at [695, 313] on input "text" at bounding box center [654, 324] width 91 height 23
type input "$0.00"
click at [597, 143] on icon at bounding box center [595, 146] width 7 height 7
type input "$0.00"
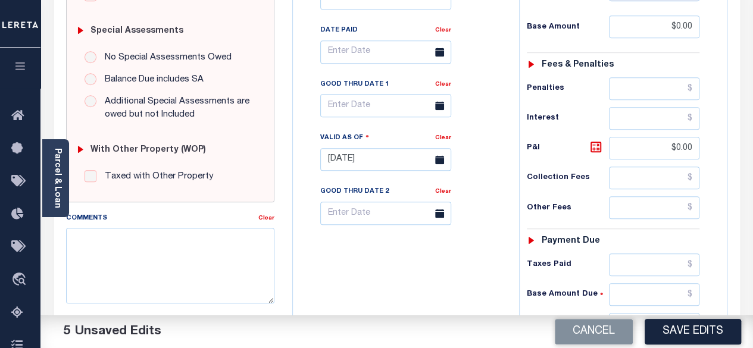
click at [696, 334] on button "Save Edits" at bounding box center [693, 332] width 96 height 26
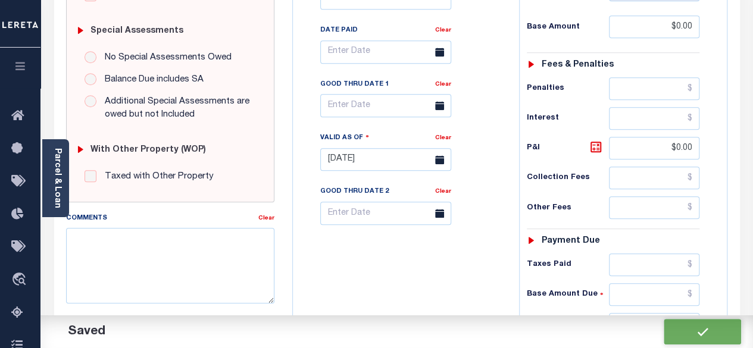
checkbox input "false"
type input "$0"
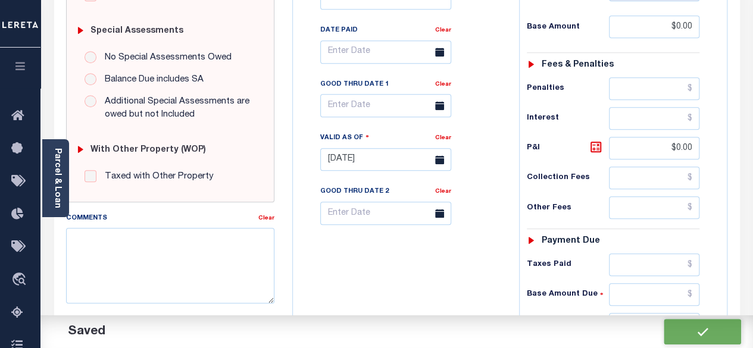
type input "$0"
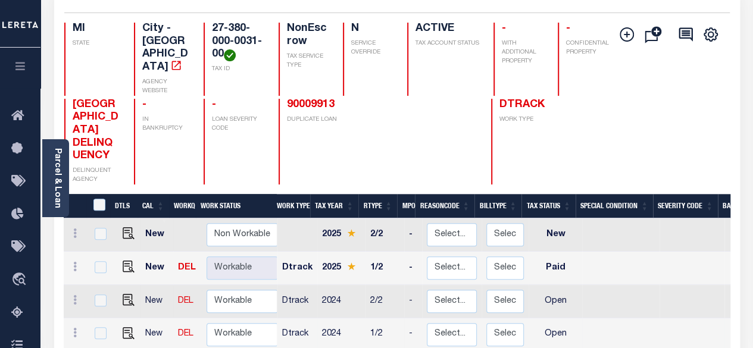
scroll to position [179, 0]
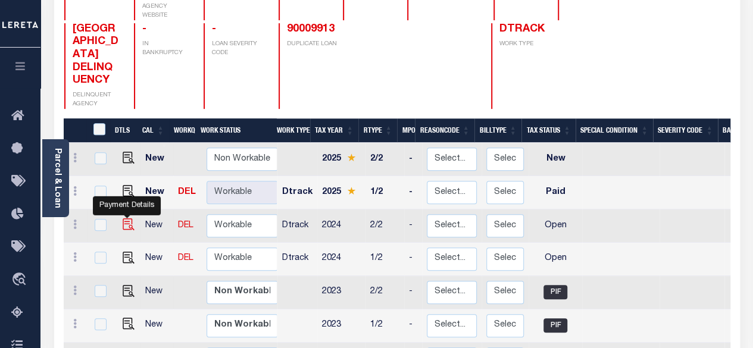
click at [123, 219] on img "" at bounding box center [129, 225] width 12 height 12
checkbox input "true"
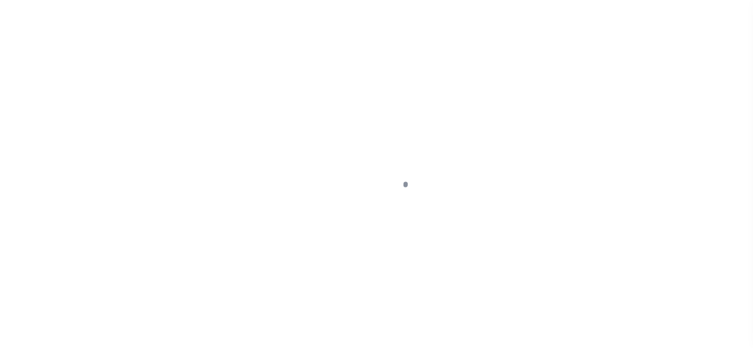
select select "OP2"
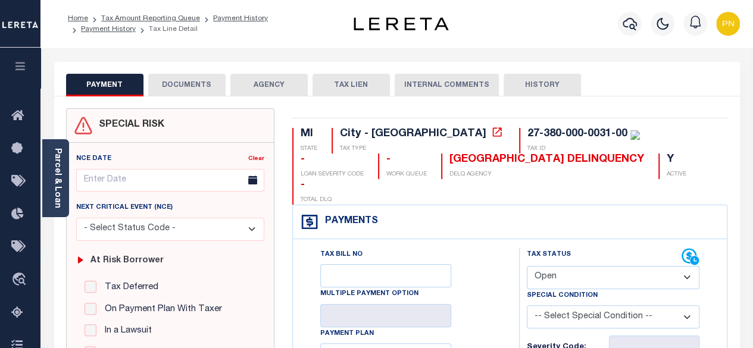
click at [186, 91] on button "DOCUMENTS" at bounding box center [186, 85] width 77 height 23
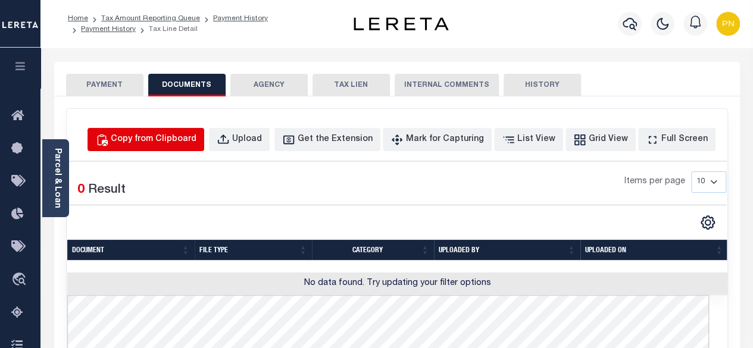
click at [179, 140] on div "Copy from Clipboard" at bounding box center [154, 139] width 86 height 13
select select "POP"
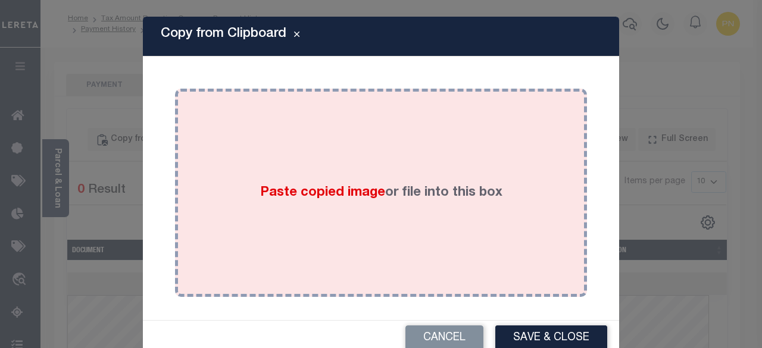
click at [395, 141] on div "Paste copied image or file into this box" at bounding box center [381, 193] width 394 height 191
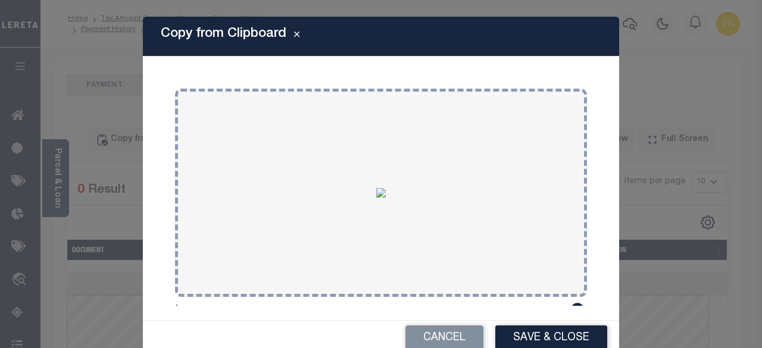
click at [573, 340] on button "Save & Close" at bounding box center [551, 339] width 112 height 26
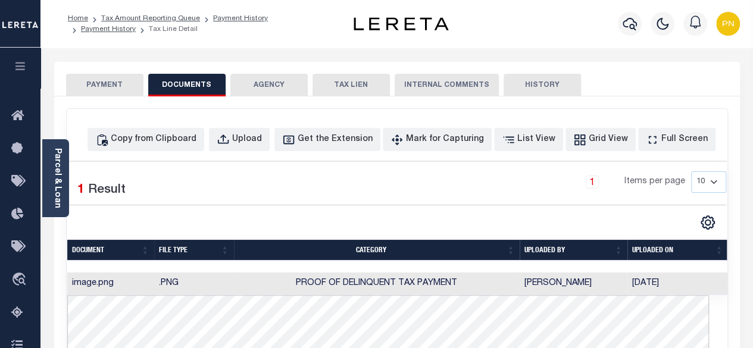
click at [83, 85] on button "PAYMENT" at bounding box center [104, 85] width 77 height 23
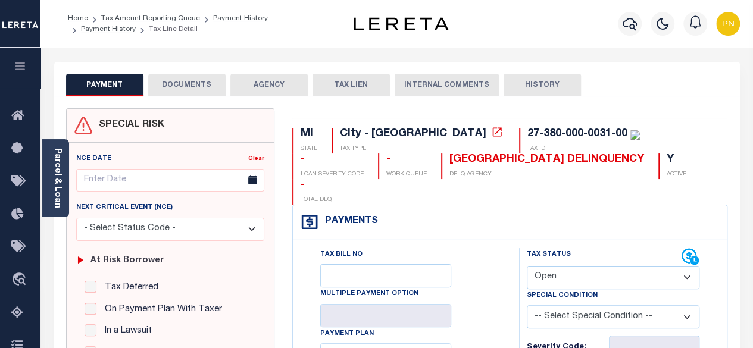
click at [644, 266] on select "- Select Status Code - Open Due/Unpaid Paid Incomplete No Tax Due Internal Refu…" at bounding box center [613, 277] width 173 height 23
select select "PYD"
click at [527, 266] on select "- Select Status Code - Open Due/Unpaid Paid Incomplete No Tax Due Internal Refu…" at bounding box center [613, 277] width 173 height 23
type input "[DATE]"
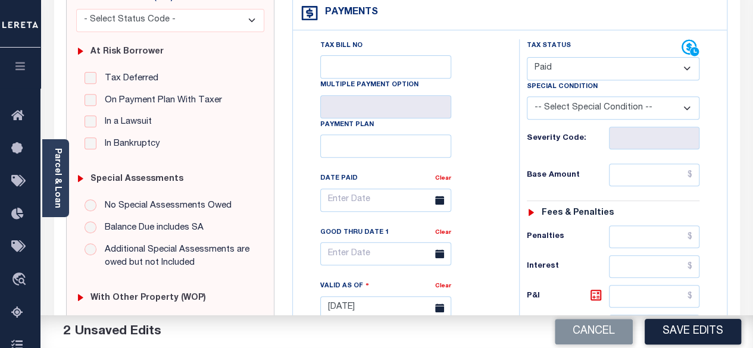
scroll to position [238, 0]
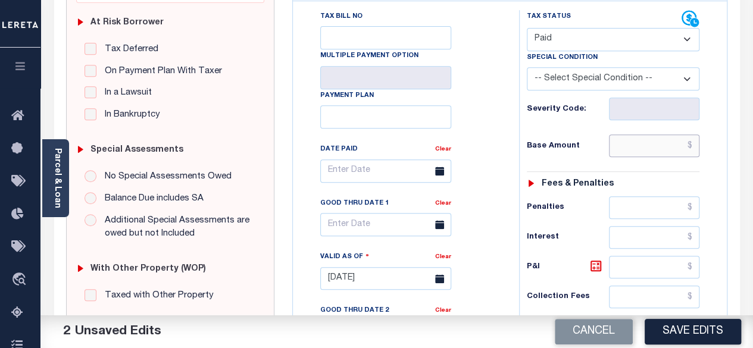
click at [692, 135] on input "text" at bounding box center [654, 146] width 91 height 23
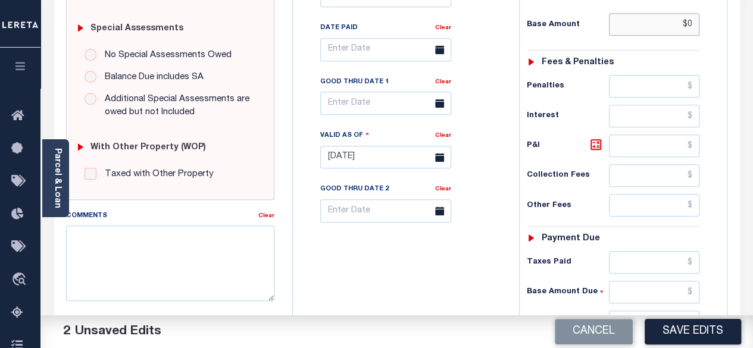
scroll to position [417, 0]
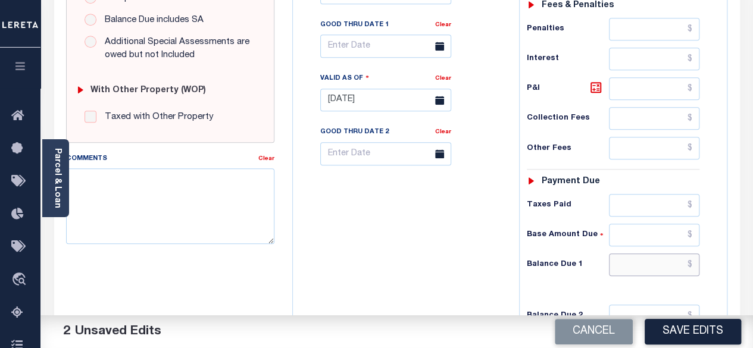
type input "$0.00"
drag, startPoint x: 697, startPoint y: 241, endPoint x: 692, endPoint y: 225, distance: 16.8
click at [697, 254] on input "text" at bounding box center [654, 265] width 91 height 23
type input "$0.00"
click at [595, 82] on icon at bounding box center [596, 87] width 11 height 11
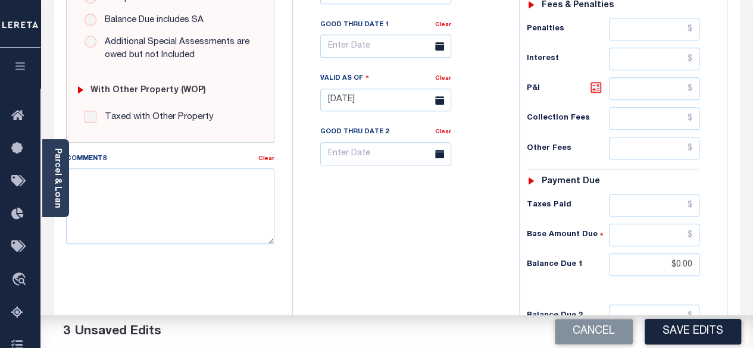
type input "$0.00"
click at [701, 344] on button "Save Edits" at bounding box center [693, 332] width 96 height 26
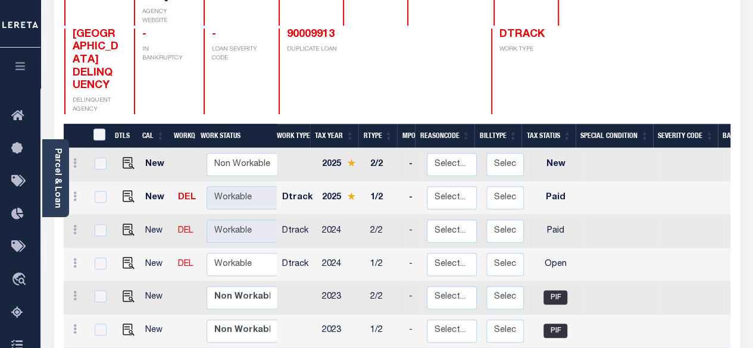
scroll to position [179, 0]
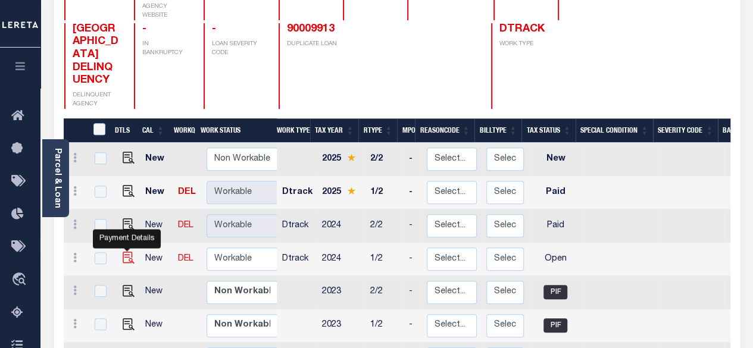
click at [125, 252] on img "" at bounding box center [129, 258] width 12 height 12
checkbox input "true"
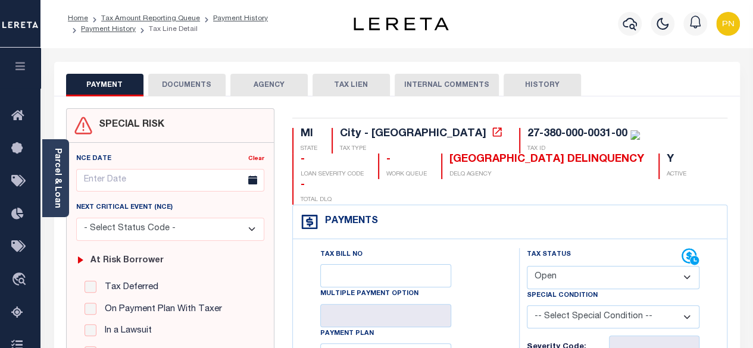
click at [177, 88] on button "DOCUMENTS" at bounding box center [186, 85] width 77 height 23
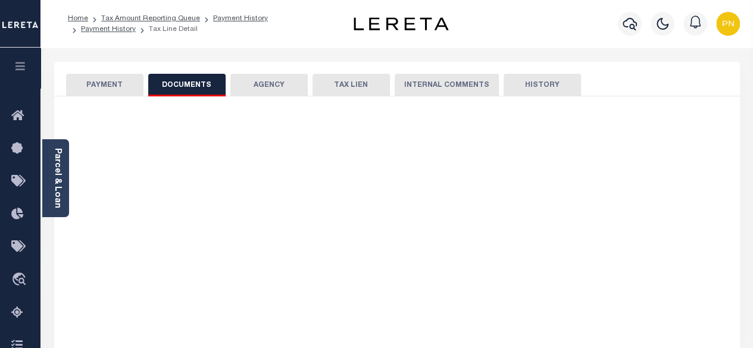
click at [195, 82] on button "DOCUMENTS" at bounding box center [186, 85] width 77 height 23
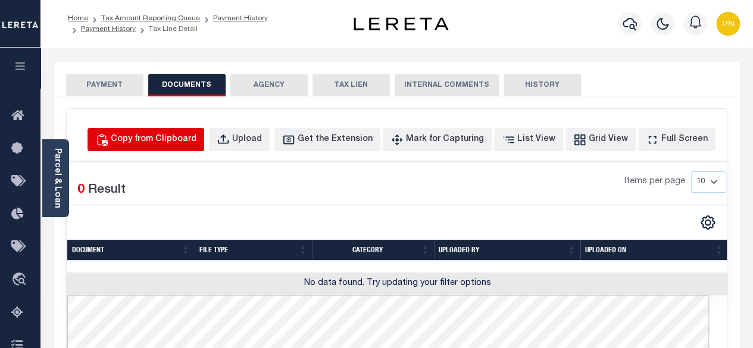
click at [192, 143] on div "Copy from Clipboard" at bounding box center [154, 139] width 86 height 13
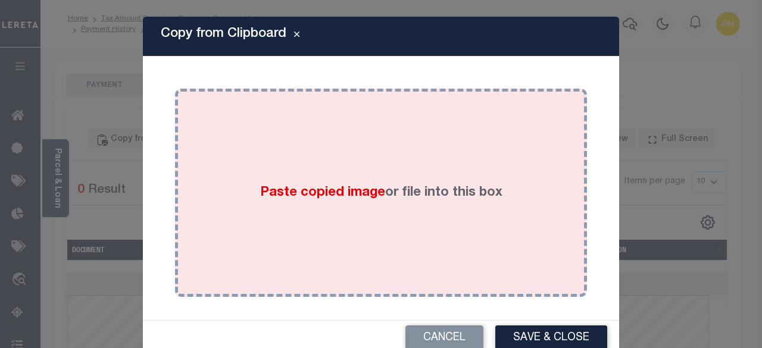
click at [304, 163] on div "Paste copied image or file into this box" at bounding box center [381, 193] width 394 height 191
drag, startPoint x: 307, startPoint y: 161, endPoint x: 241, endPoint y: 155, distance: 65.7
click at [241, 155] on div "Paste copied image or file into this box" at bounding box center [381, 193] width 394 height 191
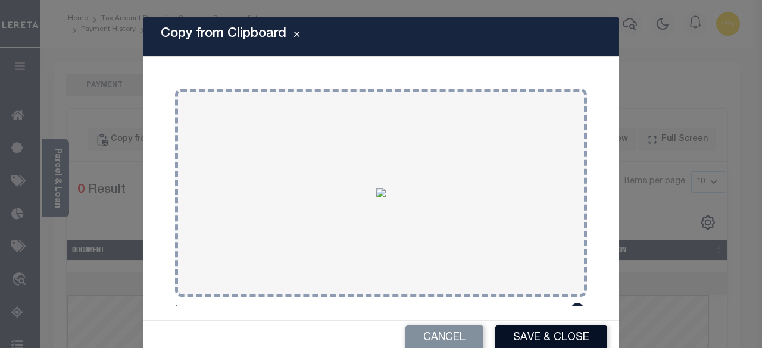
click at [523, 329] on button "Save & Close" at bounding box center [551, 339] width 112 height 26
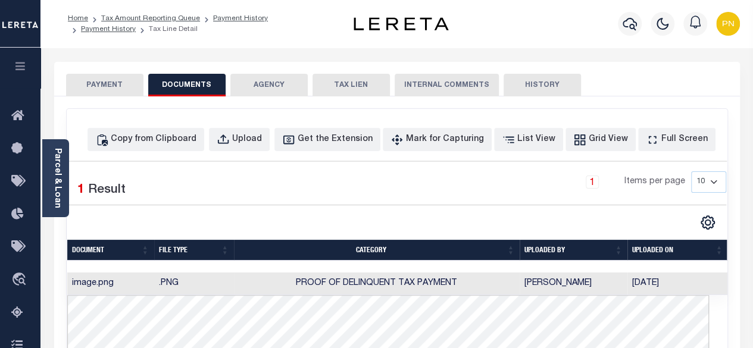
click at [120, 79] on button "PAYMENT" at bounding box center [104, 85] width 77 height 23
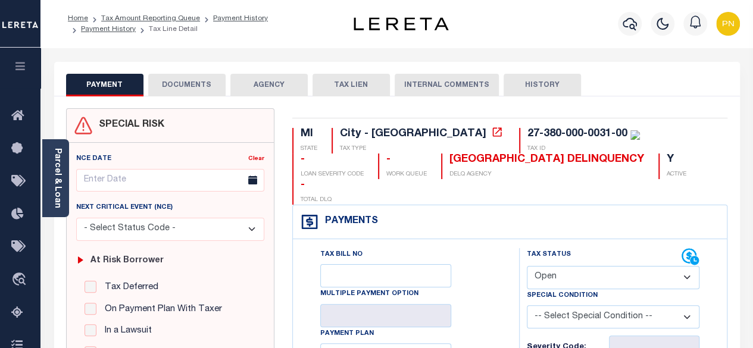
click at [614, 266] on select "- Select Status Code - Open Due/Unpaid Paid Incomplete No Tax Due Internal Refu…" at bounding box center [613, 277] width 173 height 23
select select "PYD"
click at [527, 266] on select "- Select Status Code - Open Due/Unpaid Paid Incomplete No Tax Due Internal Refu…" at bounding box center [613, 277] width 173 height 23
type input "10/03/2025"
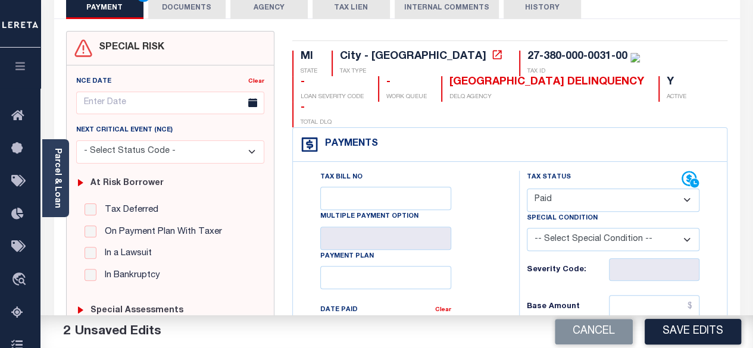
scroll to position [119, 0]
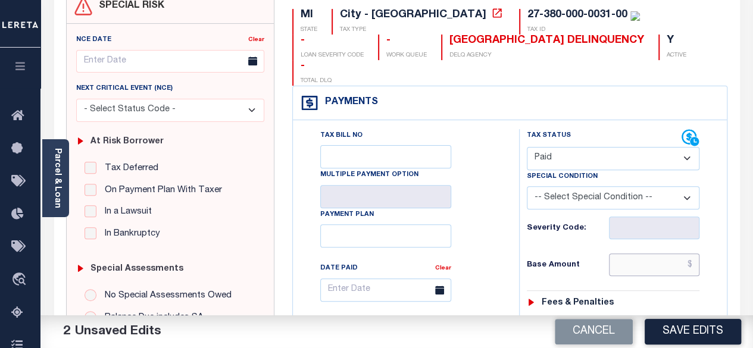
click at [695, 254] on input "text" at bounding box center [654, 265] width 91 height 23
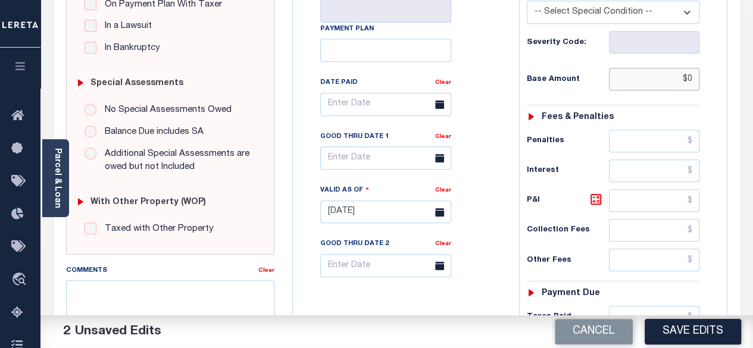
scroll to position [357, 0]
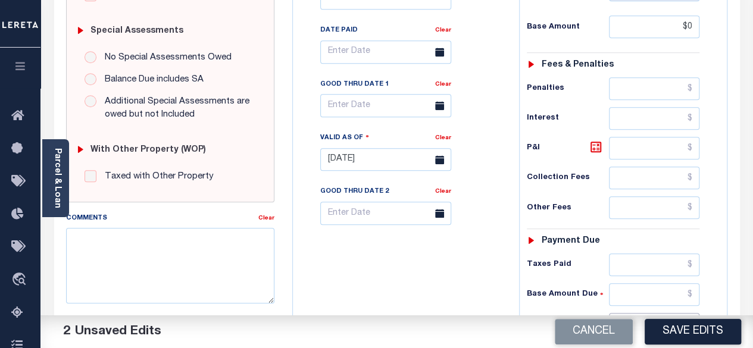
type input "$0.00"
click at [695, 313] on input "text" at bounding box center [654, 324] width 91 height 23
type input "$0.00"
click at [592, 142] on icon at bounding box center [596, 147] width 11 height 11
type input "$0.00"
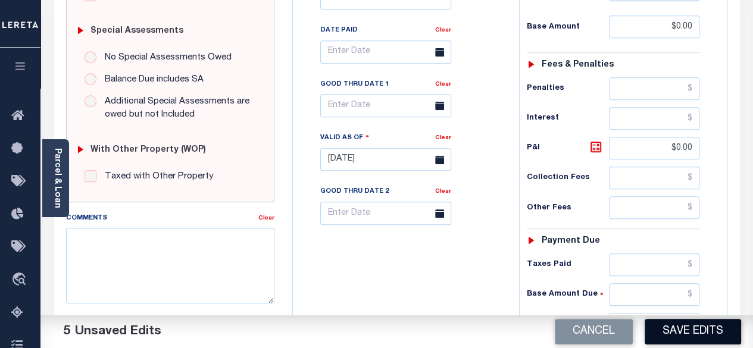
click at [695, 328] on button "Save Edits" at bounding box center [693, 332] width 96 height 26
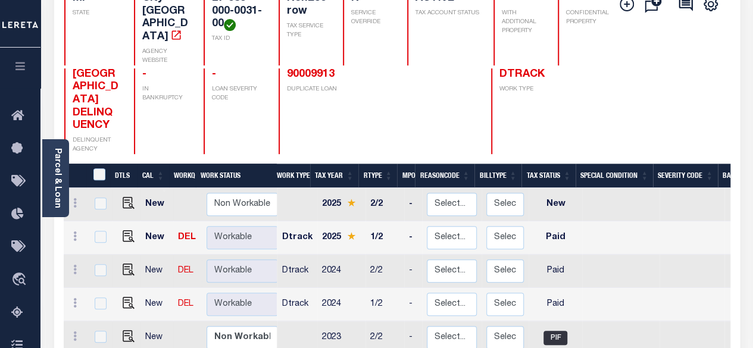
scroll to position [179, 0]
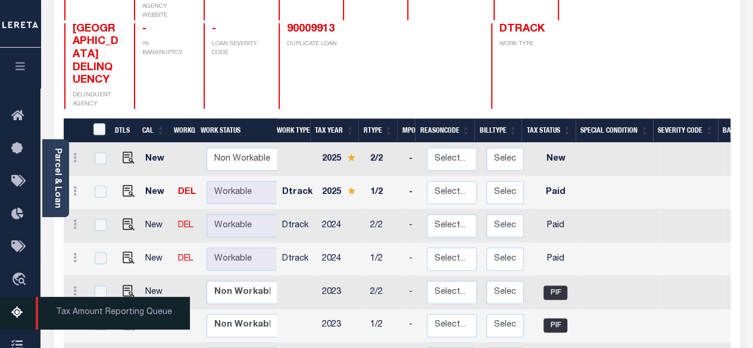
click at [11, 319] on link "Tax Amount Reporting Queue" at bounding box center [20, 313] width 40 height 33
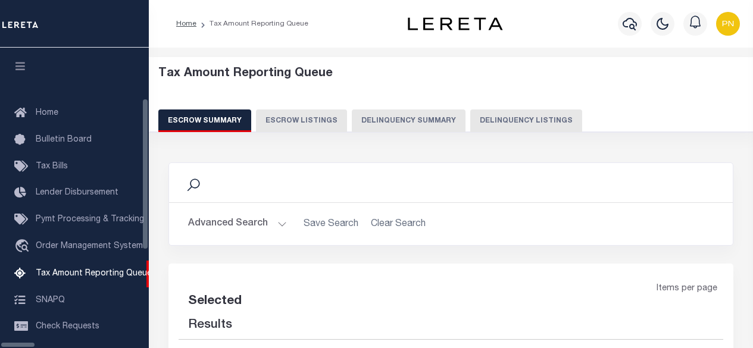
click at [451, 121] on button "Delinquency Summary" at bounding box center [409, 121] width 114 height 23
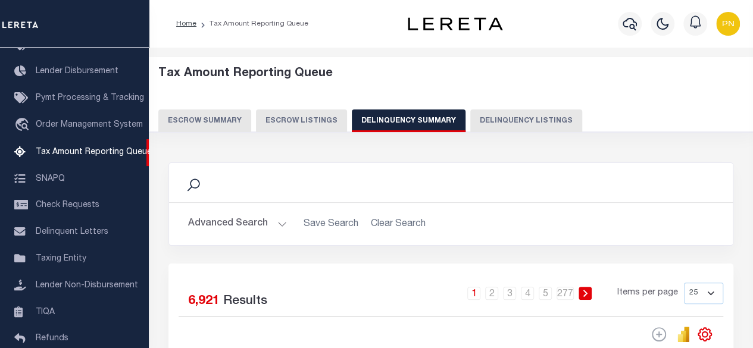
click at [495, 121] on button "Delinquency Listings" at bounding box center [526, 121] width 112 height 23
select select "100"
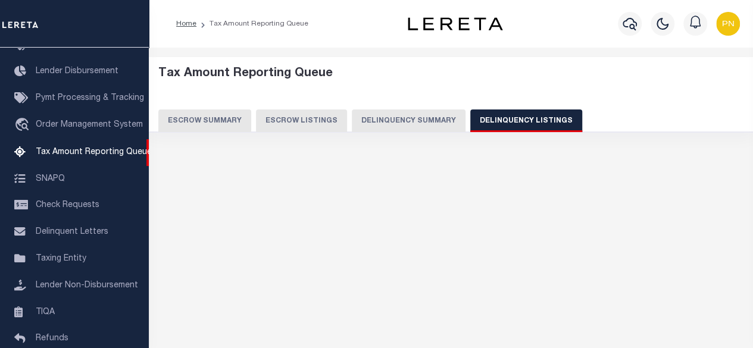
select select "100"
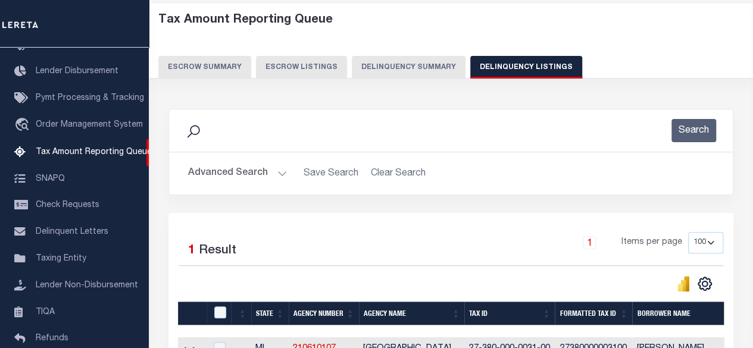
scroll to position [119, 0]
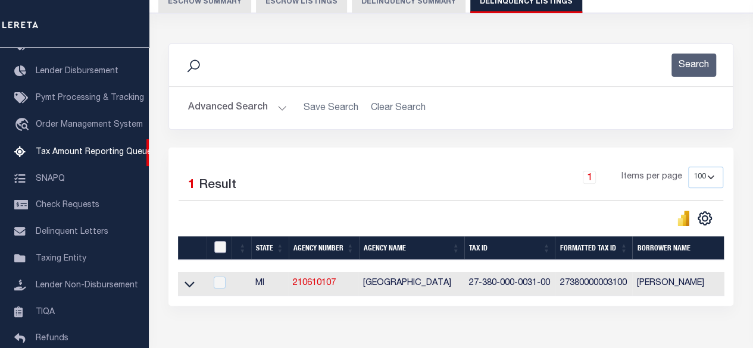
click at [221, 241] on input "checkbox" at bounding box center [220, 247] width 12 height 12
checkbox input "true"
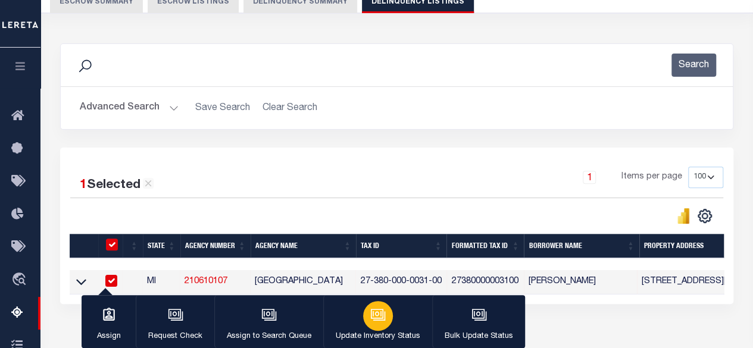
click at [369, 302] on button "Update Inventory Status" at bounding box center [377, 322] width 109 height 54
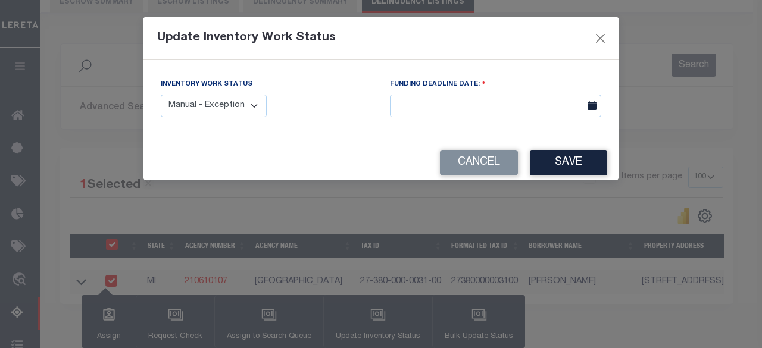
click at [237, 98] on select "Manual - Exception Pended - Awaiting Search Late Add Exception Completed" at bounding box center [214, 106] width 106 height 23
select select "4"
click at [161, 95] on select "Manual - Exception Pended - Awaiting Search Late Add Exception Completed" at bounding box center [214, 106] width 106 height 23
click at [544, 160] on button "Save" at bounding box center [568, 163] width 77 height 26
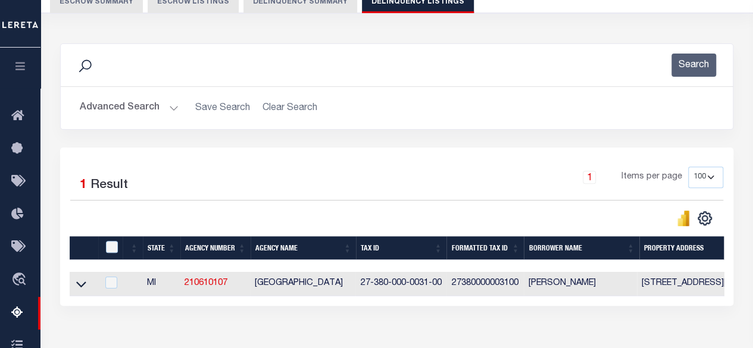
click at [154, 113] on button "Advanced Search" at bounding box center [129, 107] width 99 height 23
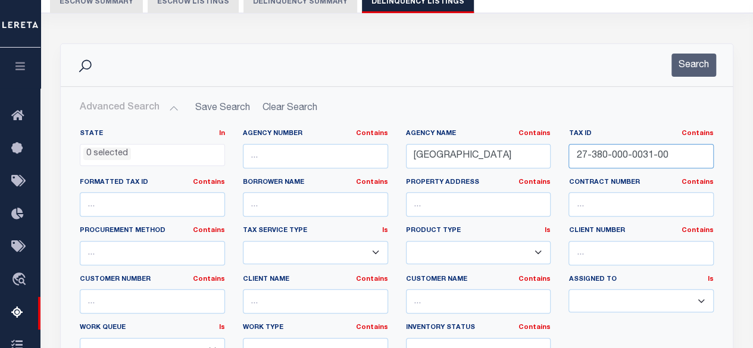
drag, startPoint x: 679, startPoint y: 154, endPoint x: 520, endPoint y: 155, distance: 159.0
click at [520, 155] on div "State In In AK AL AR AZ CA CO CT DC DE FL GA GU HI IA ID IL IN KS KY LA MA MD M…" at bounding box center [397, 250] width 652 height 243
paste input "434-000-0002"
type input "27-434-000-0002-00"
click at [695, 64] on button "Search" at bounding box center [694, 65] width 45 height 23
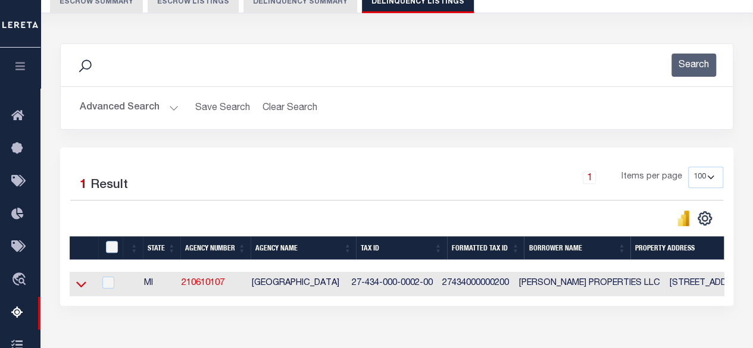
click at [84, 288] on icon at bounding box center [81, 284] width 10 height 13
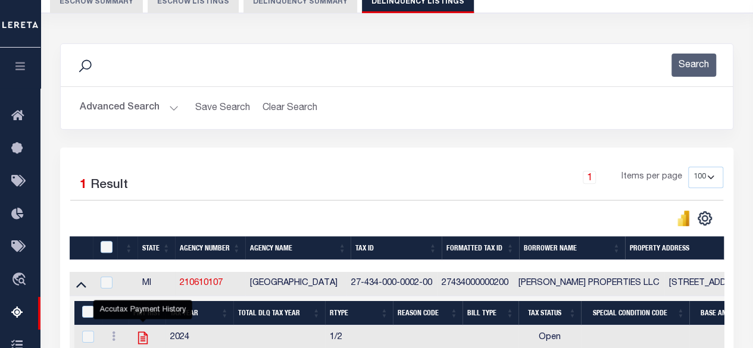
click at [146, 338] on icon "" at bounding box center [143, 338] width 10 height 13
checkbox input "true"
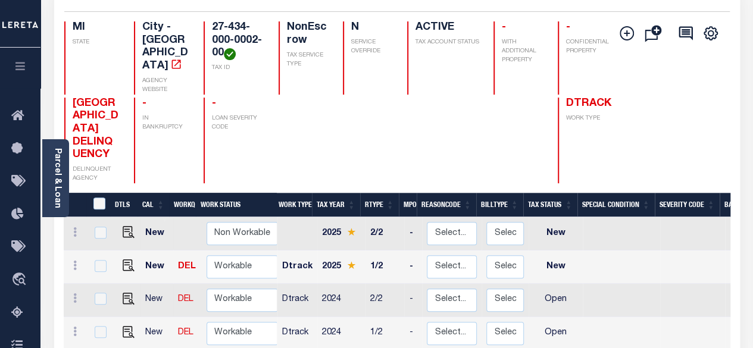
scroll to position [179, 0]
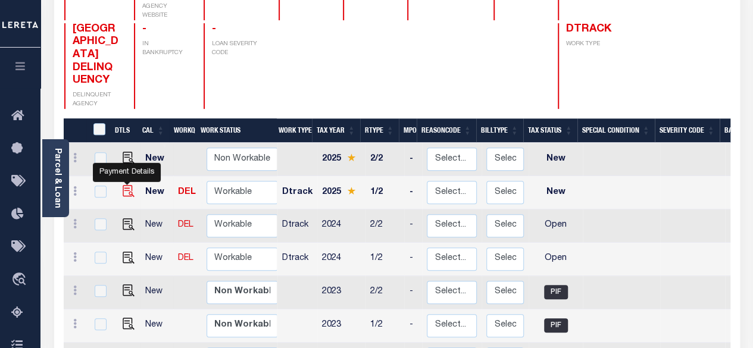
click at [123, 185] on img "" at bounding box center [129, 191] width 12 height 12
checkbox input "true"
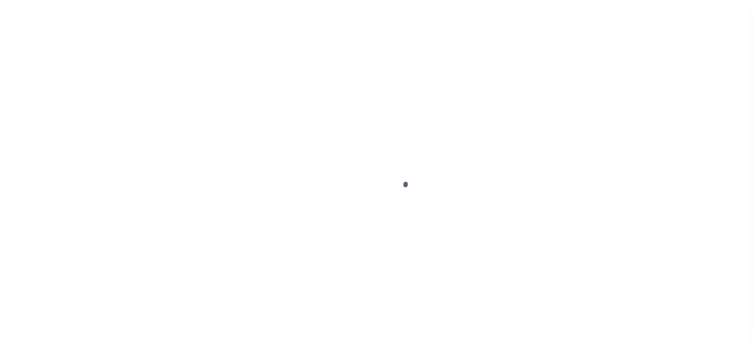
select select "NW2"
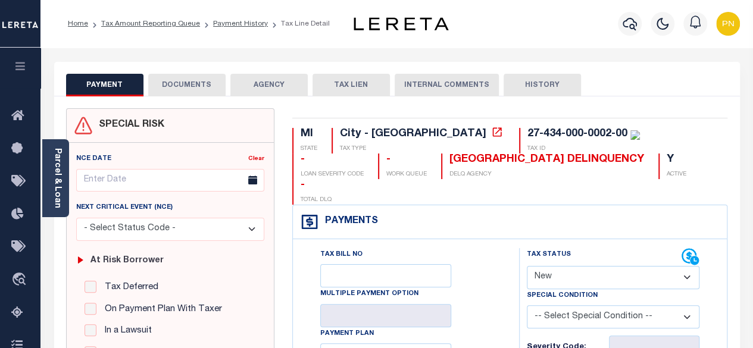
click at [199, 82] on button "DOCUMENTS" at bounding box center [186, 85] width 77 height 23
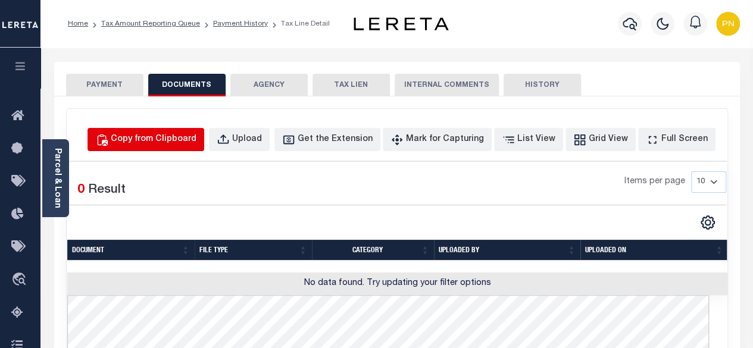
click at [196, 139] on div "Copy from Clipboard" at bounding box center [154, 139] width 86 height 13
select select "POP"
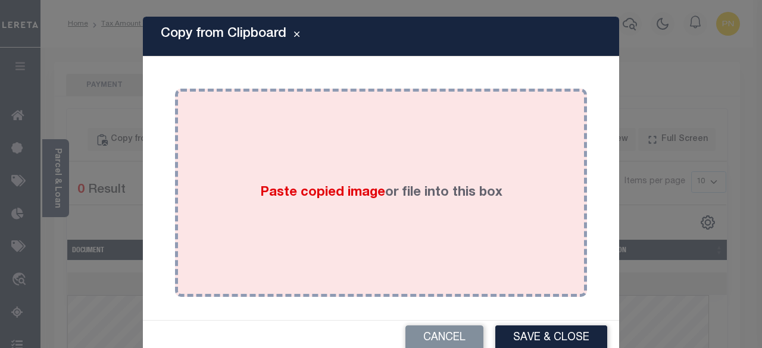
click at [419, 178] on div "Paste copied image or file into this box" at bounding box center [381, 193] width 394 height 191
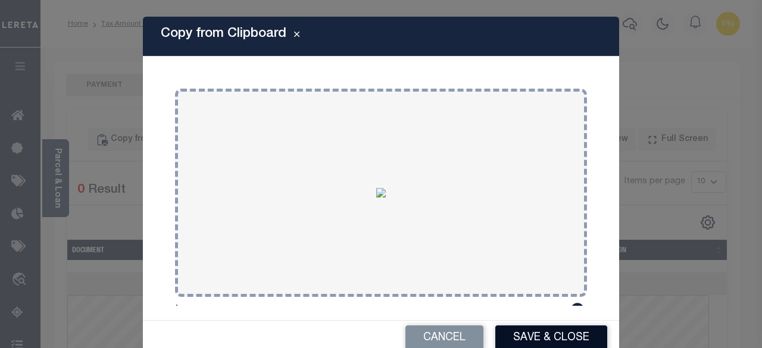
click at [522, 336] on button "Save & Close" at bounding box center [551, 339] width 112 height 26
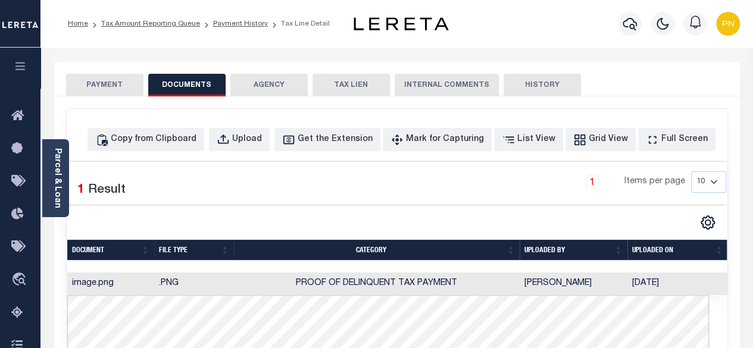
click at [101, 82] on button "PAYMENT" at bounding box center [104, 85] width 77 height 23
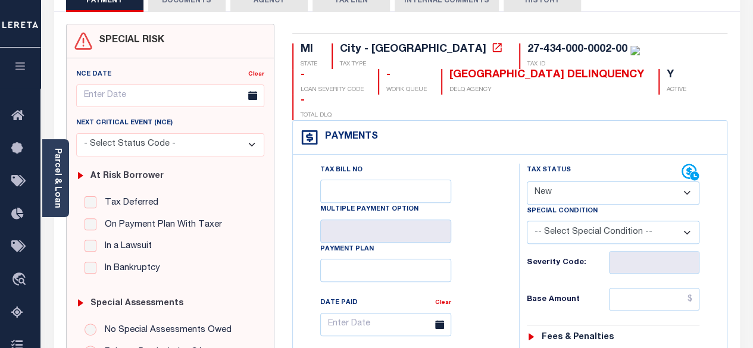
scroll to position [119, 0]
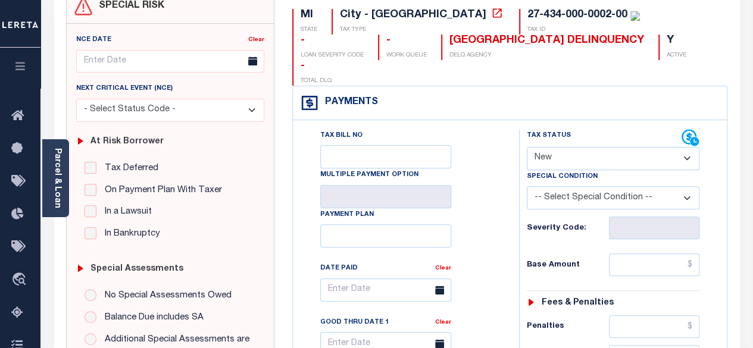
click at [666, 147] on select "- Select Status Code - Open Due/Unpaid Paid Incomplete No Tax Due Internal Refu…" at bounding box center [613, 158] width 173 height 23
select select "PYD"
click at [527, 147] on select "- Select Status Code - Open Due/Unpaid Paid Incomplete No Tax Due Internal Refu…" at bounding box center [613, 158] width 173 height 23
type input "[DATE]"
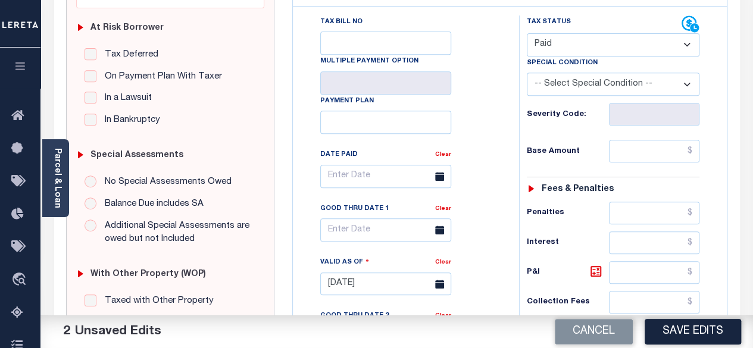
scroll to position [238, 0]
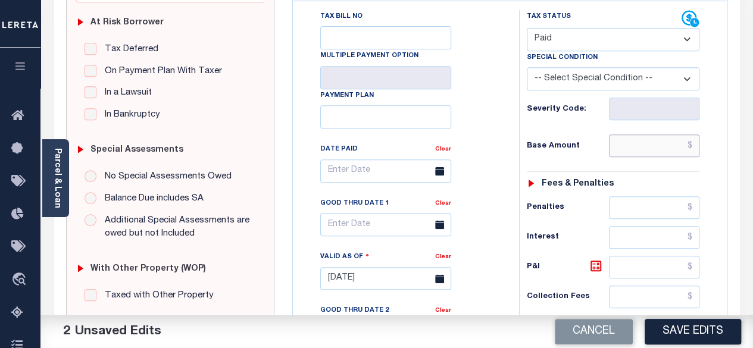
click at [694, 135] on input "text" at bounding box center [654, 146] width 91 height 23
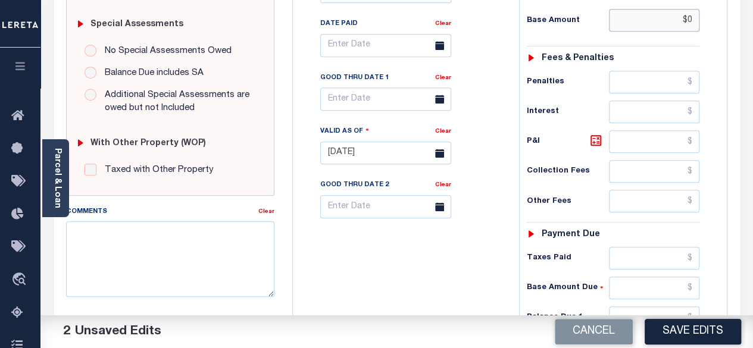
scroll to position [417, 0]
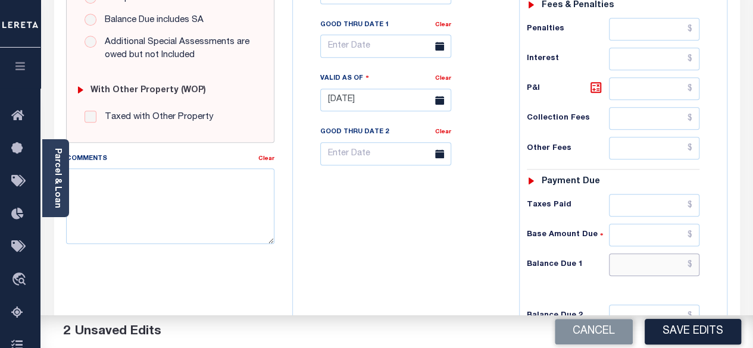
type input "$0.00"
click at [694, 254] on input "text" at bounding box center [654, 265] width 91 height 23
type input "$0.00"
click at [601, 80] on icon at bounding box center [596, 87] width 14 height 14
type input "$0.00"
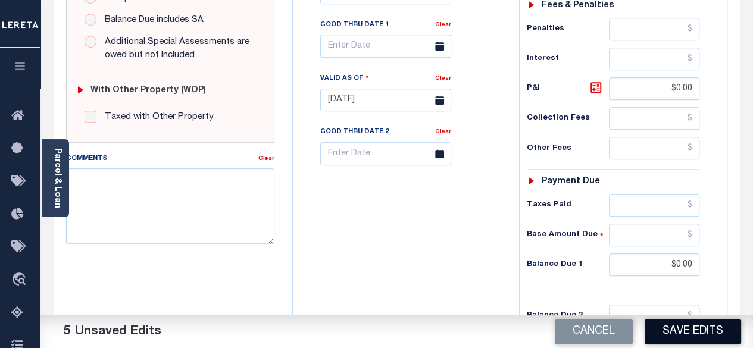
click at [703, 331] on button "Save Edits" at bounding box center [693, 332] width 96 height 26
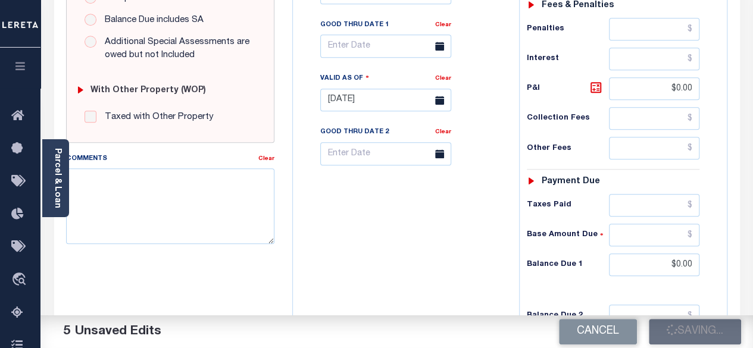
checkbox input "false"
type input "$0"
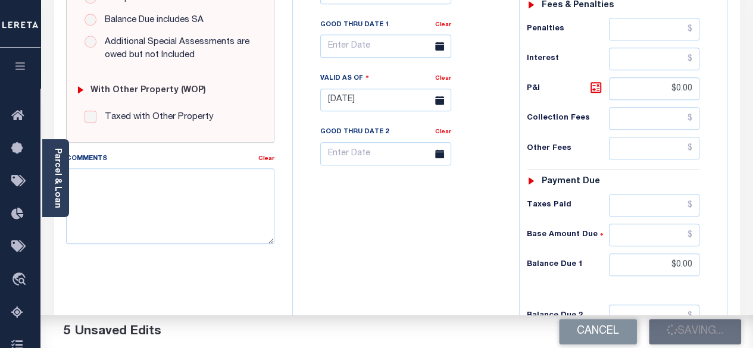
type input "$0"
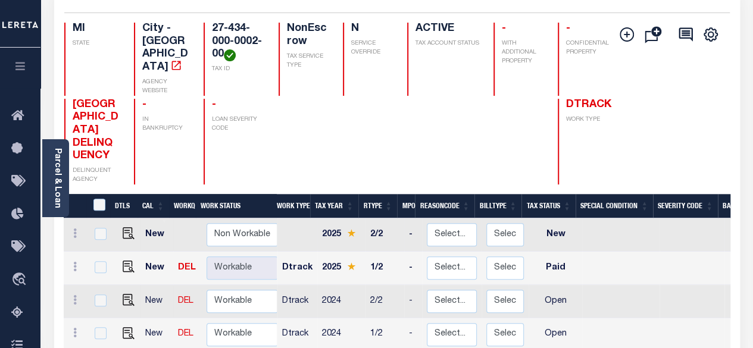
scroll to position [119, 0]
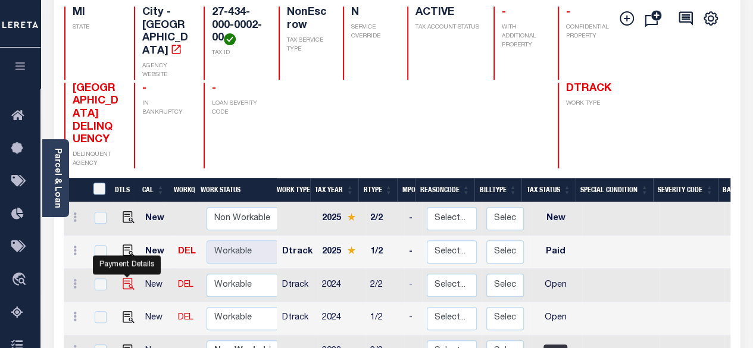
click at [124, 278] on img "" at bounding box center [129, 284] width 12 height 12
checkbox input "true"
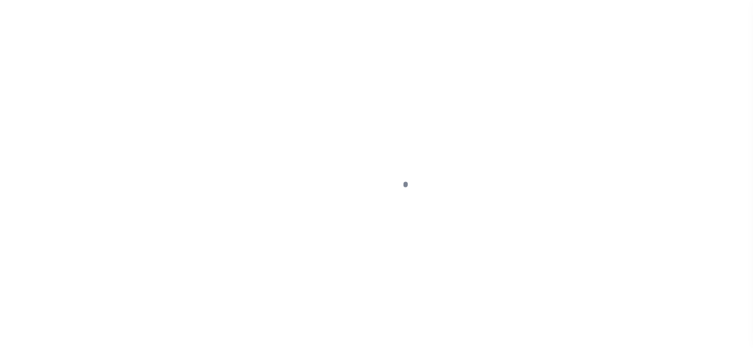
select select "OP2"
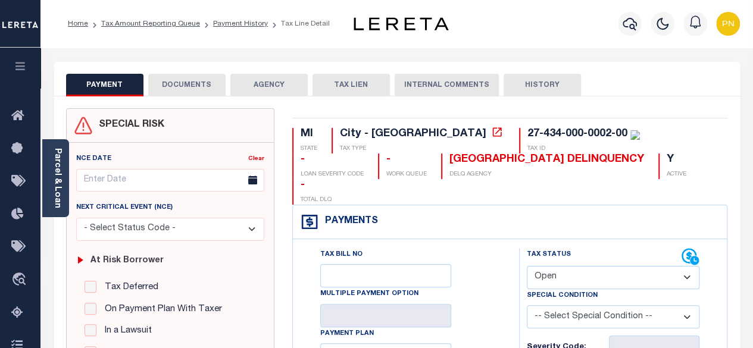
click at [175, 89] on button "DOCUMENTS" at bounding box center [186, 85] width 77 height 23
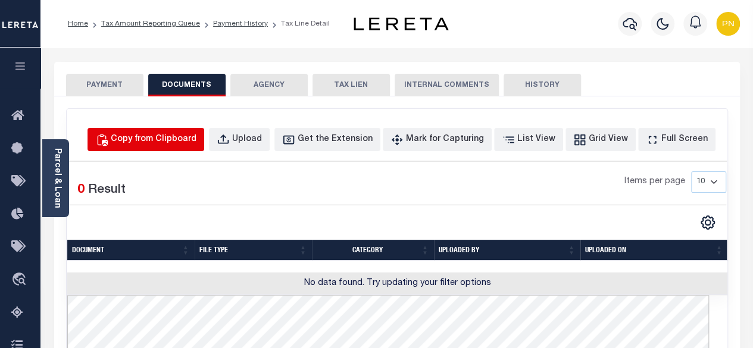
click at [181, 143] on div "Copy from Clipboard" at bounding box center [154, 139] width 86 height 13
select select "POP"
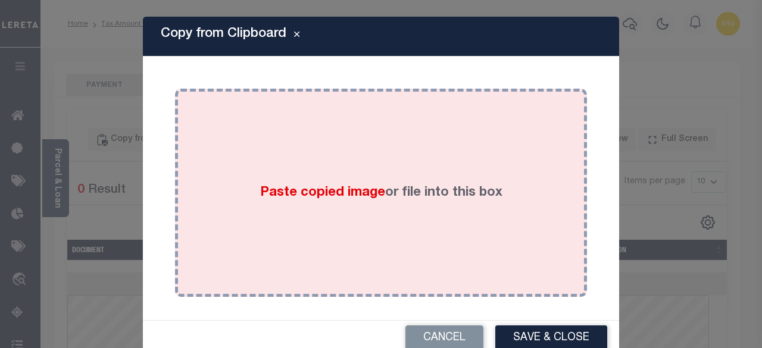
click at [370, 170] on div "Paste copied image or file into this box" at bounding box center [381, 193] width 394 height 191
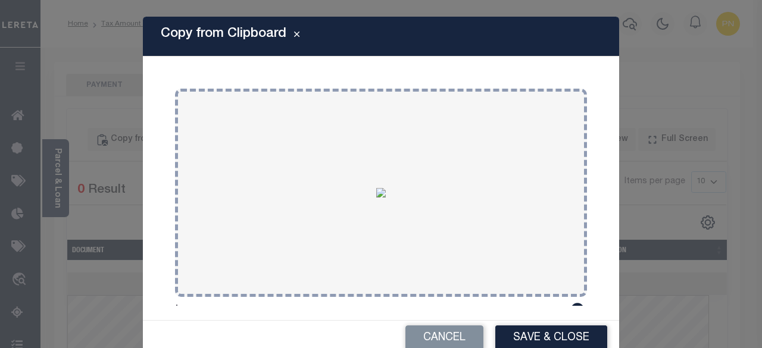
click at [553, 334] on button "Save & Close" at bounding box center [551, 339] width 112 height 26
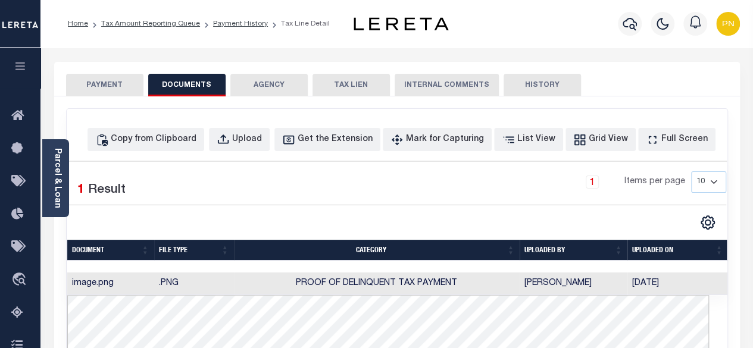
click at [129, 89] on button "PAYMENT" at bounding box center [104, 85] width 77 height 23
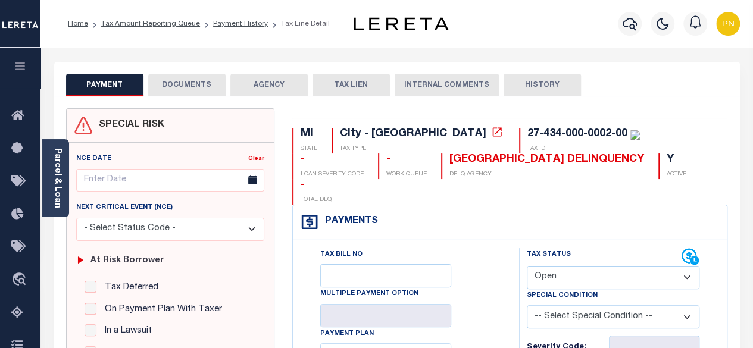
scroll to position [179, 0]
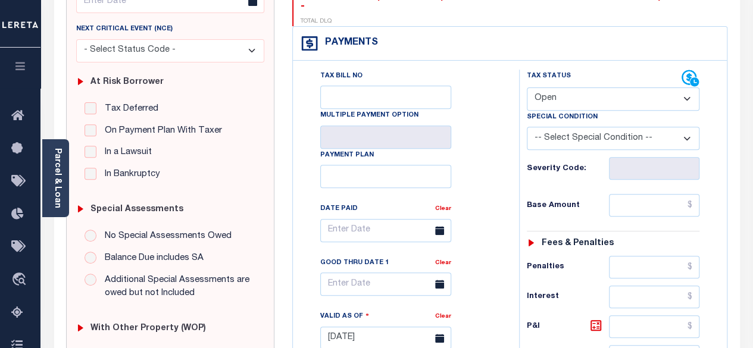
click at [616, 88] on select "- Select Status Code - Open Due/Unpaid Paid Incomplete No Tax Due Internal Refu…" at bounding box center [613, 99] width 173 height 23
select select "PYD"
click at [527, 88] on select "- Select Status Code - Open Due/Unpaid Paid Incomplete No Tax Due Internal Refu…" at bounding box center [613, 99] width 173 height 23
type input "[DATE]"
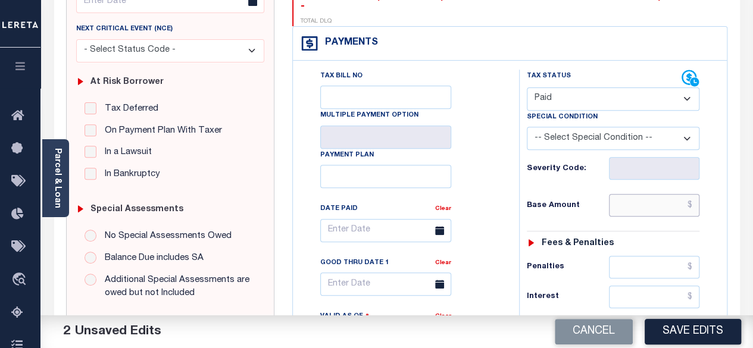
click at [694, 194] on input "text" at bounding box center [654, 205] width 91 height 23
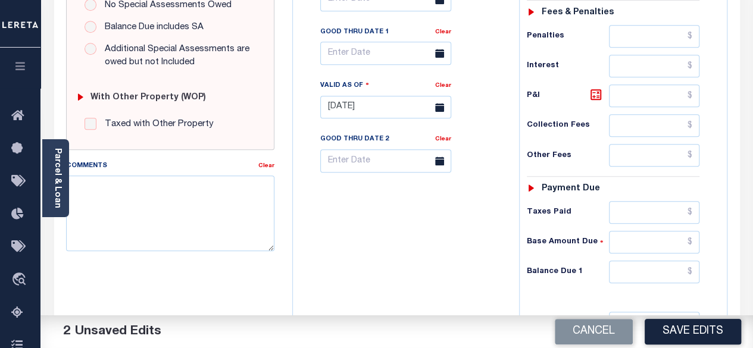
scroll to position [417, 0]
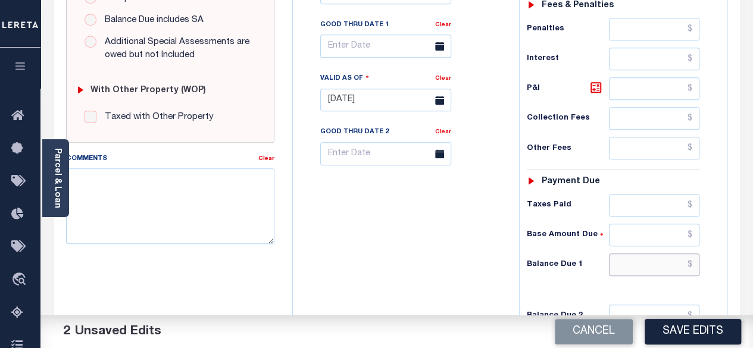
type input "$0.00"
click at [694, 254] on input "text" at bounding box center [654, 265] width 91 height 23
type input "$0.00"
click at [594, 84] on icon at bounding box center [595, 87] width 7 height 7
type input "$0.00"
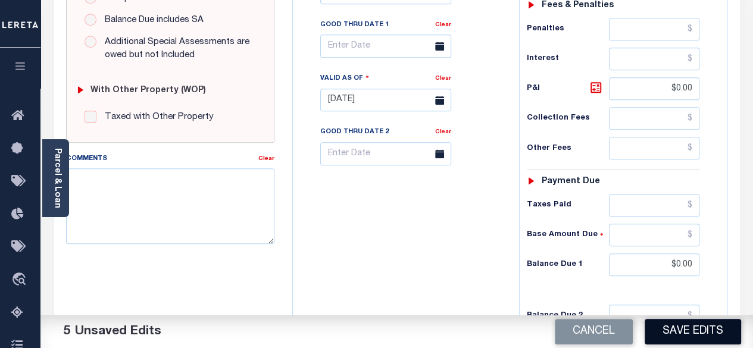
click at [690, 330] on button "Save Edits" at bounding box center [693, 332] width 96 height 26
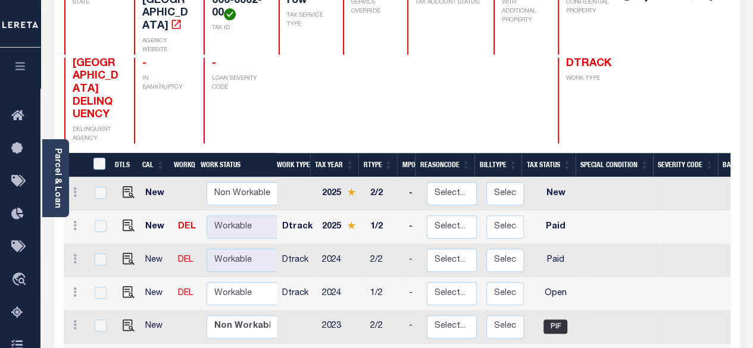
scroll to position [238, 0]
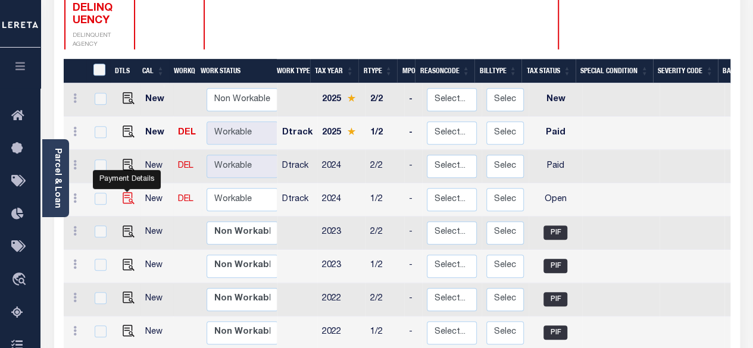
click at [125, 192] on img "" at bounding box center [129, 198] width 12 height 12
checkbox input "true"
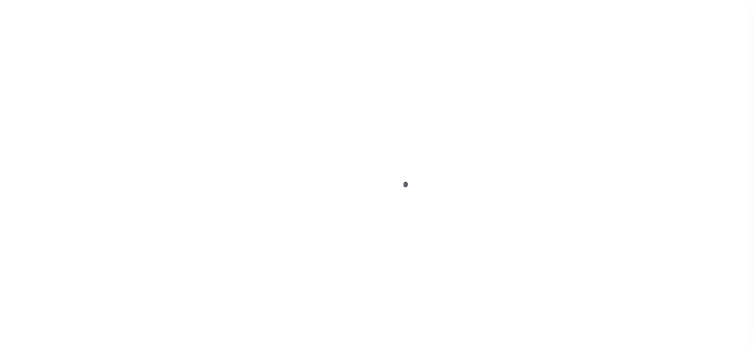
select select "OP2"
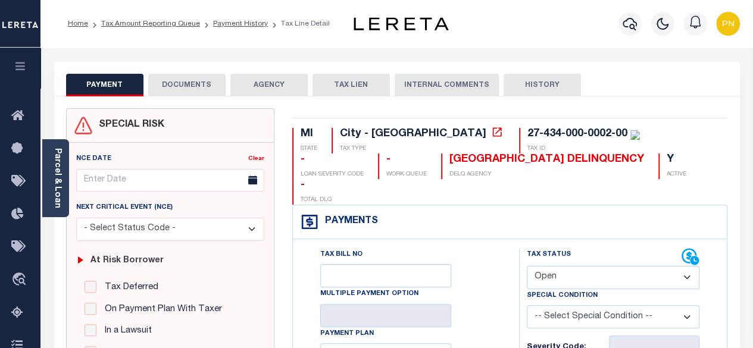
click at [194, 80] on button "DOCUMENTS" at bounding box center [186, 85] width 77 height 23
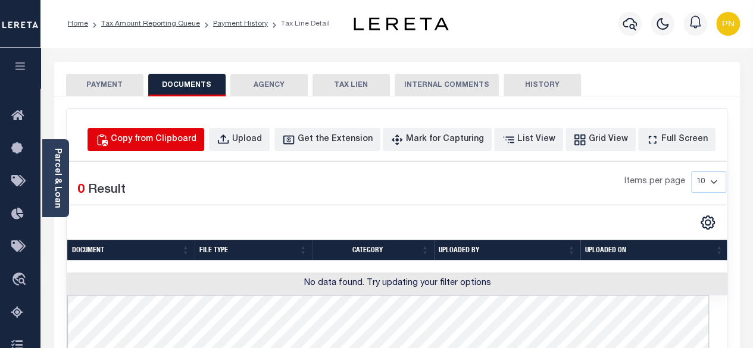
click at [169, 143] on div "Copy from Clipboard" at bounding box center [154, 139] width 86 height 13
select select "POP"
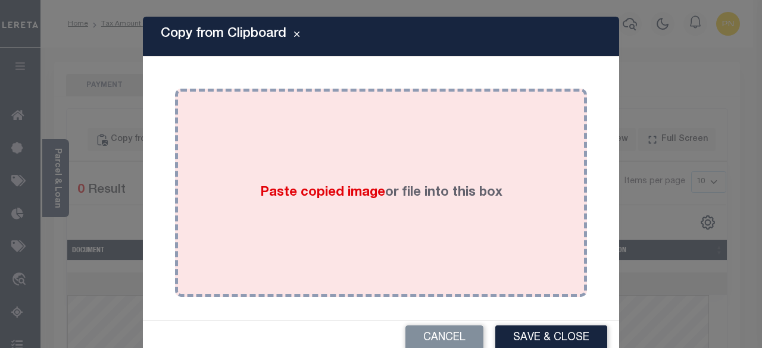
click at [395, 166] on div "Paste copied image or file into this box" at bounding box center [381, 193] width 394 height 191
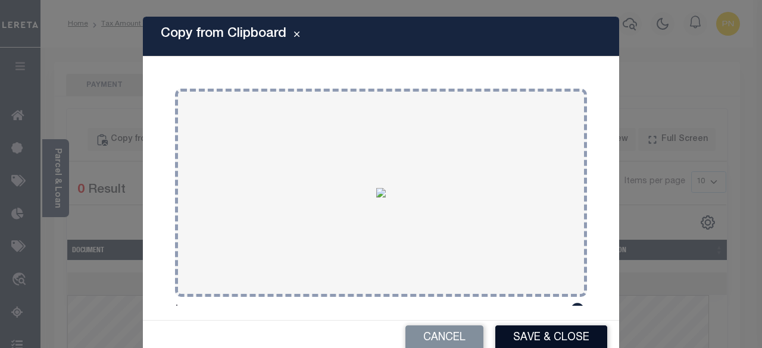
click at [538, 339] on button "Save & Close" at bounding box center [551, 339] width 112 height 26
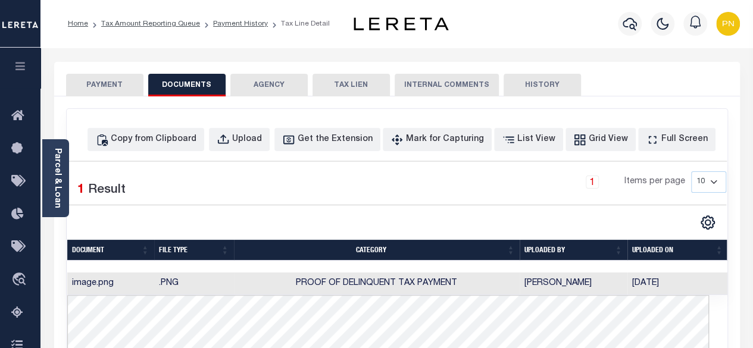
click at [121, 91] on button "PAYMENT" at bounding box center [104, 85] width 77 height 23
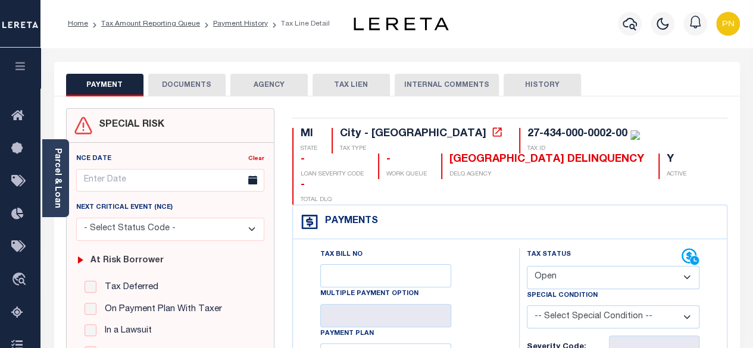
click at [639, 266] on select "- Select Status Code - Open Due/Unpaid Paid Incomplete No Tax Due Internal Refu…" at bounding box center [613, 277] width 173 height 23
select select "PYD"
click at [527, 266] on select "- Select Status Code - Open Due/Unpaid Paid Incomplete No Tax Due Internal Refu…" at bounding box center [613, 277] width 173 height 23
type input "[DATE]"
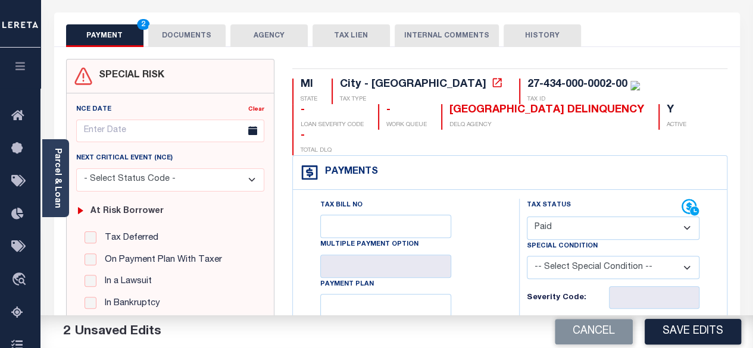
scroll to position [119, 0]
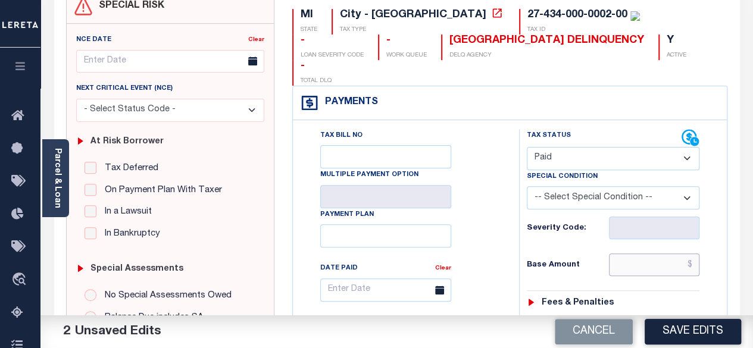
click at [695, 254] on input "text" at bounding box center [654, 265] width 91 height 23
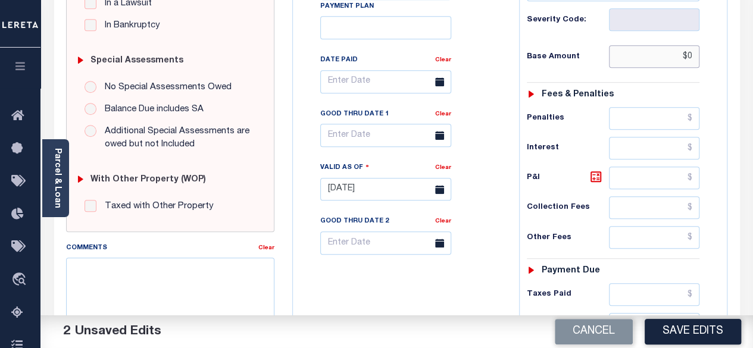
scroll to position [357, 0]
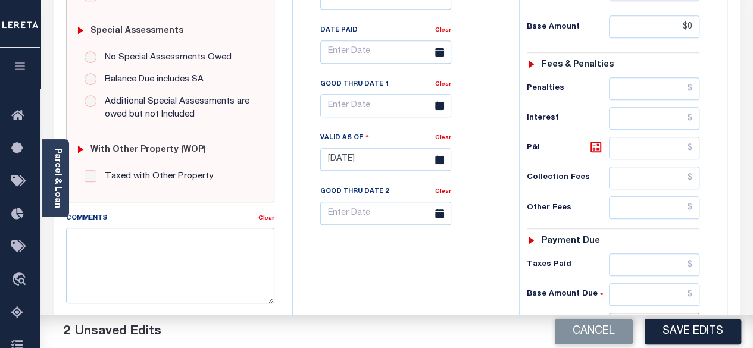
type input "$0.00"
click at [692, 313] on input "text" at bounding box center [654, 324] width 91 height 23
type input "$0.00"
click at [598, 140] on icon at bounding box center [596, 147] width 14 height 14
type input "$0.00"
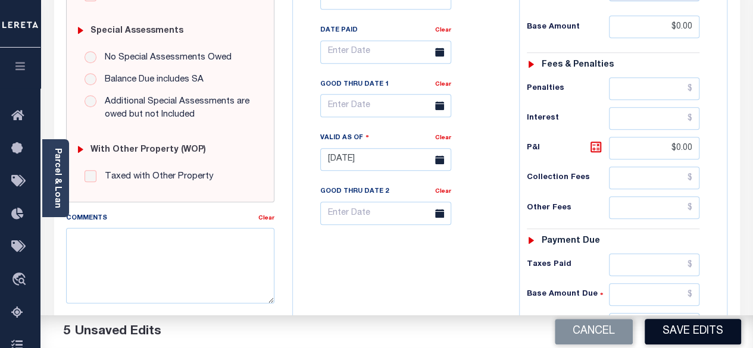
click at [679, 336] on button "Save Edits" at bounding box center [693, 332] width 96 height 26
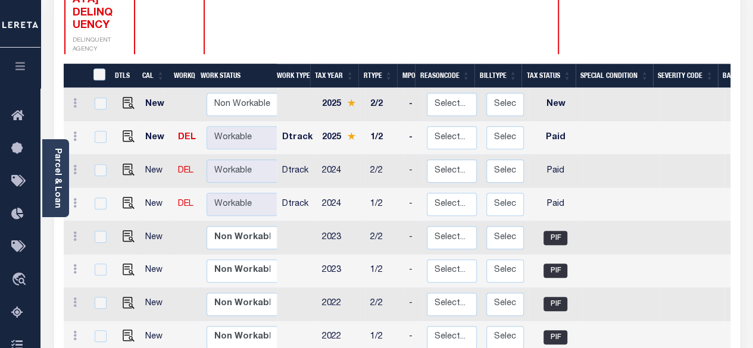
scroll to position [238, 0]
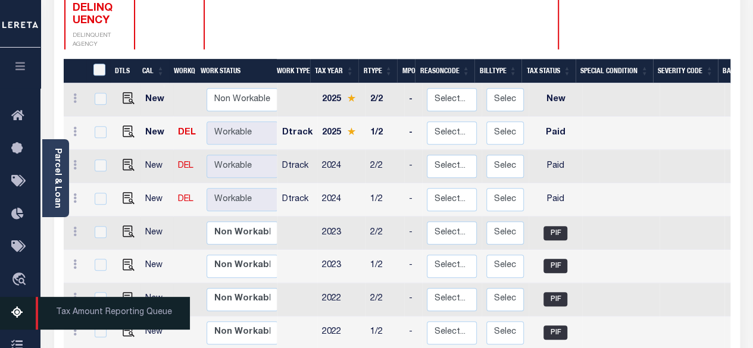
click at [16, 319] on icon at bounding box center [20, 313] width 19 height 15
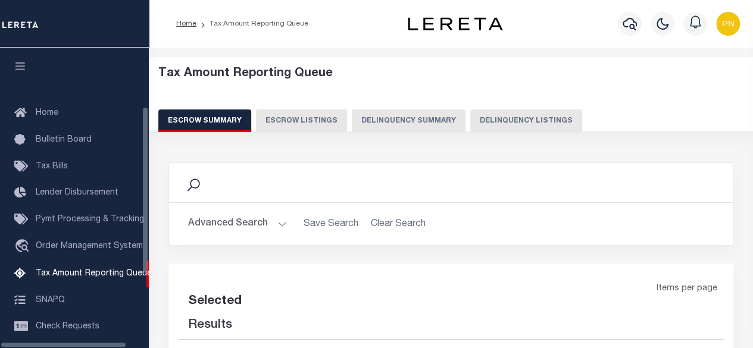
select select "100"
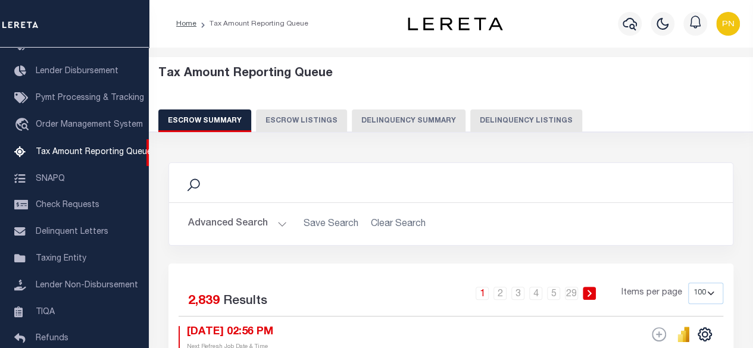
click at [525, 120] on button "Delinquency Listings" at bounding box center [526, 121] width 112 height 23
select select "100"
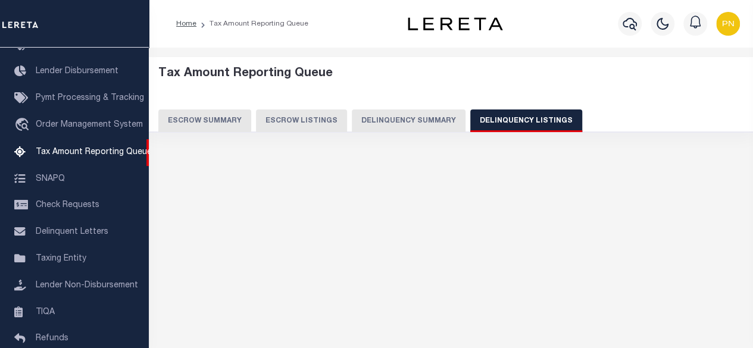
select select "100"
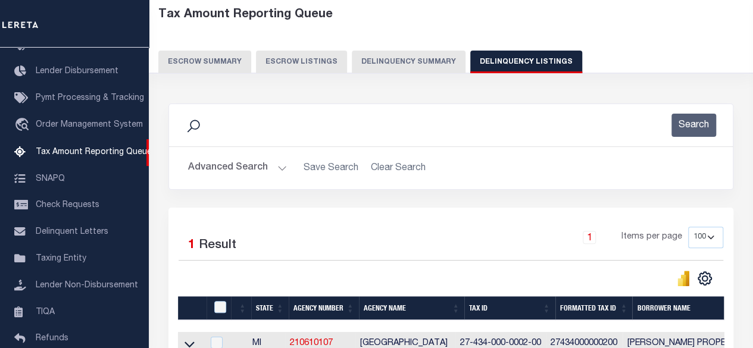
scroll to position [60, 0]
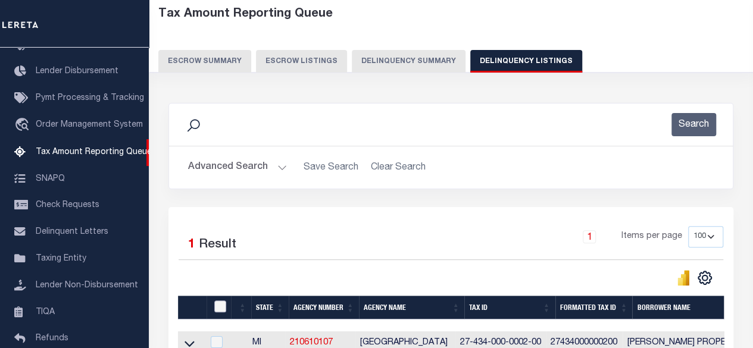
drag, startPoint x: 219, startPoint y: 301, endPoint x: 225, endPoint y: 307, distance: 8.0
click at [221, 304] on input "checkbox" at bounding box center [220, 307] width 12 height 12
checkbox input "true"
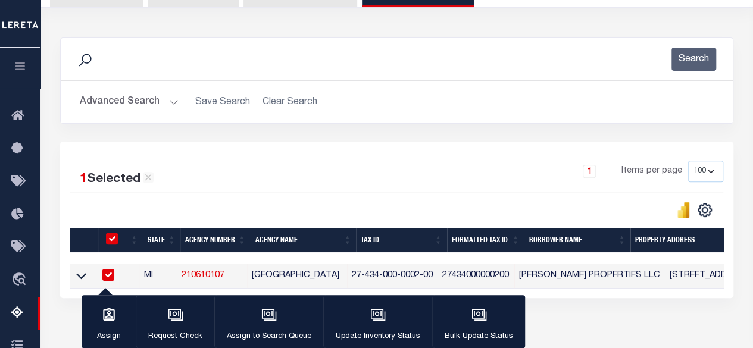
scroll to position [179, 0]
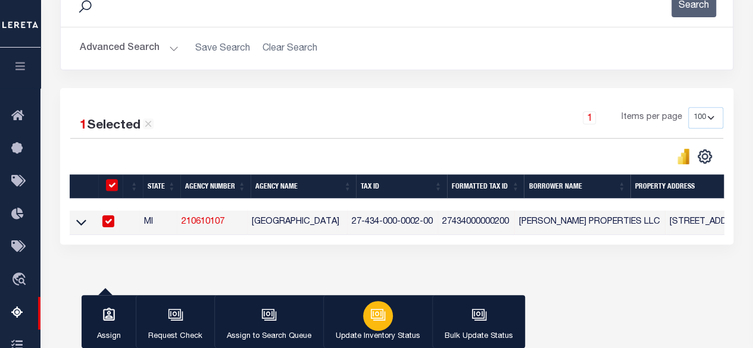
click at [394, 320] on button "Update Inventory Status" at bounding box center [377, 322] width 109 height 54
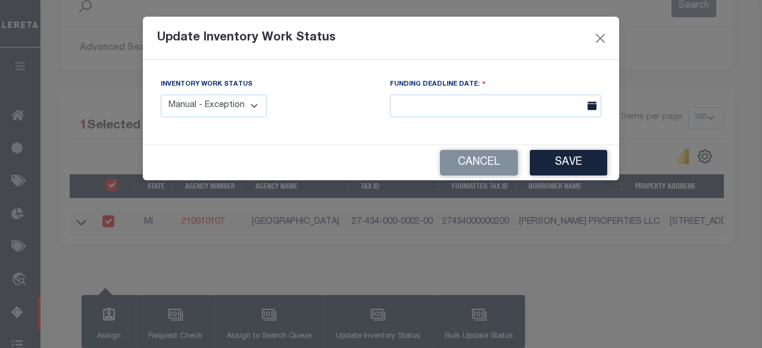
click at [236, 95] on div "Inventory Work Status Manual - Exception Pended - Awaiting Search Late Add Exce…" at bounding box center [214, 97] width 106 height 39
click at [229, 99] on select "Manual - Exception Pended - Awaiting Search Late Add Exception Completed" at bounding box center [214, 106] width 106 height 23
select select "4"
click at [161, 95] on select "Manual - Exception Pended - Awaiting Search Late Add Exception Completed" at bounding box center [214, 106] width 106 height 23
click at [567, 170] on button "Save" at bounding box center [568, 163] width 77 height 26
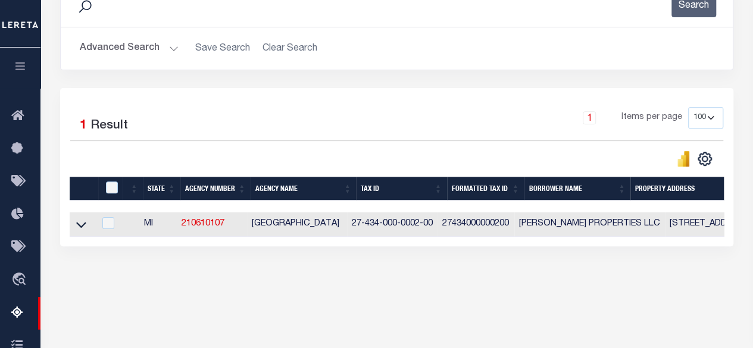
click at [162, 45] on button "Advanced Search" at bounding box center [129, 48] width 99 height 23
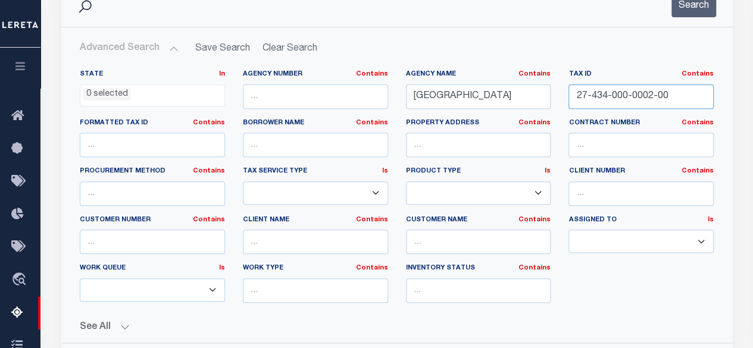
drag, startPoint x: 697, startPoint y: 97, endPoint x: 554, endPoint y: 97, distance: 142.3
click at [554, 97] on div "State In In AK AL AR AZ CA CO CT DC DE FL GA GU HI IA ID IL IN KS KY LA MA MD M…" at bounding box center [397, 191] width 652 height 243
paste input "515-003-0020"
type input "27-515-003-0020-00"
click at [691, 11] on button "Search" at bounding box center [694, 5] width 45 height 23
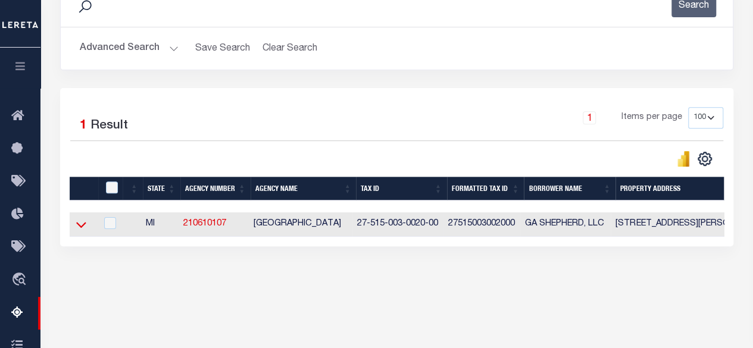
click at [81, 228] on icon at bounding box center [81, 226] width 10 height 6
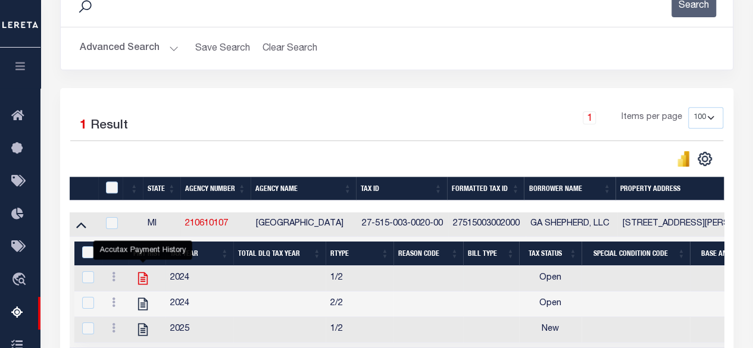
click at [145, 279] on icon "" at bounding box center [142, 278] width 15 height 15
checkbox input "true"
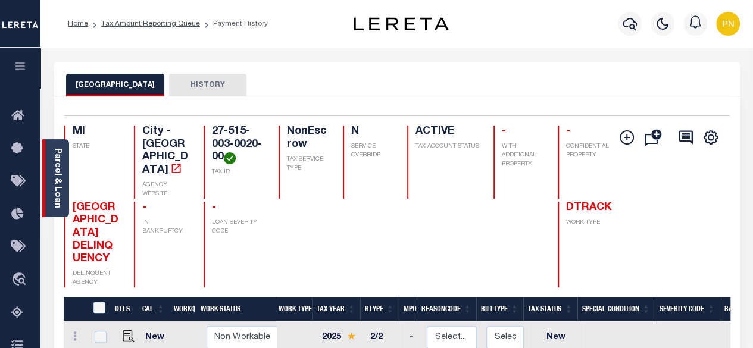
click at [54, 183] on link "Parcel & Loan" at bounding box center [57, 178] width 8 height 60
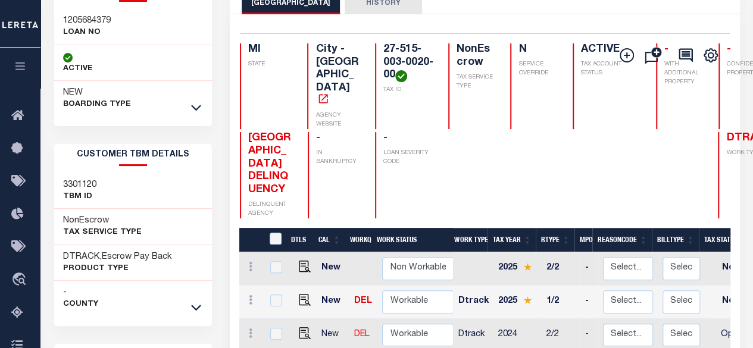
scroll to position [60, 0]
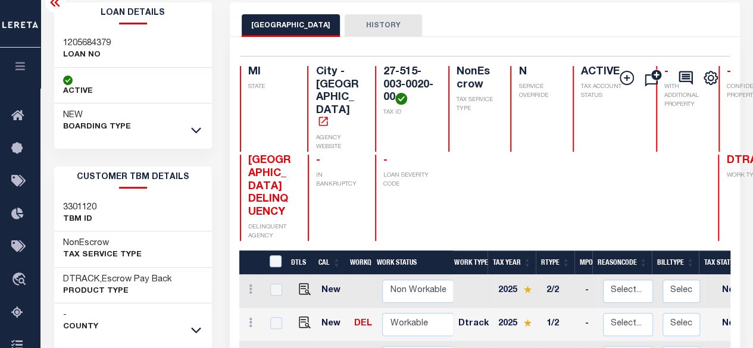
click at [60, 9] on icon at bounding box center [55, 2] width 14 height 14
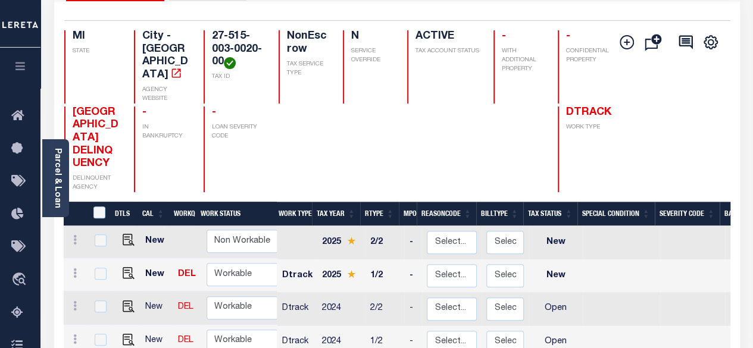
scroll to position [179, 0]
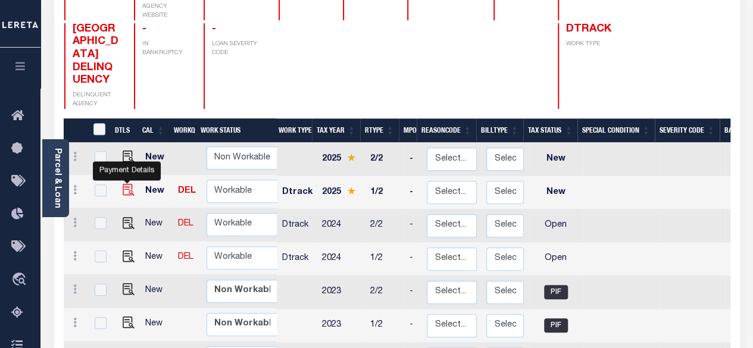
click at [130, 184] on img "" at bounding box center [129, 190] width 12 height 12
checkbox input "true"
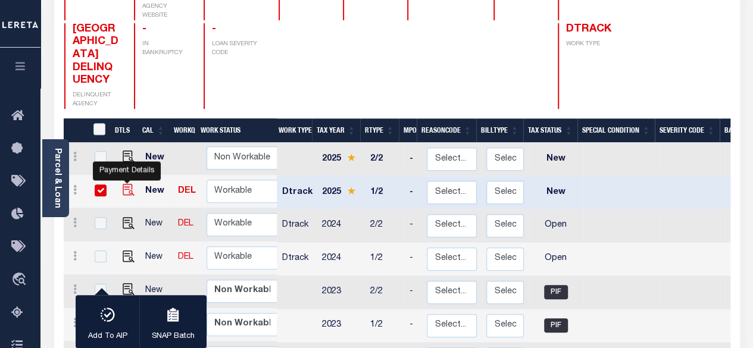
checkbox input "true"
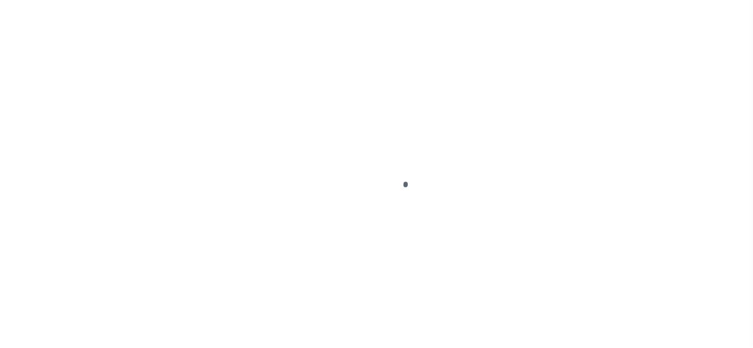
select select "NW2"
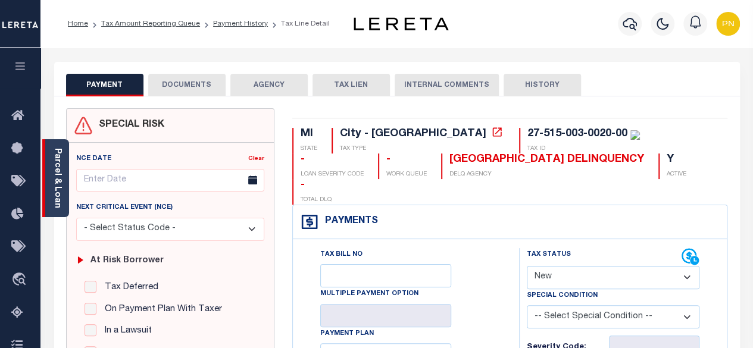
click at [45, 184] on div "Parcel & Loan" at bounding box center [55, 178] width 27 height 78
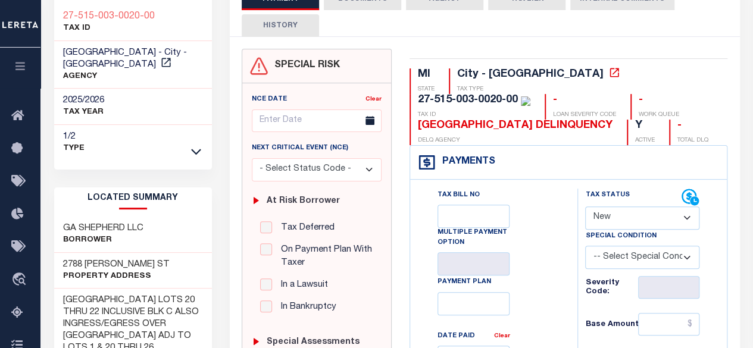
scroll to position [60, 0]
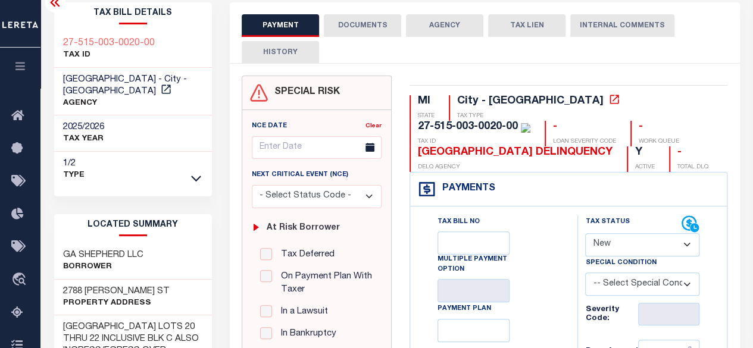
click at [60, 8] on icon at bounding box center [55, 2] width 14 height 14
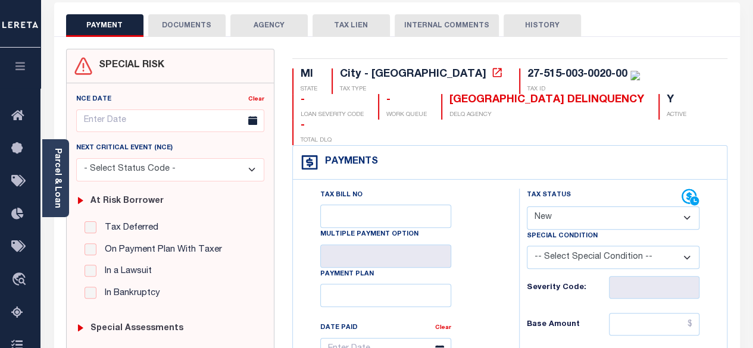
click at [204, 27] on button "DOCUMENTS" at bounding box center [186, 25] width 77 height 23
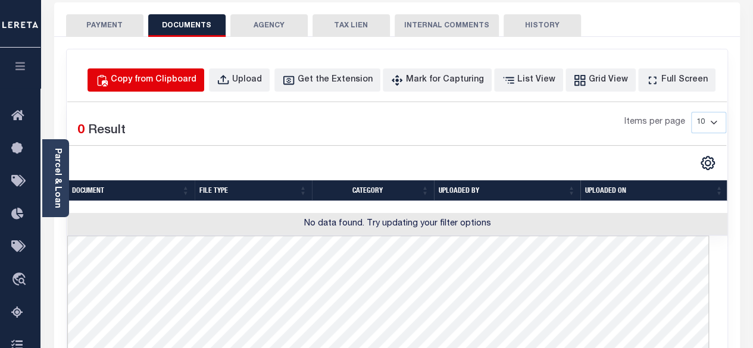
click at [150, 75] on div "Copy from Clipboard" at bounding box center [154, 80] width 86 height 13
select select "POP"
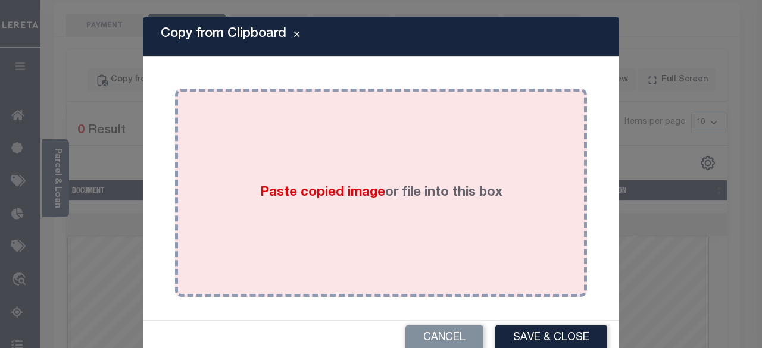
click at [311, 123] on div "Paste copied image or file into this box" at bounding box center [381, 193] width 394 height 191
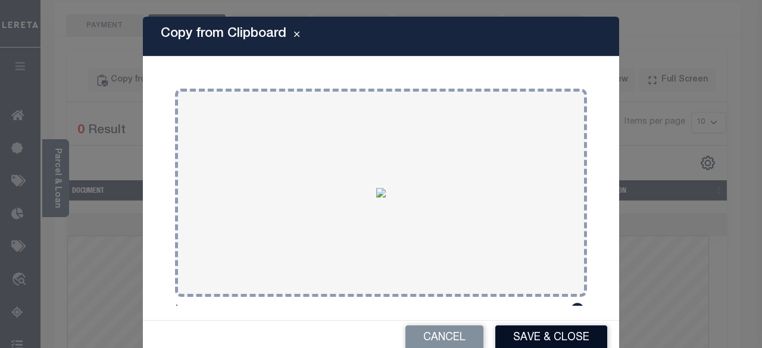
click at [520, 341] on button "Save & Close" at bounding box center [551, 339] width 112 height 26
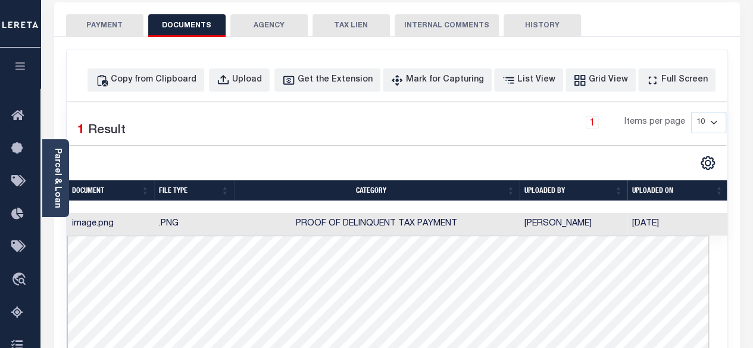
click at [119, 30] on button "PAYMENT" at bounding box center [104, 25] width 77 height 23
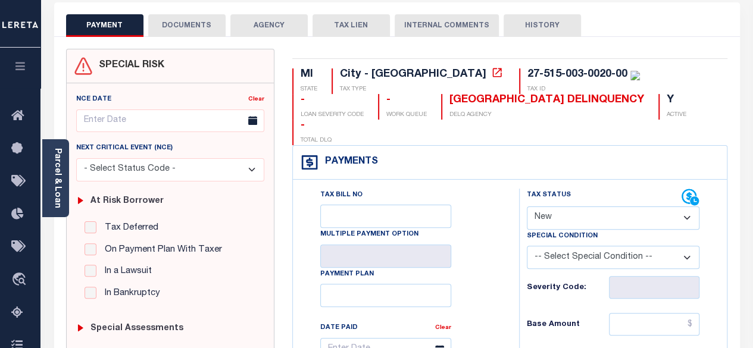
click at [617, 207] on select "- Select Status Code - Open Due/Unpaid Paid Incomplete No Tax Due Internal Refu…" at bounding box center [613, 218] width 173 height 23
select select "PYD"
click at [527, 207] on select "- Select Status Code - Open Due/Unpaid Paid Incomplete No Tax Due Internal Refu…" at bounding box center [613, 218] width 173 height 23
type input "[DATE]"
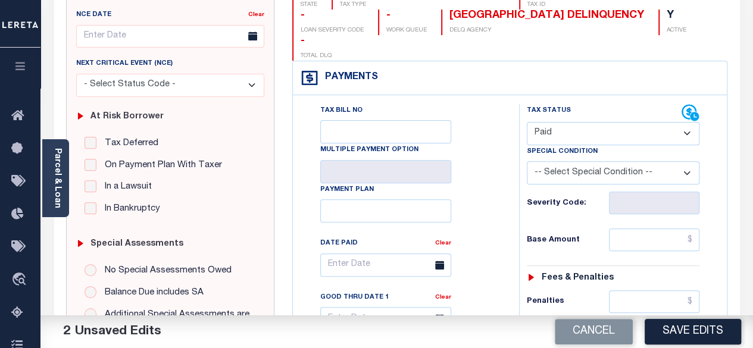
scroll to position [179, 0]
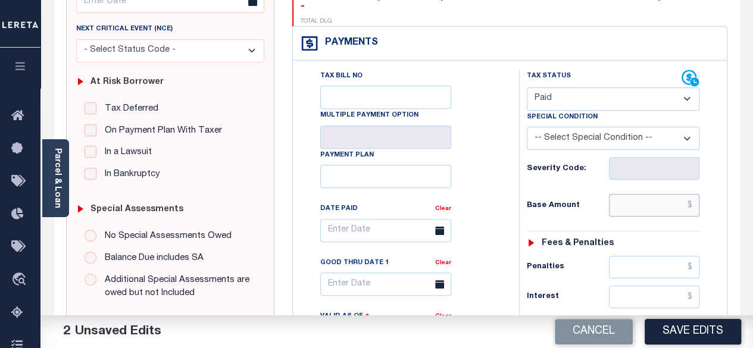
click at [695, 194] on input "text" at bounding box center [654, 205] width 91 height 23
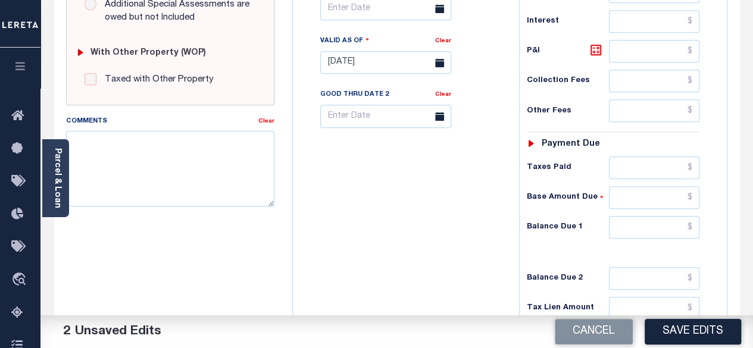
scroll to position [476, 0]
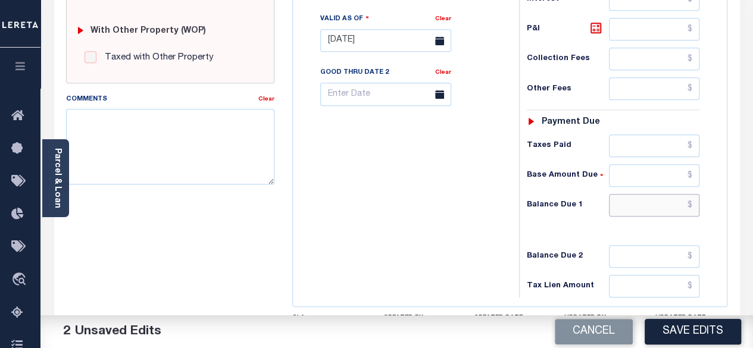
type input "$0.00"
drag, startPoint x: 695, startPoint y: 174, endPoint x: 690, endPoint y: 159, distance: 16.6
click at [695, 194] on input "text" at bounding box center [654, 205] width 91 height 23
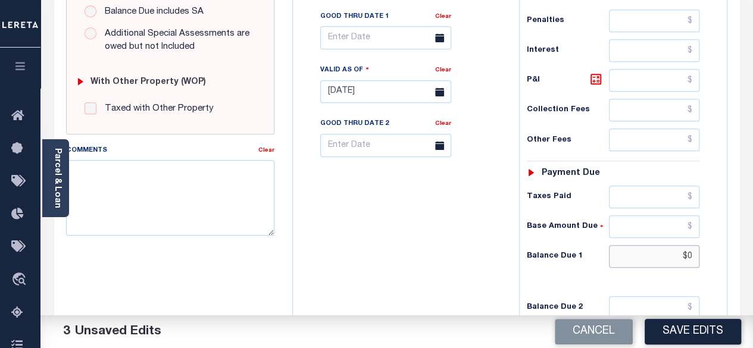
scroll to position [417, 0]
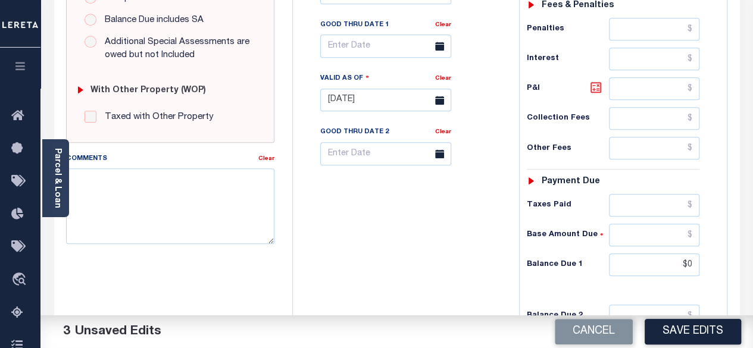
type input "$0.00"
click at [595, 80] on icon at bounding box center [596, 87] width 14 height 14
type input "$0.00"
click at [707, 336] on button "Save Edits" at bounding box center [693, 332] width 96 height 26
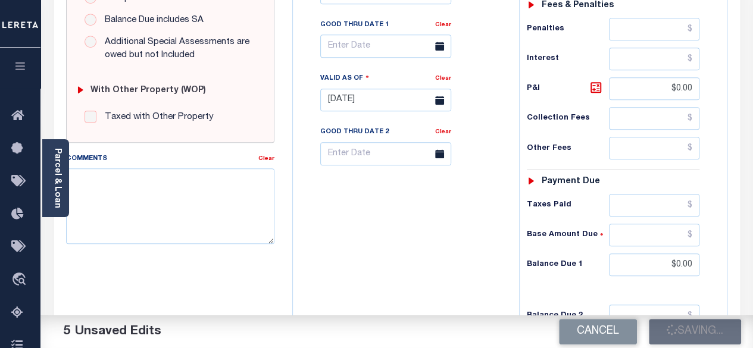
checkbox input "false"
type input "$0"
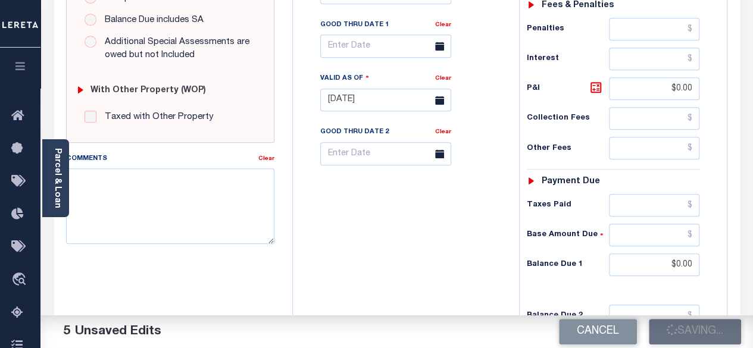
type input "$0"
